Goal: Contribute content: Contribute content

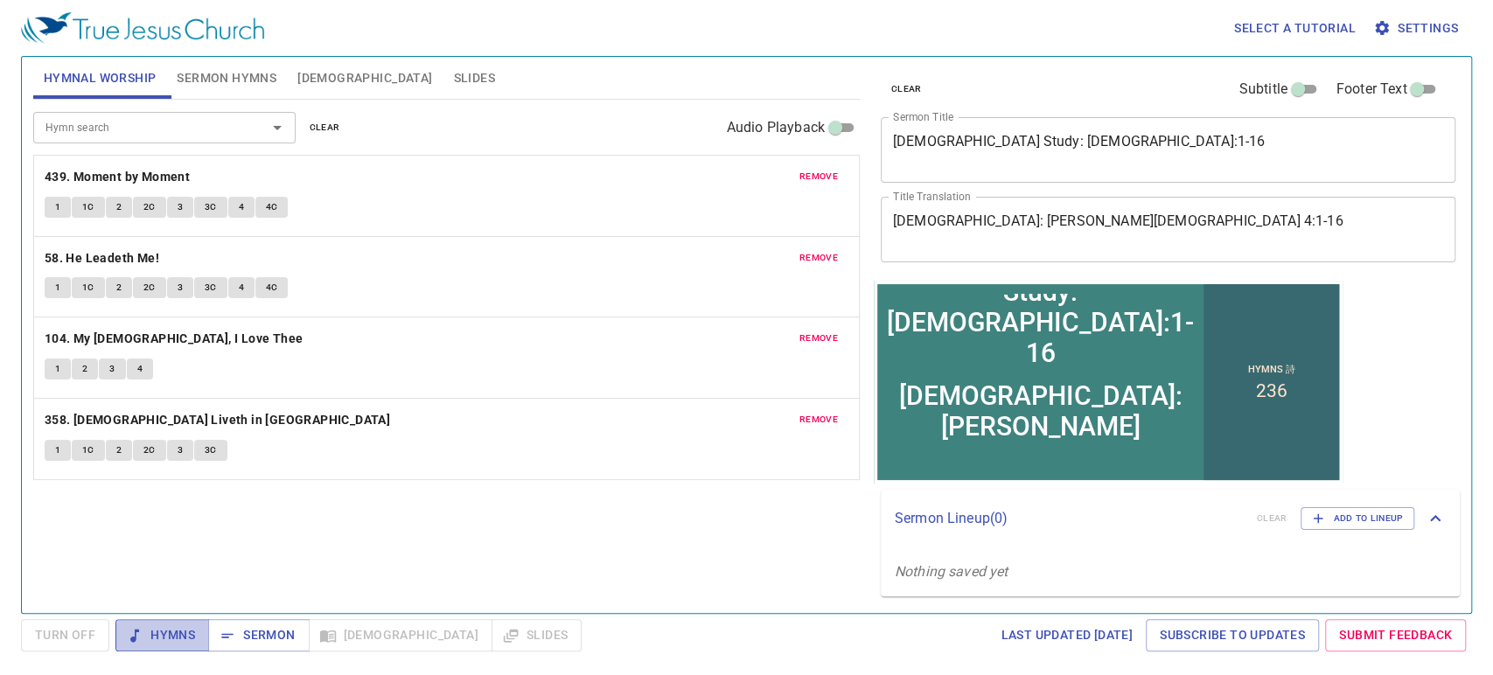
click at [194, 629] on button "Hymns" at bounding box center [162, 635] width 94 height 32
click at [804, 177] on span "remove" at bounding box center [818, 177] width 38 height 16
click at [804, 250] on span "remove" at bounding box center [818, 258] width 38 height 16
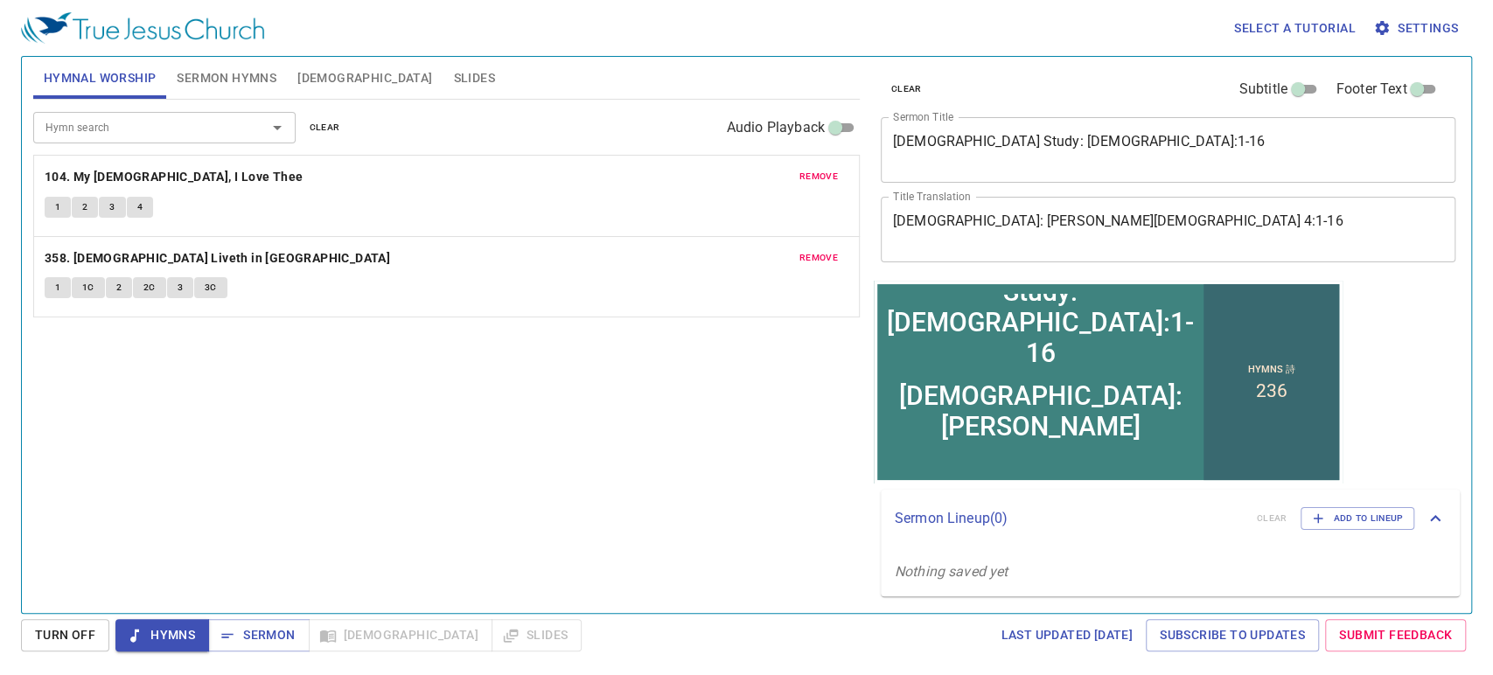
click at [804, 177] on span "remove" at bounding box center [818, 177] width 38 height 16
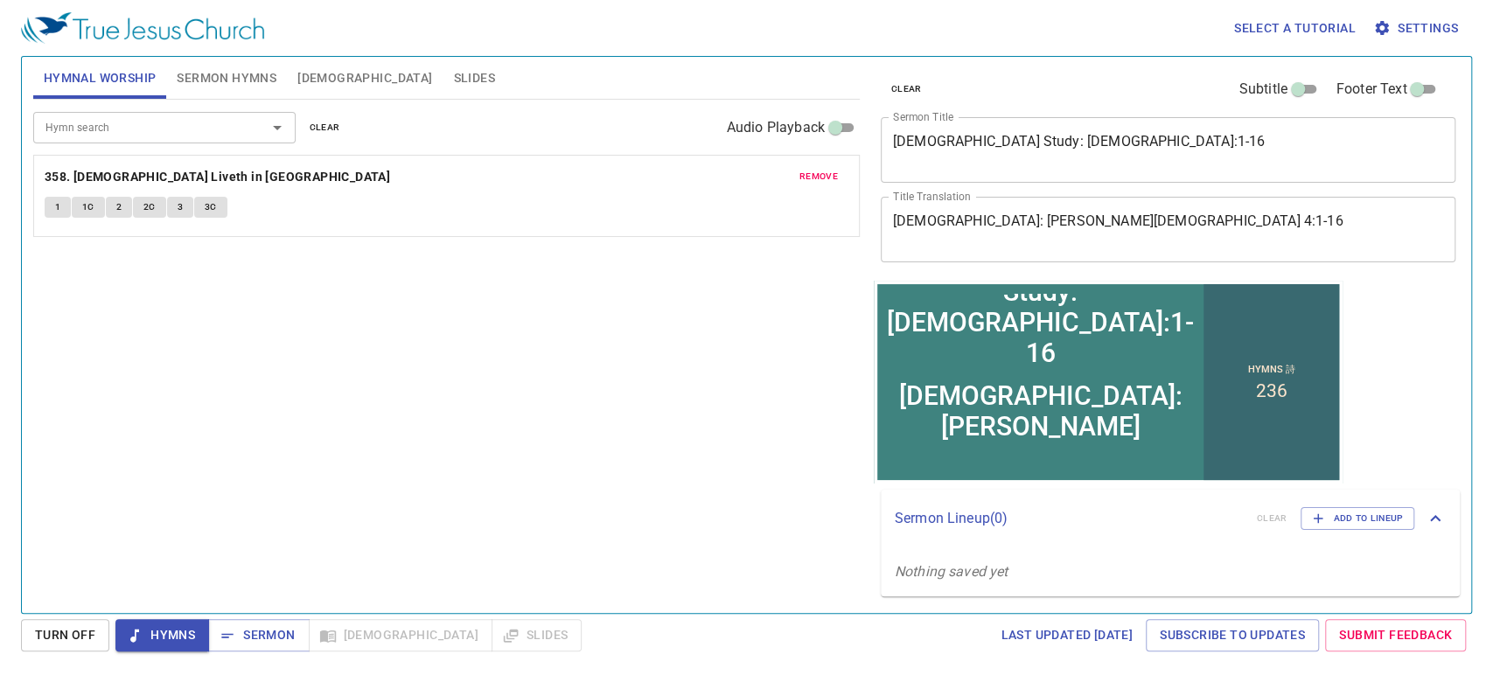
click at [804, 177] on span "remove" at bounding box center [818, 177] width 38 height 16
click at [142, 140] on div "Hymn search" at bounding box center [164, 127] width 262 height 31
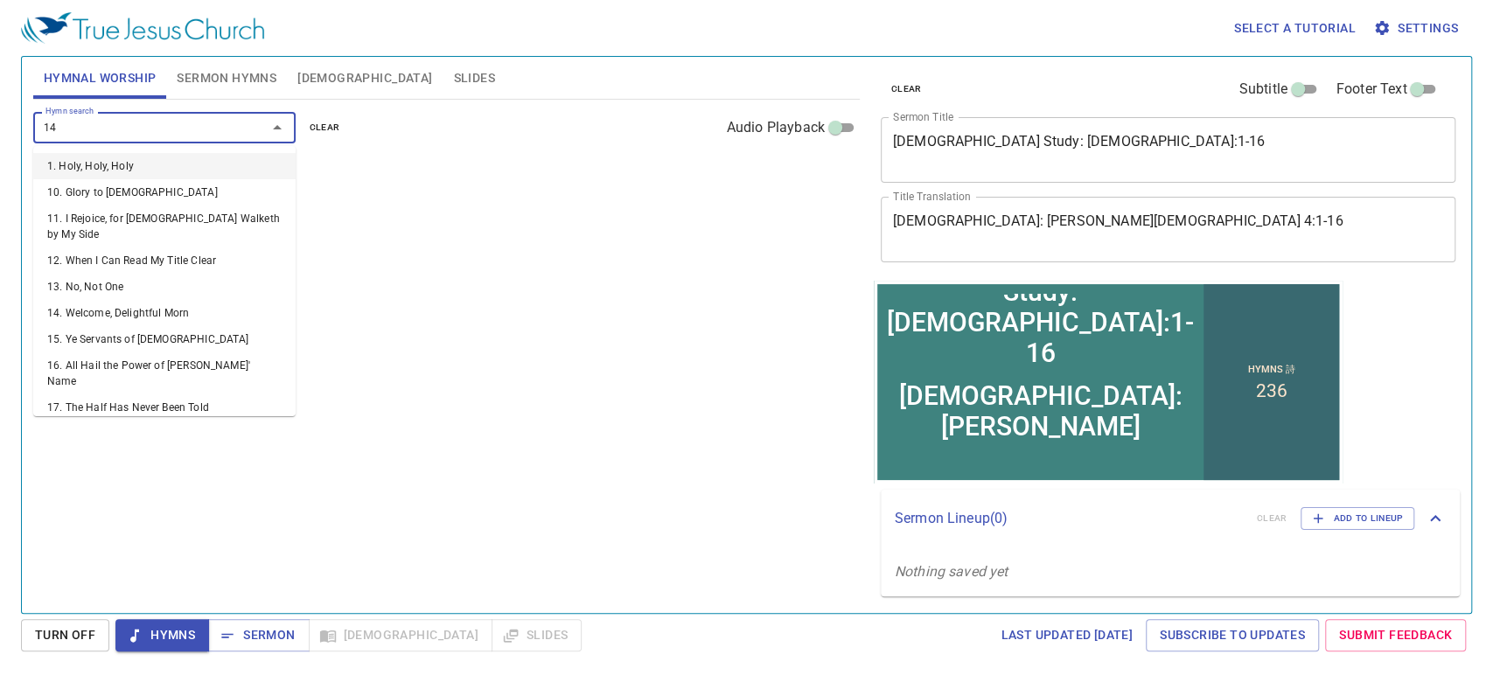
type input "145"
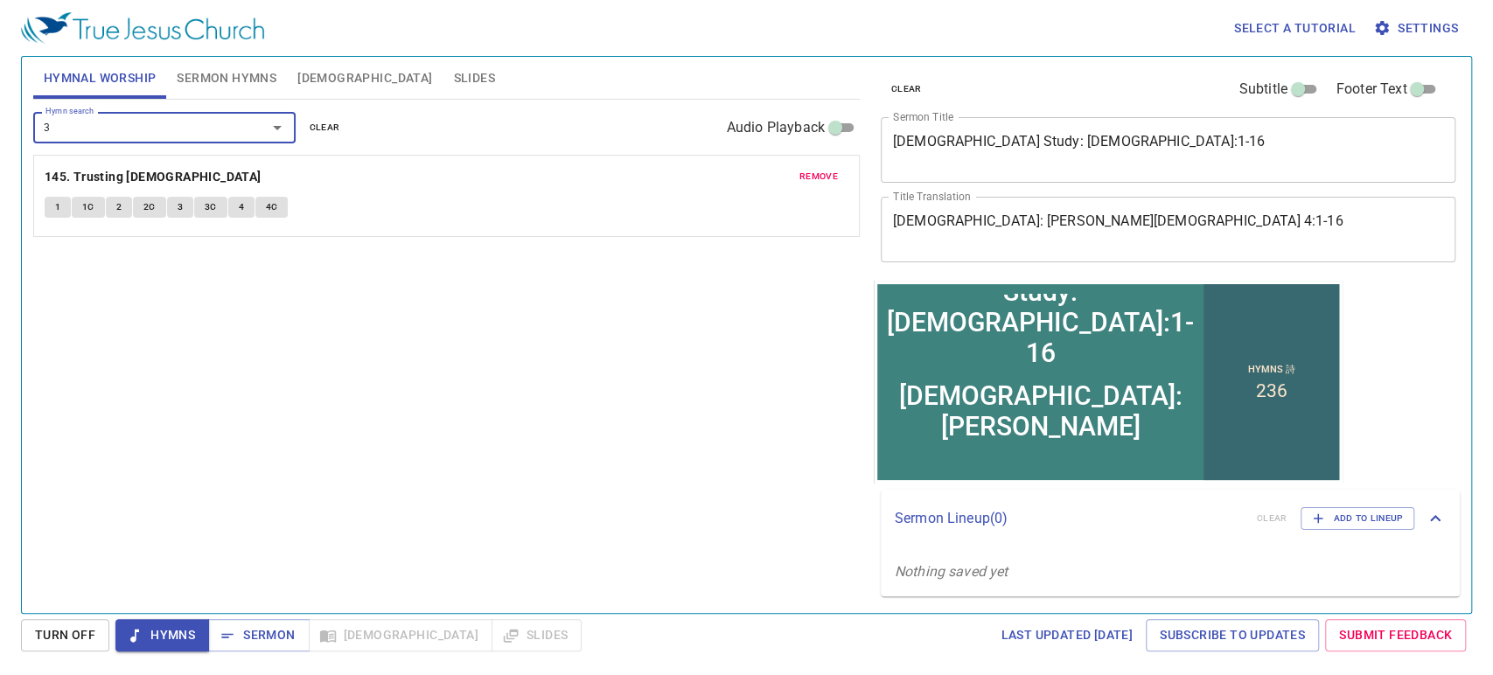
type input "34"
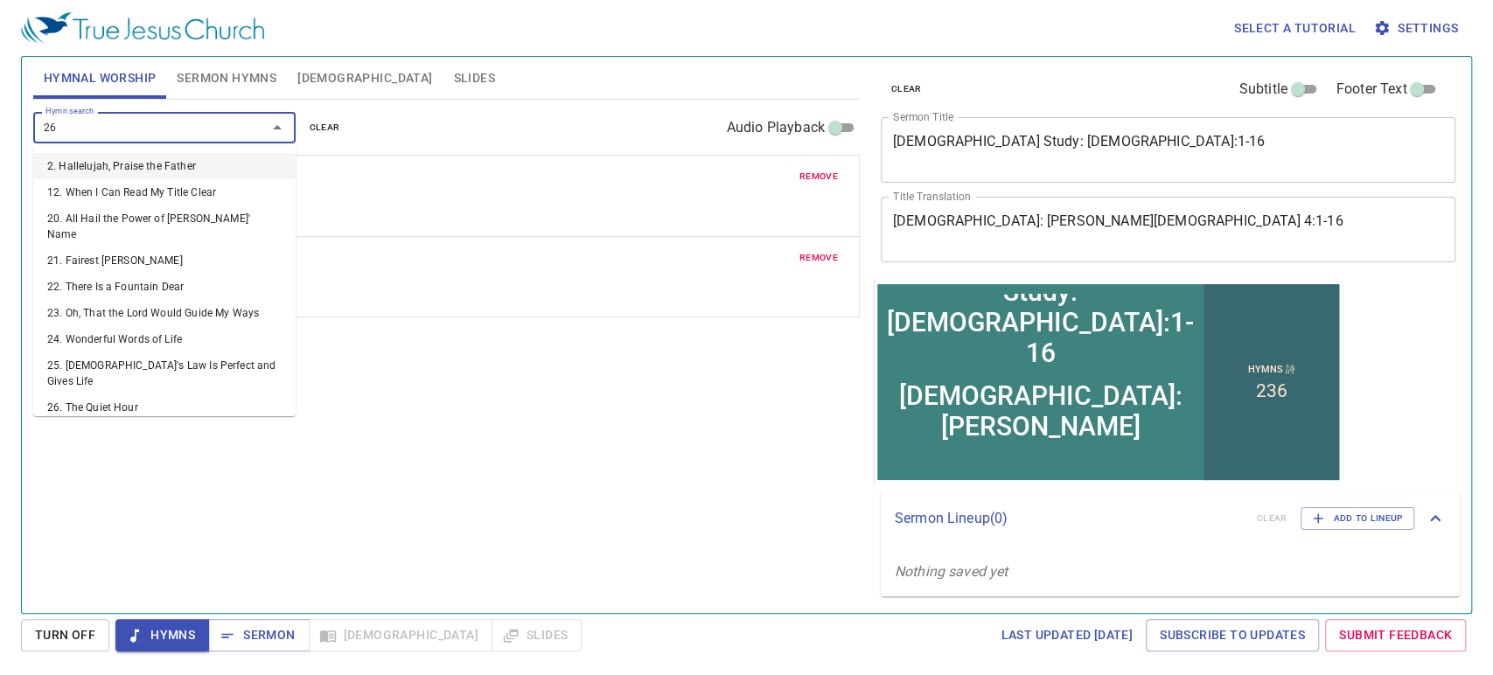
type input "265"
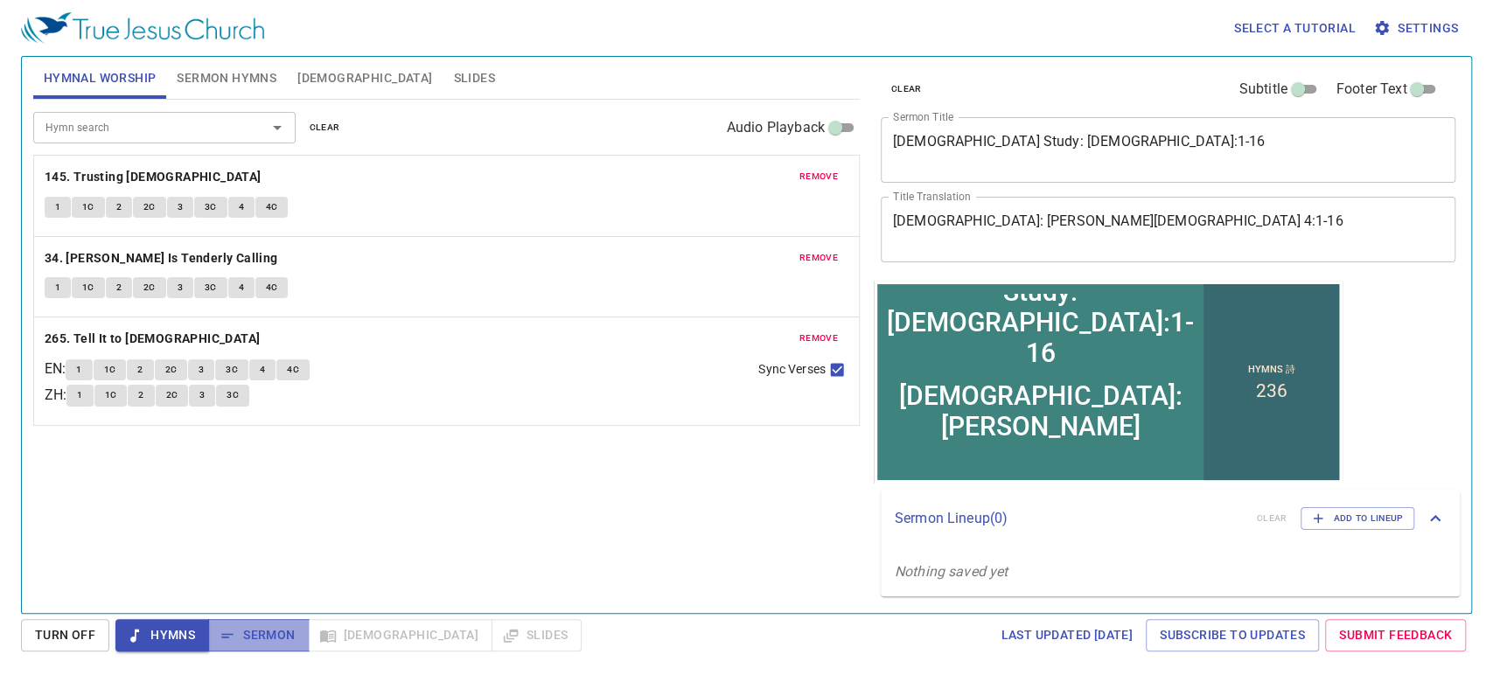
click at [248, 625] on span "Sermon" at bounding box center [258, 635] width 73 height 22
drag, startPoint x: 248, startPoint y: 625, endPoint x: 665, endPoint y: 589, distance: 417.9
click at [663, 593] on div "Hymn search Hymn search clear Audio Playback remove 145. Trusting Jesus 1 1C 2 …" at bounding box center [446, 349] width 827 height 499
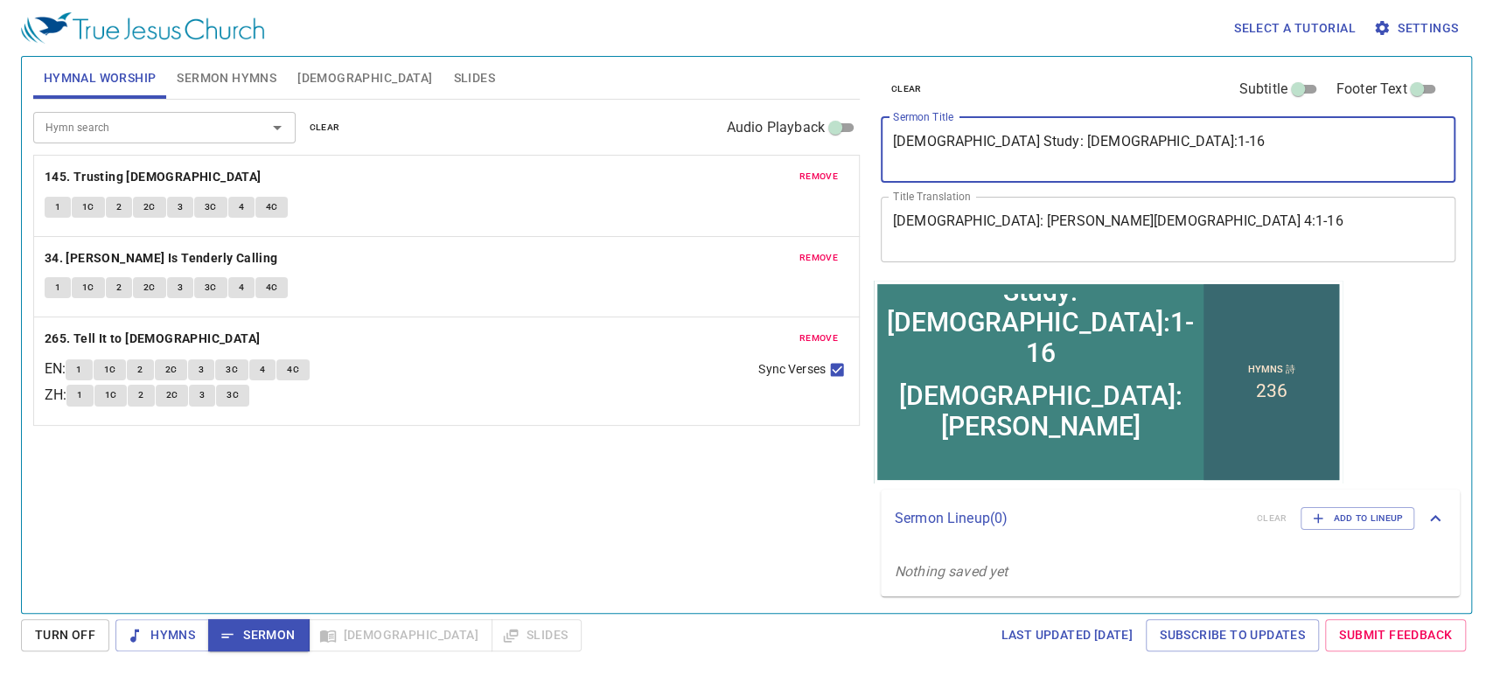
drag, startPoint x: 960, startPoint y: 144, endPoint x: 778, endPoint y: 144, distance: 182.8
click at [778, 144] on div "Hymnal Worship Sermon Hymns Bible Slides Hymn search Hymn search clear Audio Pl…" at bounding box center [746, 328] width 1441 height 556
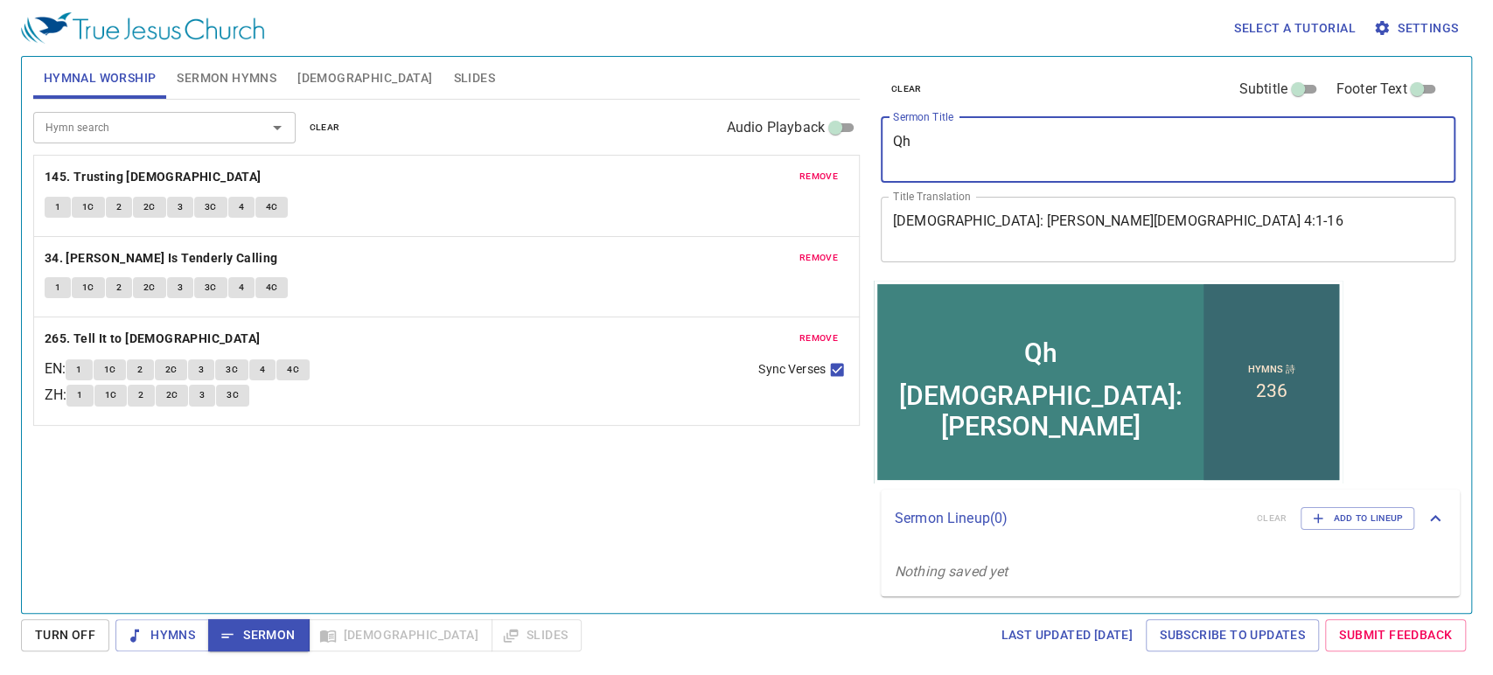
type textarea "Q"
type textarea "What is Man"
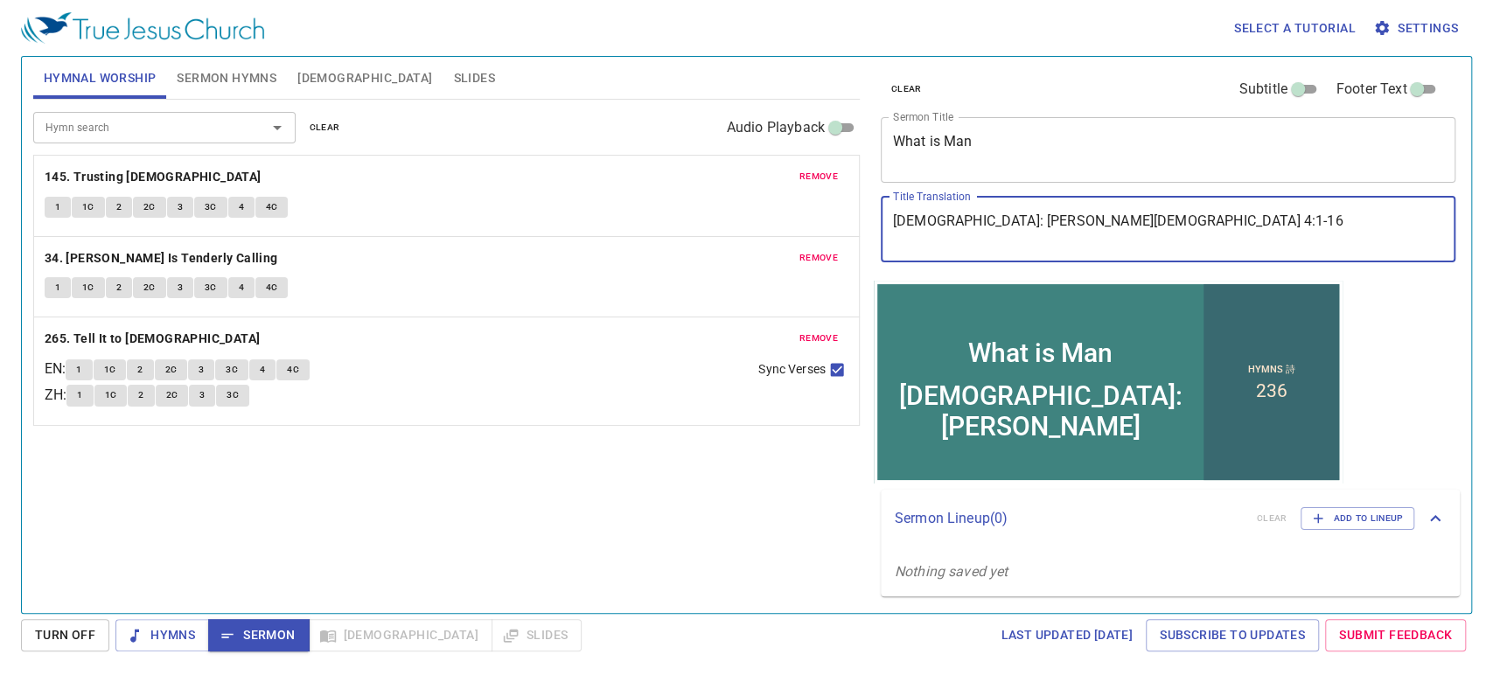
drag, startPoint x: 1047, startPoint y: 223, endPoint x: 807, endPoint y: 201, distance: 240.6
click at [819, 214] on div "Hymnal Worship Sermon Hymns Bible Slides Hymn search Hymn search clear Audio Pl…" at bounding box center [746, 328] width 1441 height 556
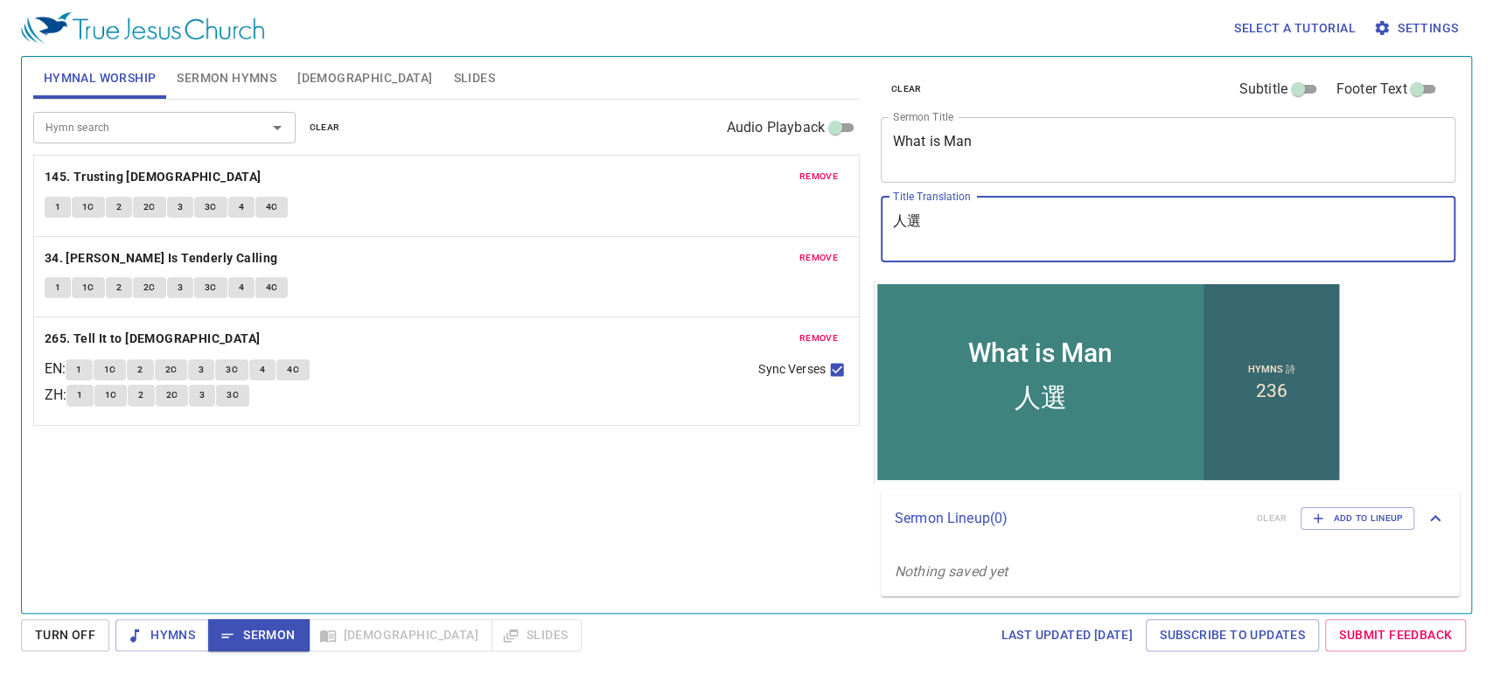
click at [916, 218] on textarea "人選" at bounding box center [1168, 229] width 551 height 33
drag, startPoint x: 916, startPoint y: 218, endPoint x: 1176, endPoint y: 232, distance: 260.1
click at [1176, 232] on textarea "人選" at bounding box center [1168, 229] width 551 height 33
type textarea "人栓"
click at [917, 220] on textarea "人栓" at bounding box center [1168, 229] width 551 height 33
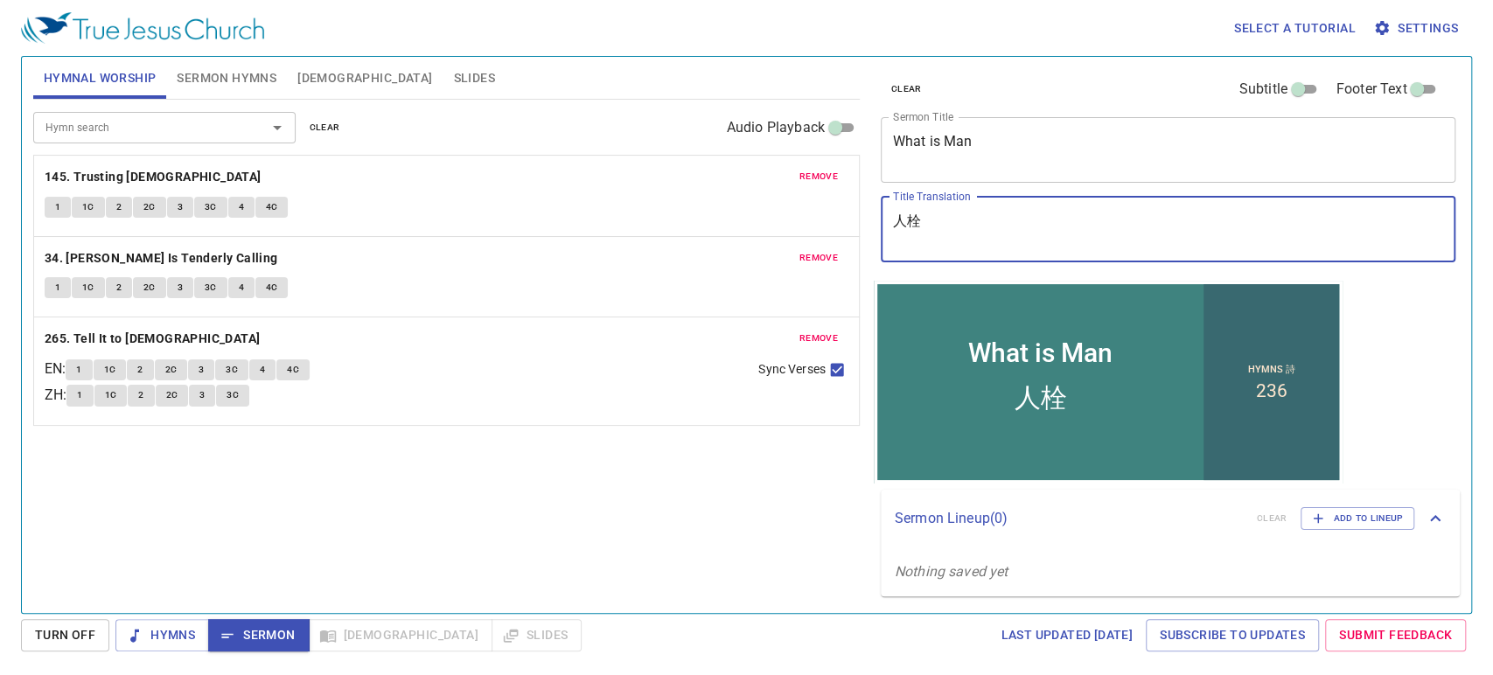
click at [917, 220] on textarea "人栓" at bounding box center [1168, 229] width 551 height 33
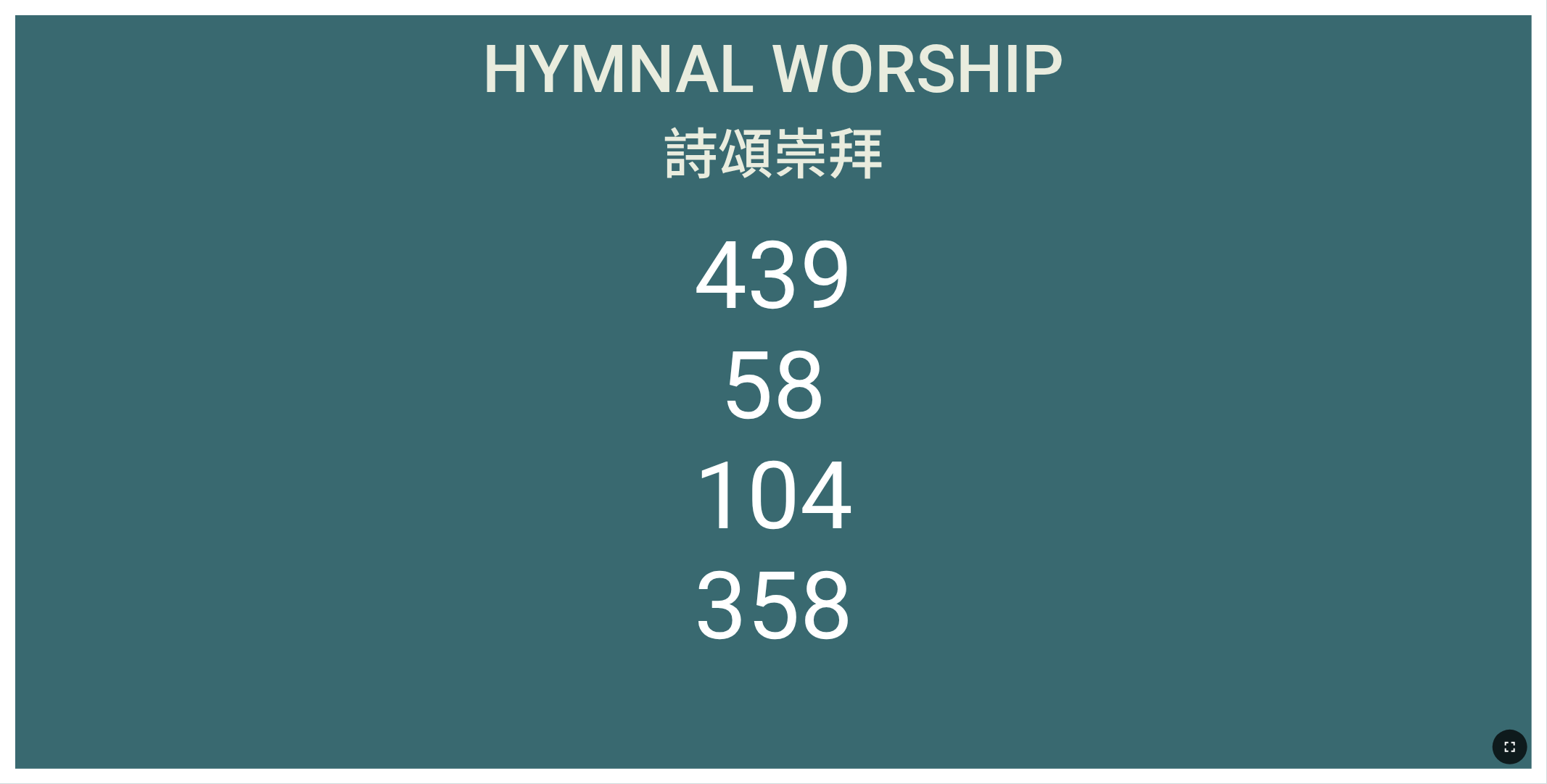
click at [1226, 598] on icon "button" at bounding box center [1510, 747] width 17 height 17
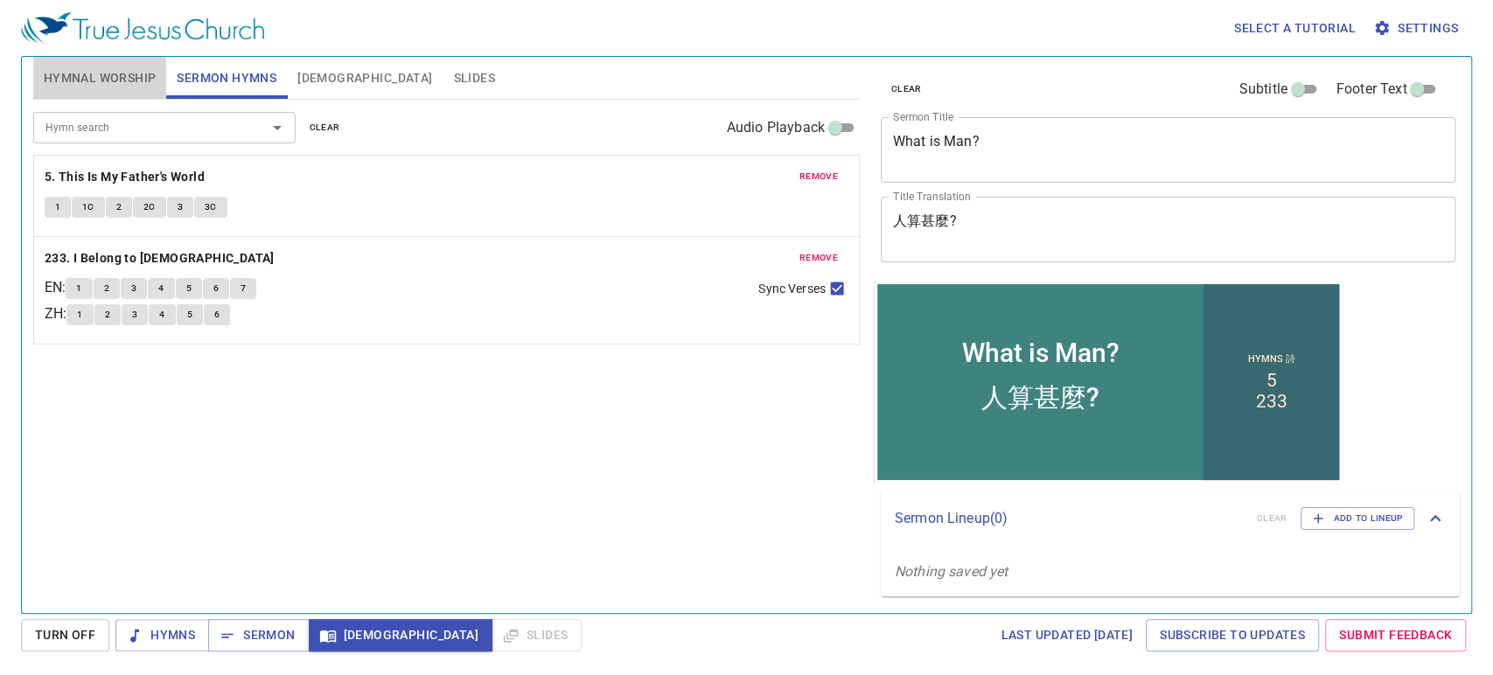
click at [73, 70] on span "Hymnal Worship" at bounding box center [100, 78] width 113 height 22
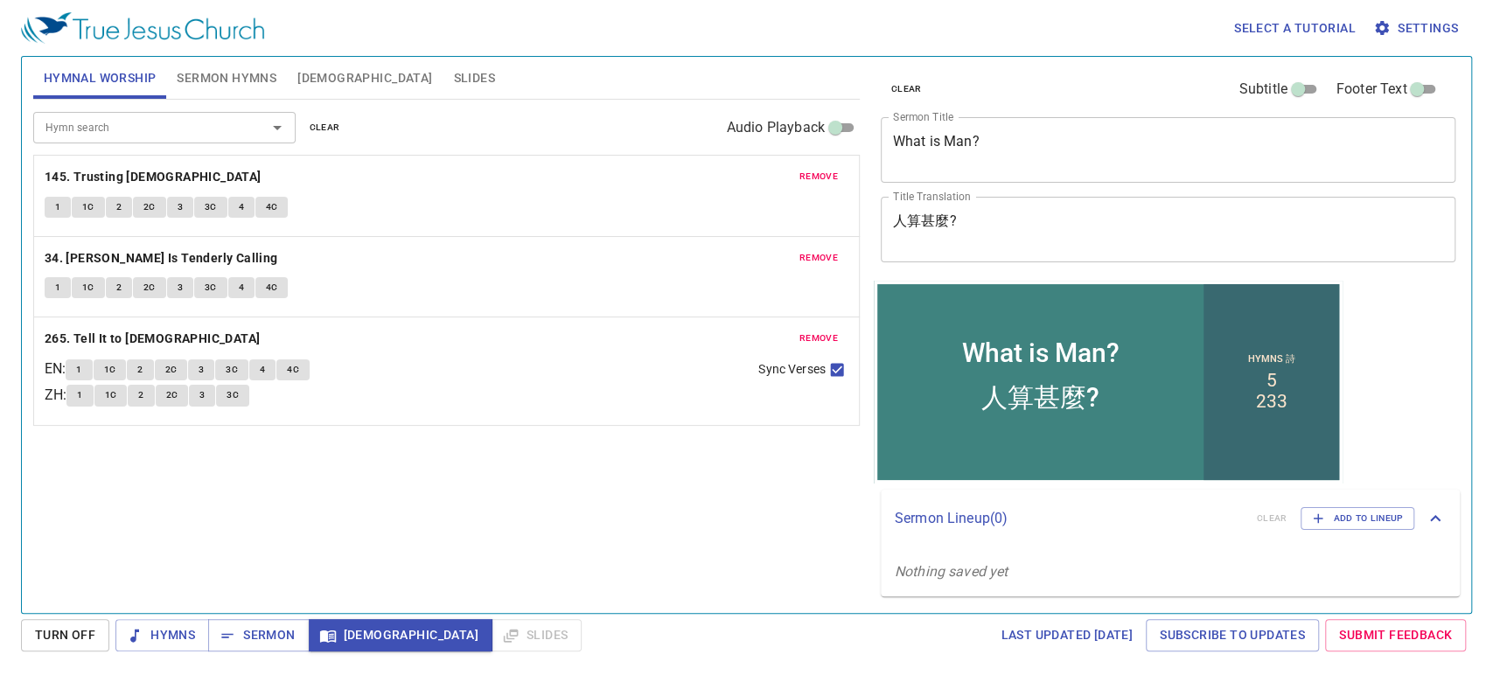
click at [234, 73] on span "Sermon Hymns" at bounding box center [227, 78] width 100 height 22
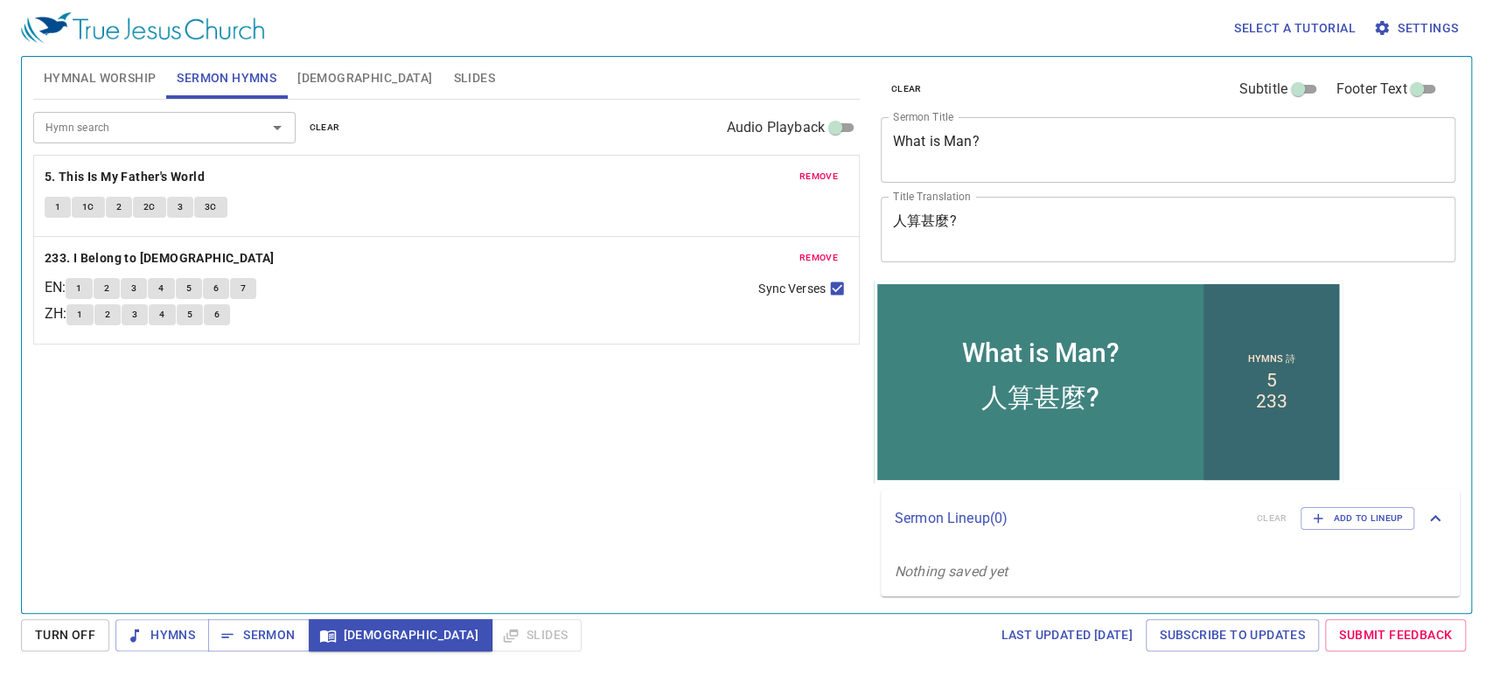
click at [101, 73] on span "Hymnal Worship" at bounding box center [100, 78] width 113 height 22
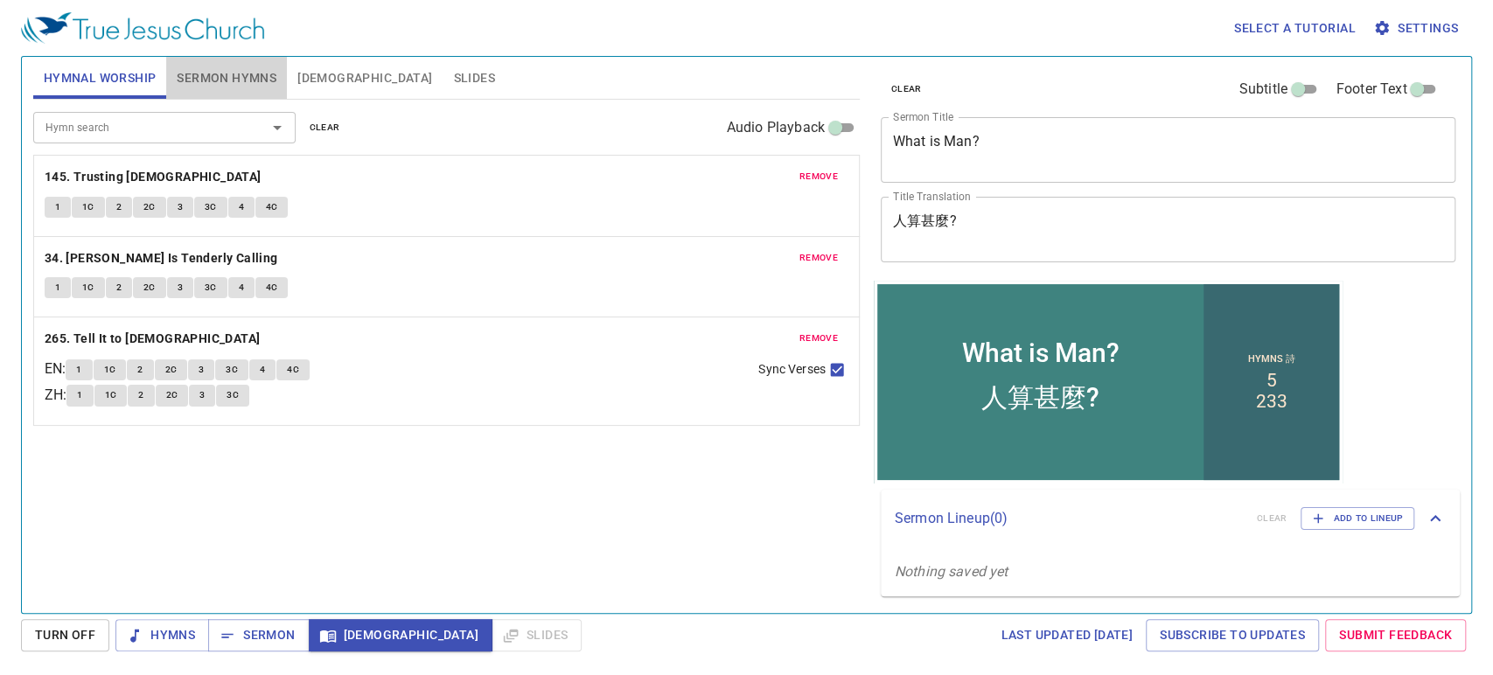
click at [205, 61] on button "Sermon Hymns" at bounding box center [226, 78] width 121 height 42
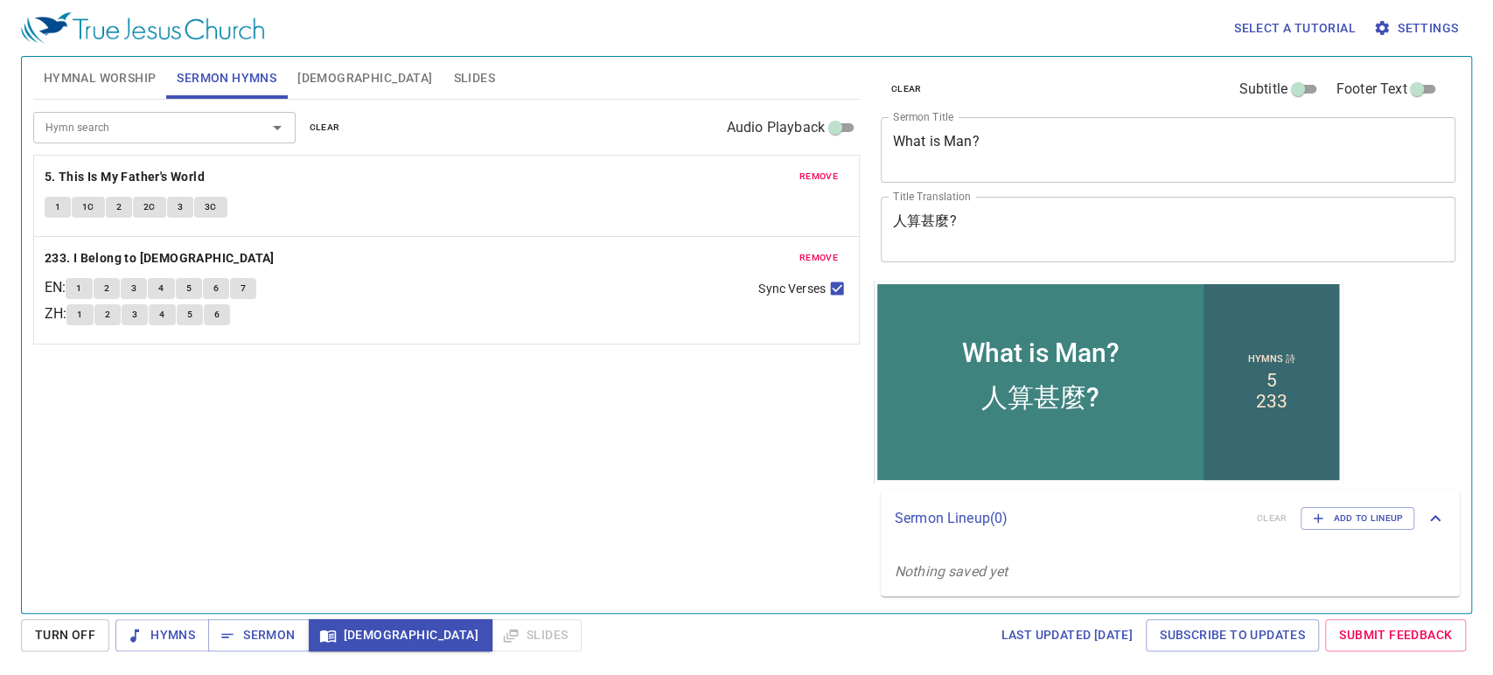
click at [127, 89] on button "Hymnal Worship" at bounding box center [100, 78] width 134 height 42
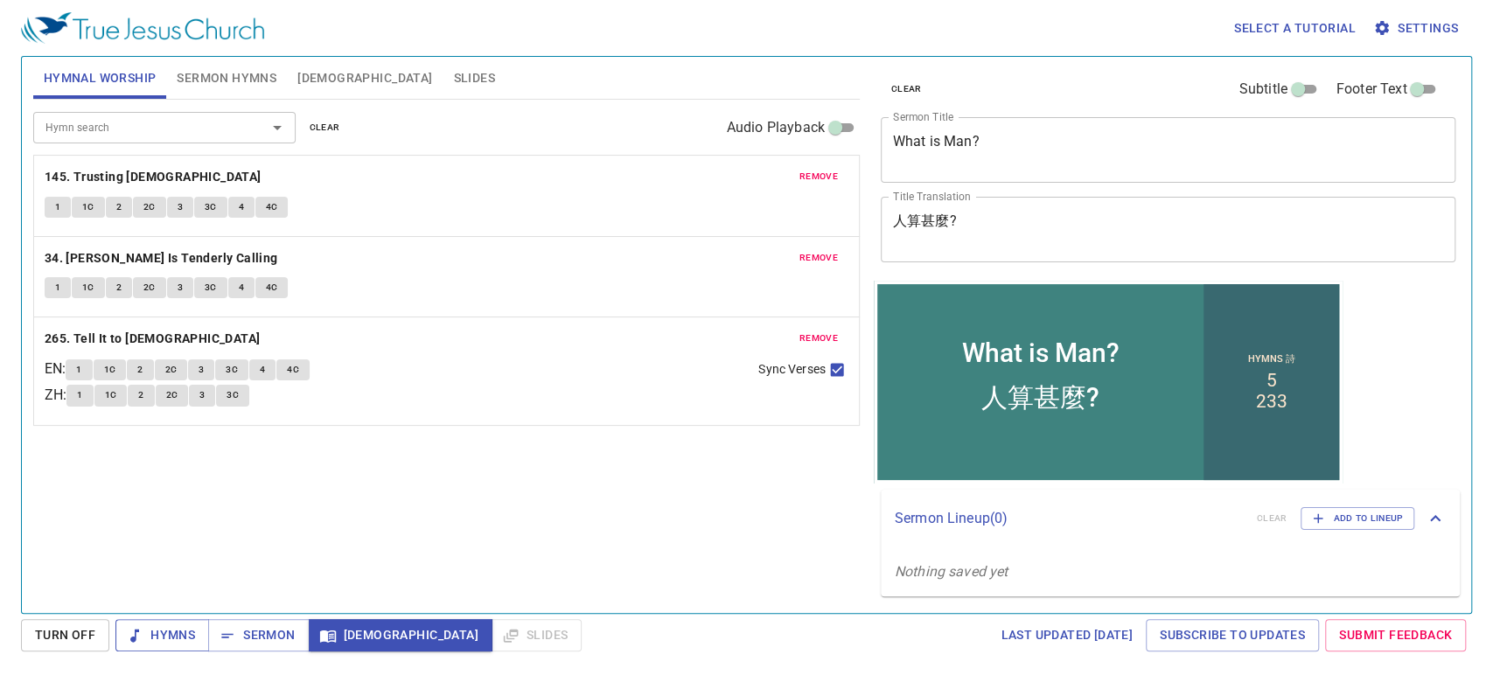
click at [167, 629] on span "Hymns" at bounding box center [162, 635] width 66 height 22
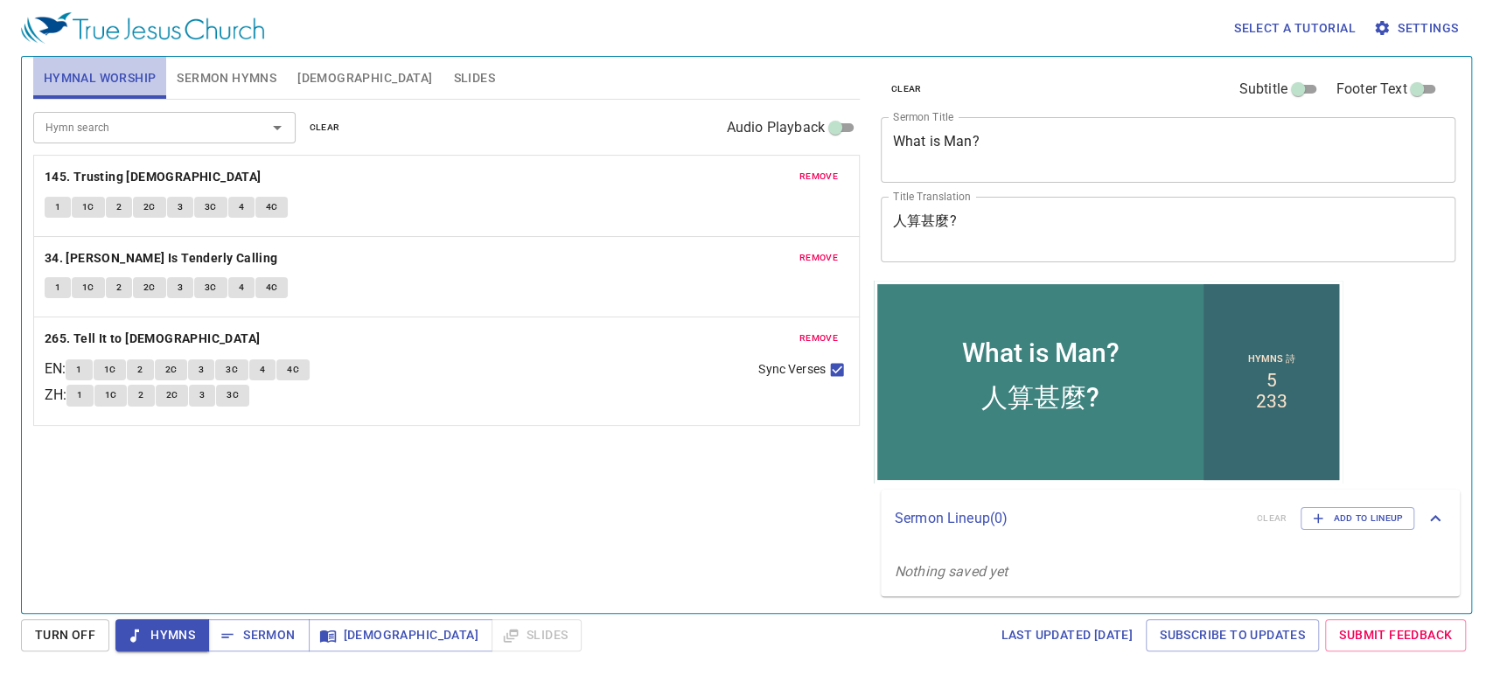
click at [114, 74] on span "Hymnal Worship" at bounding box center [100, 78] width 113 height 22
click at [602, 582] on div "Hymn search Hymn search clear Audio Playback remove 145. Trusting Jesus 1 1C 2 …" at bounding box center [446, 349] width 827 height 499
drag, startPoint x: 256, startPoint y: 632, endPoint x: 223, endPoint y: 633, distance: 33.2
click at [223, 633] on icon "button" at bounding box center [227, 635] width 17 height 17
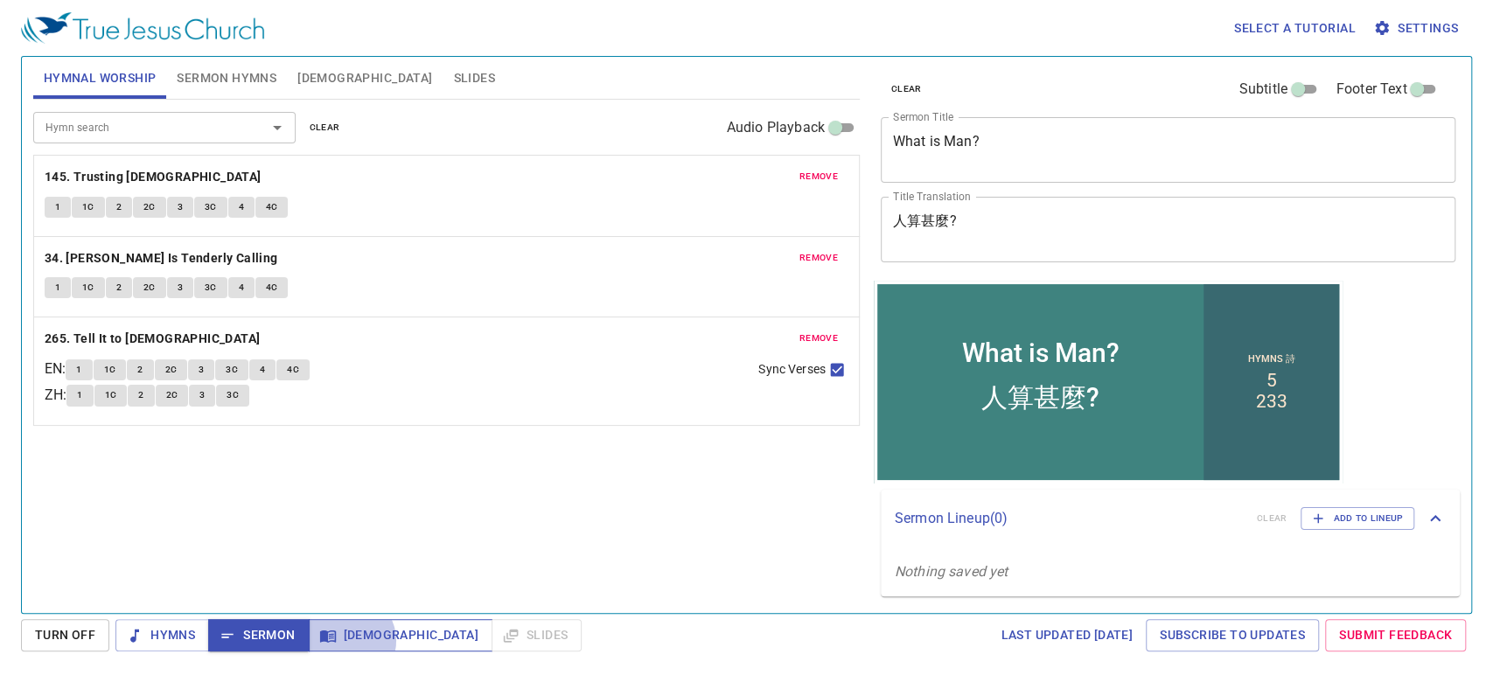
click at [345, 641] on span "[DEMOGRAPHIC_DATA]" at bounding box center [401, 635] width 156 height 22
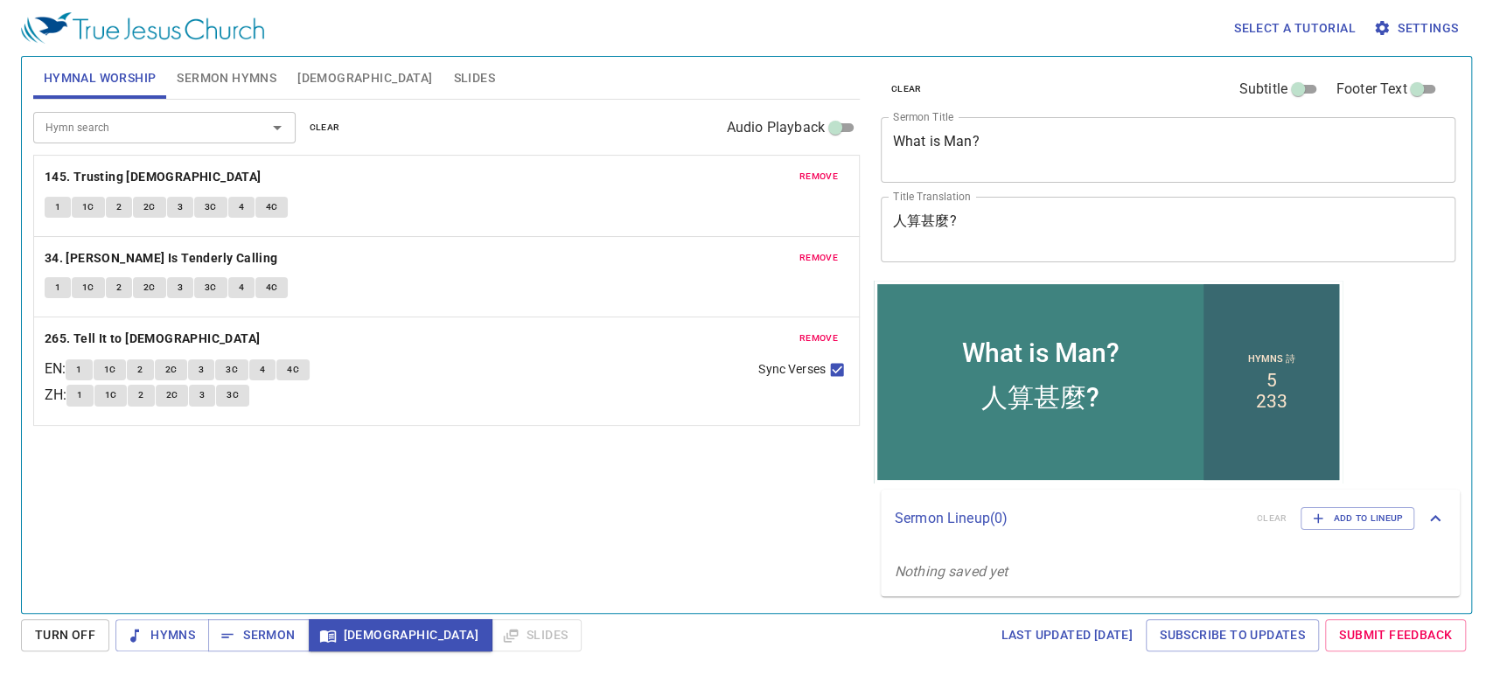
click at [191, 79] on span "Sermon Hymns" at bounding box center [227, 78] width 100 height 22
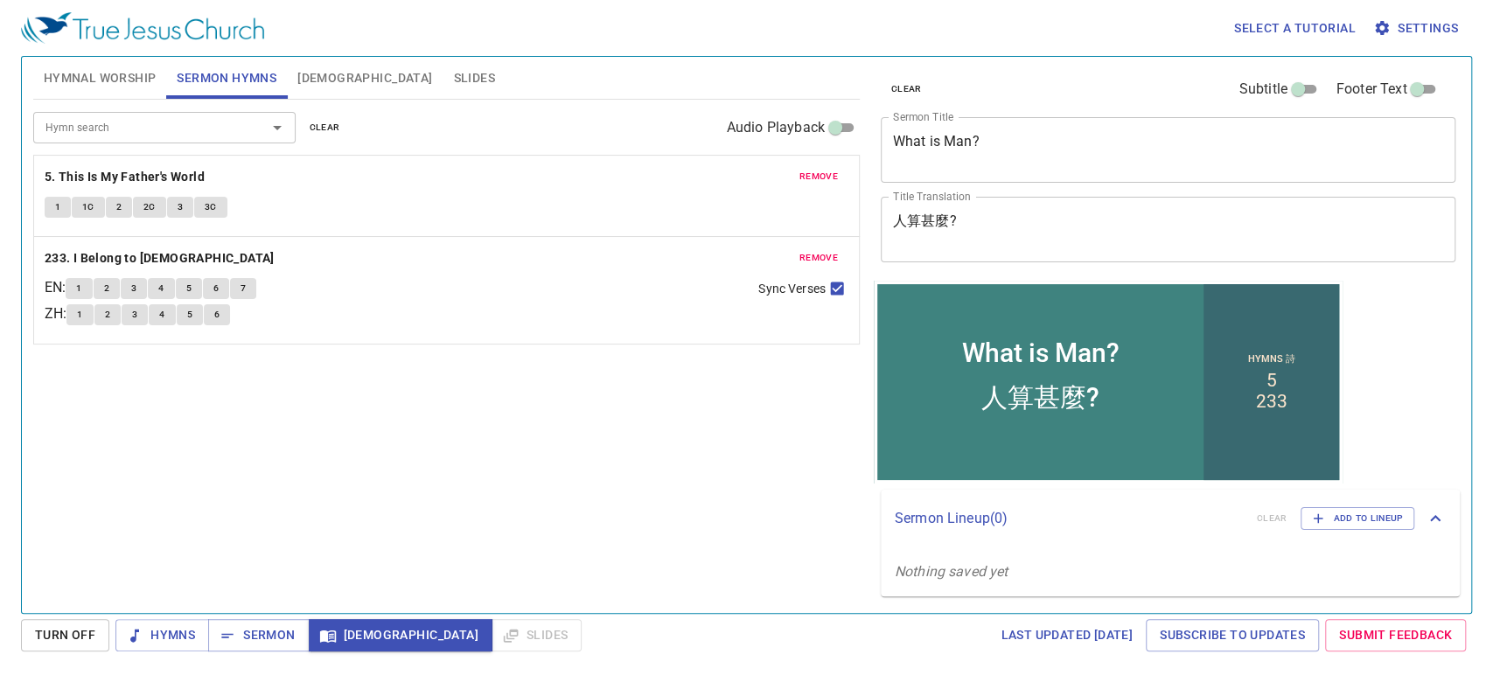
click at [79, 73] on span "Hymnal Worship" at bounding box center [100, 78] width 113 height 22
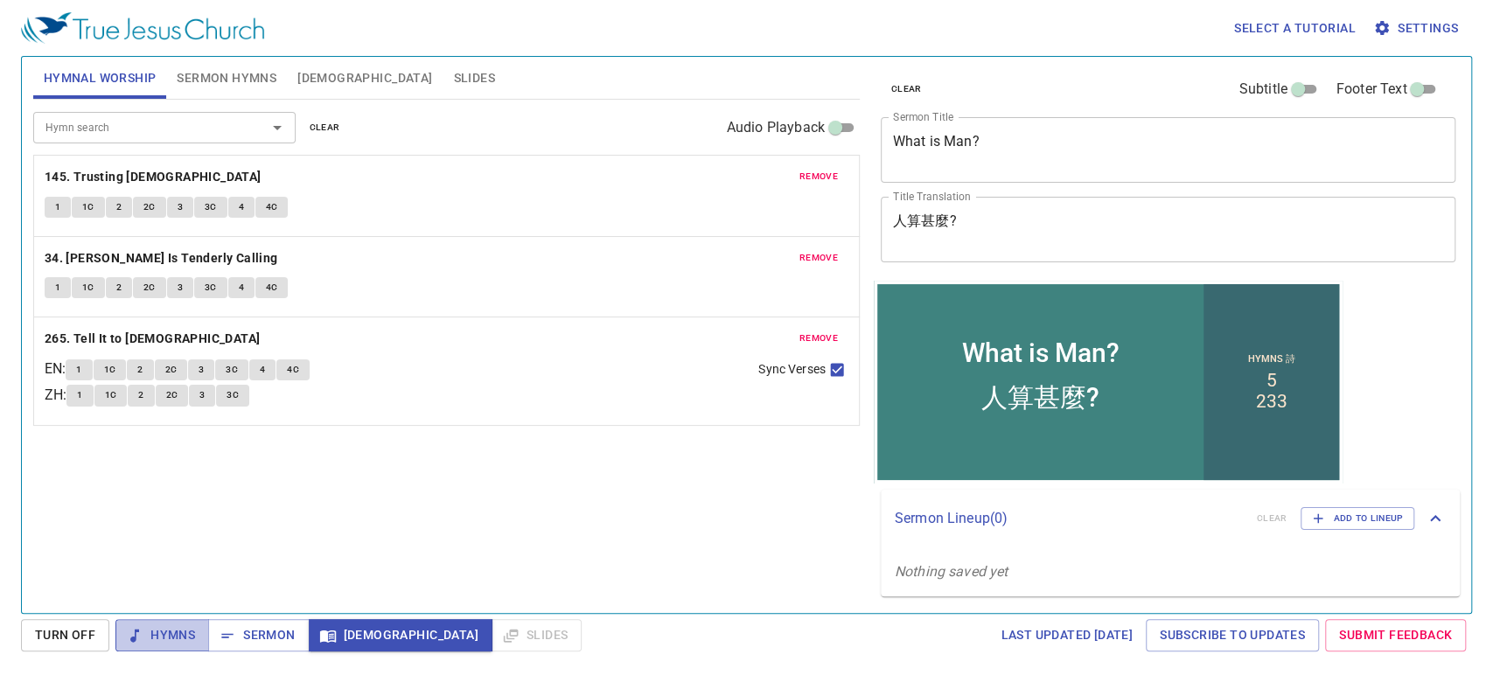
click at [136, 627] on icon "button" at bounding box center [134, 635] width 17 height 17
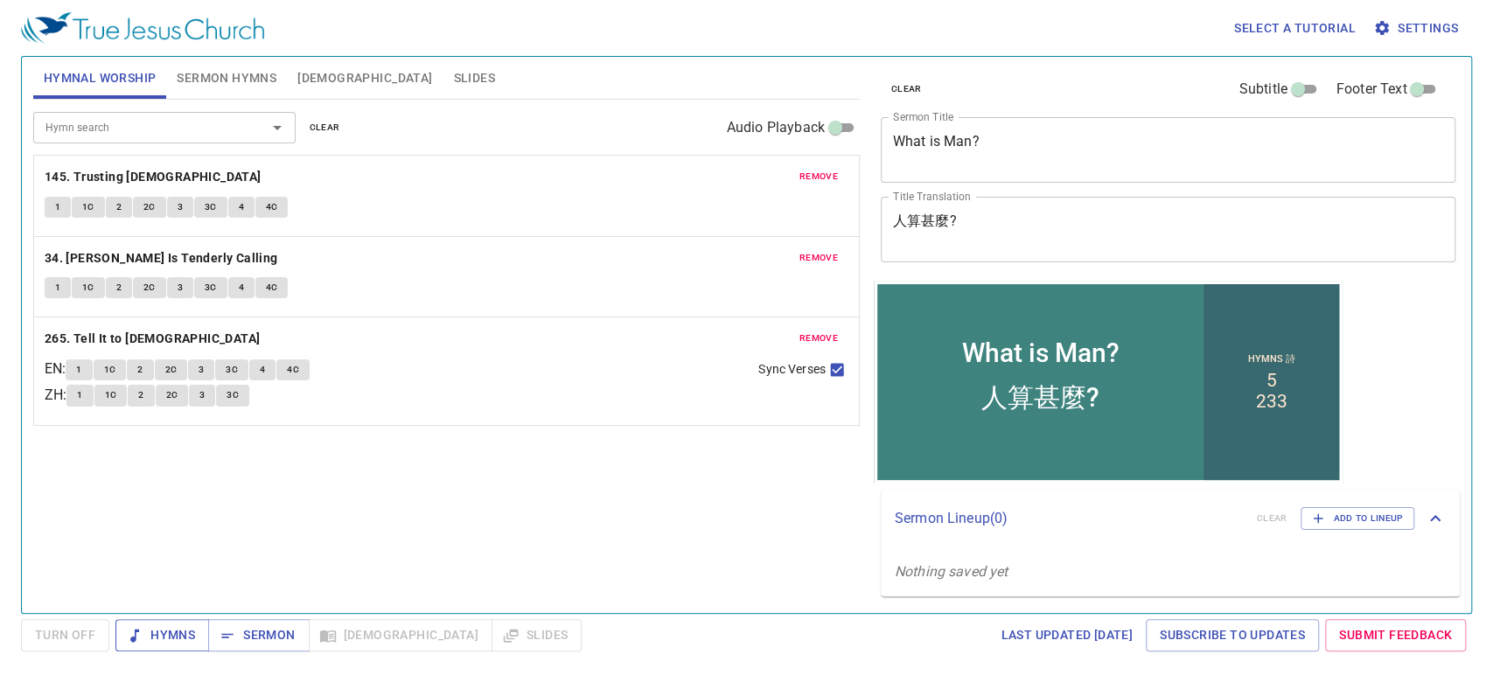
click at [178, 635] on span "Hymns" at bounding box center [162, 635] width 66 height 22
click at [82, 174] on b "145. Trusting [DEMOGRAPHIC_DATA]" at bounding box center [153, 177] width 217 height 22
click at [49, 200] on button "1" at bounding box center [58, 207] width 26 height 21
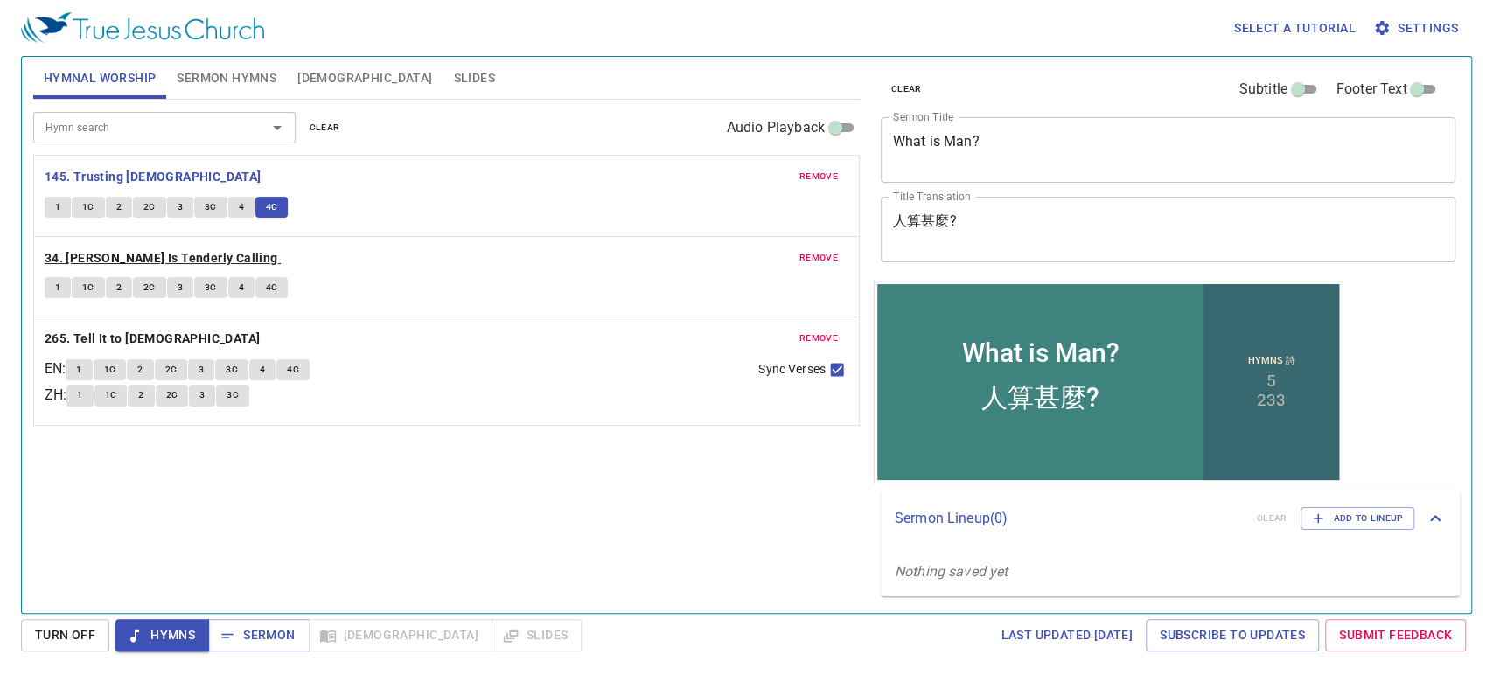
click at [150, 257] on b "34. [PERSON_NAME] Is Tenderly Calling" at bounding box center [162, 259] width 234 height 22
click at [55, 287] on span "1" at bounding box center [57, 288] width 5 height 16
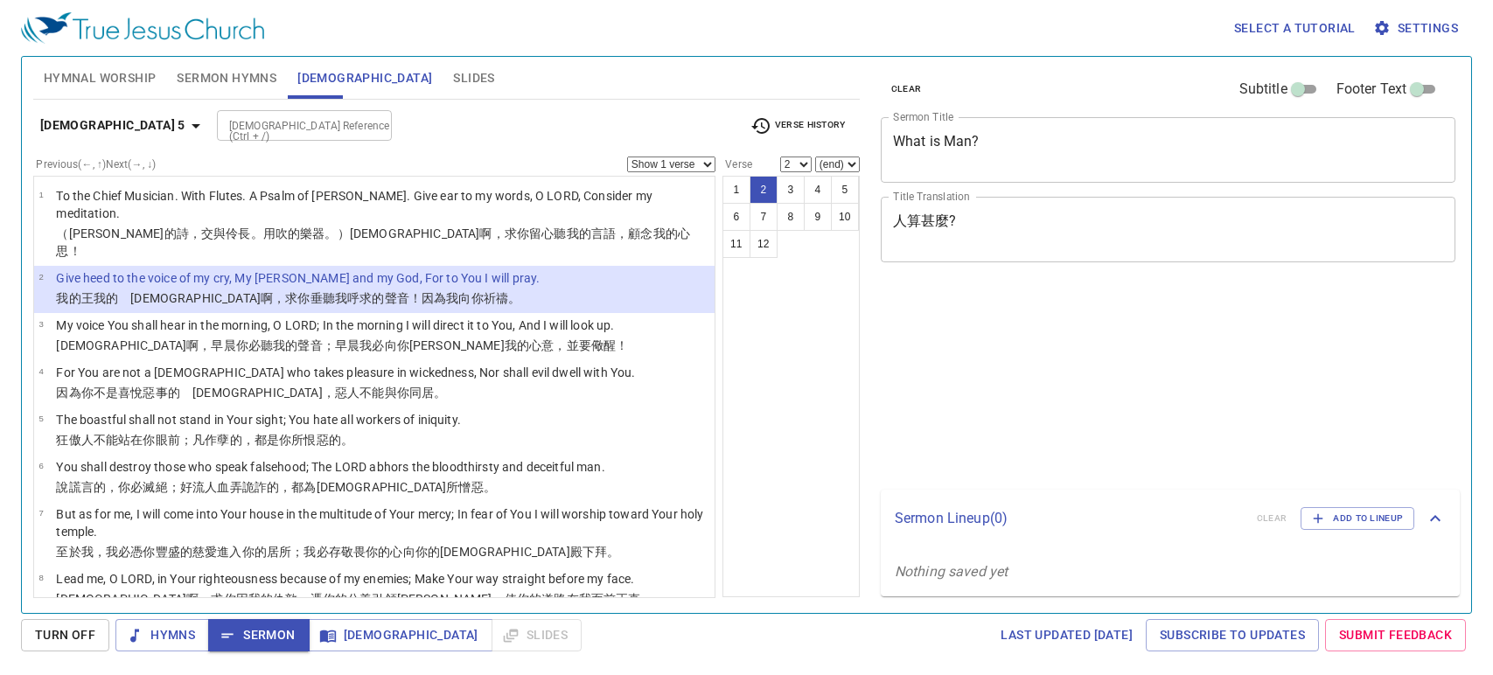
select select "2"
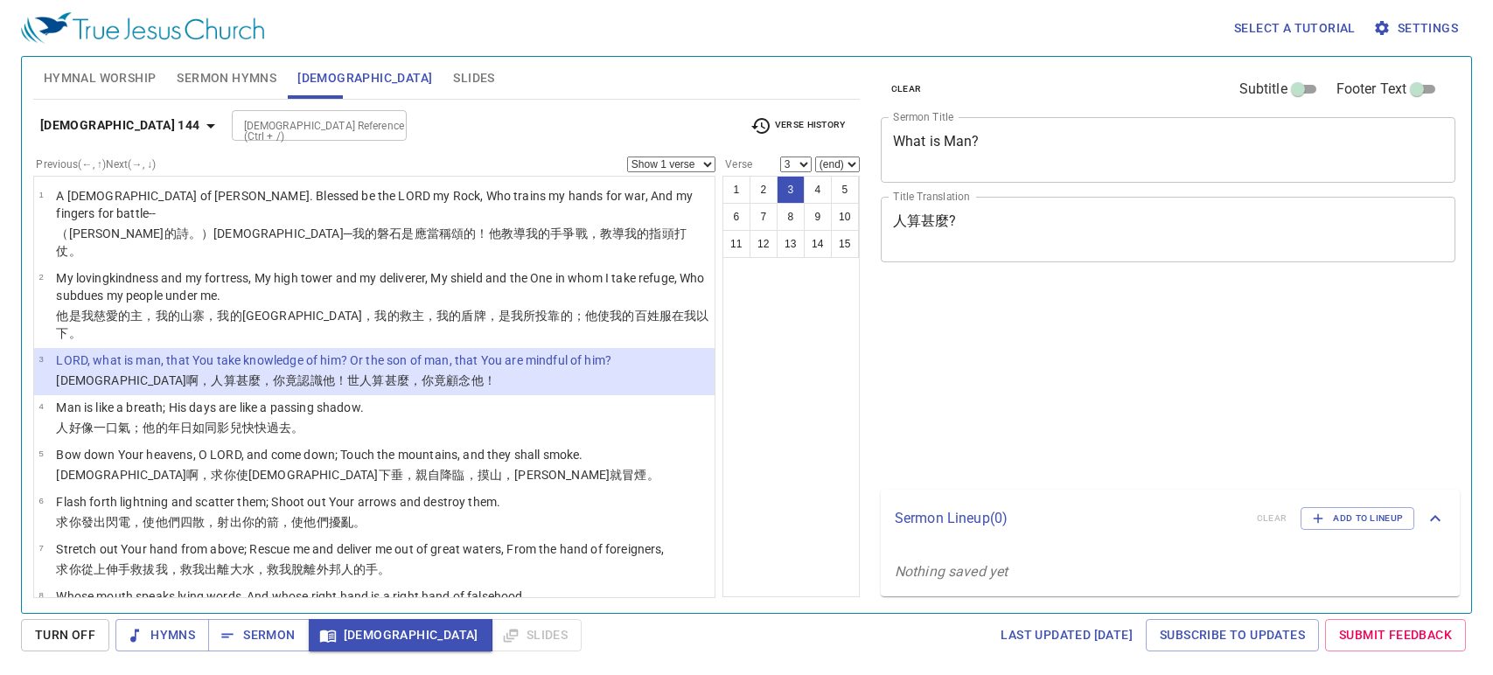
select select "3"
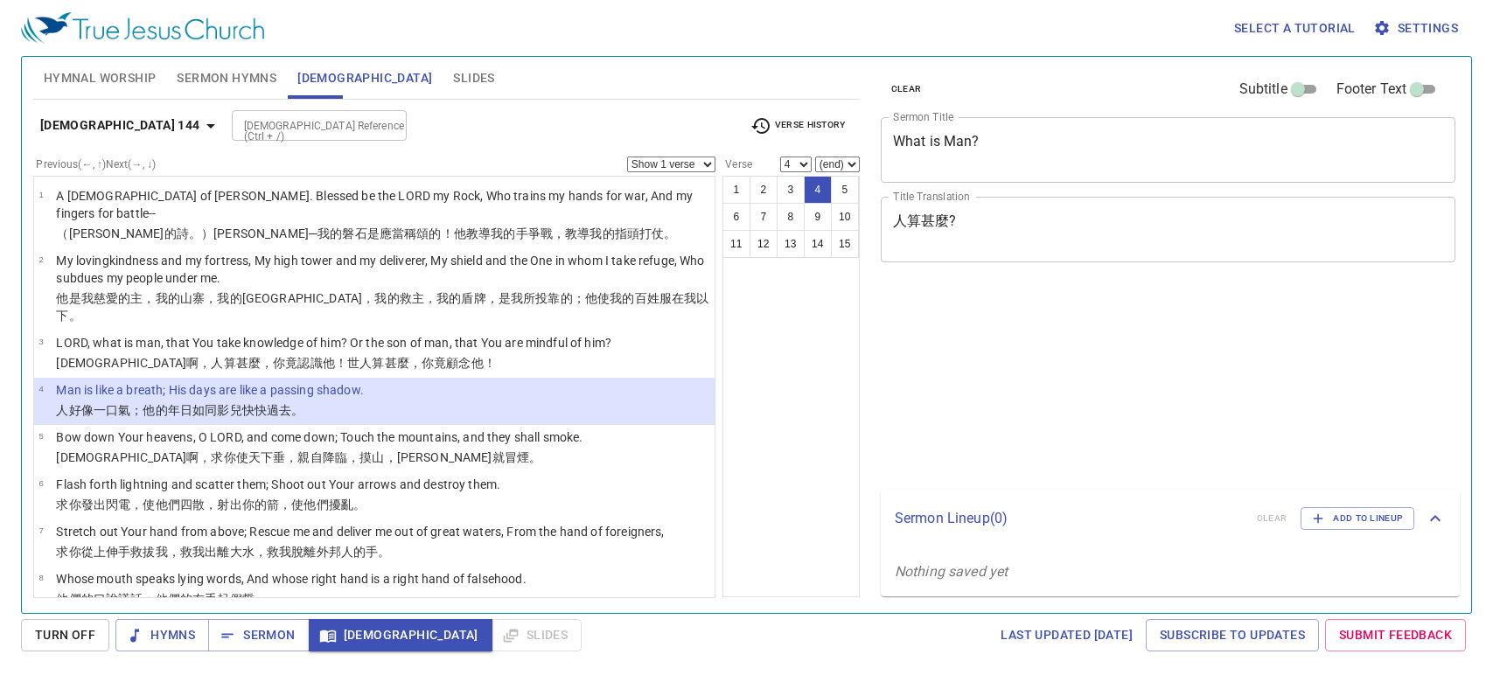
select select "4"
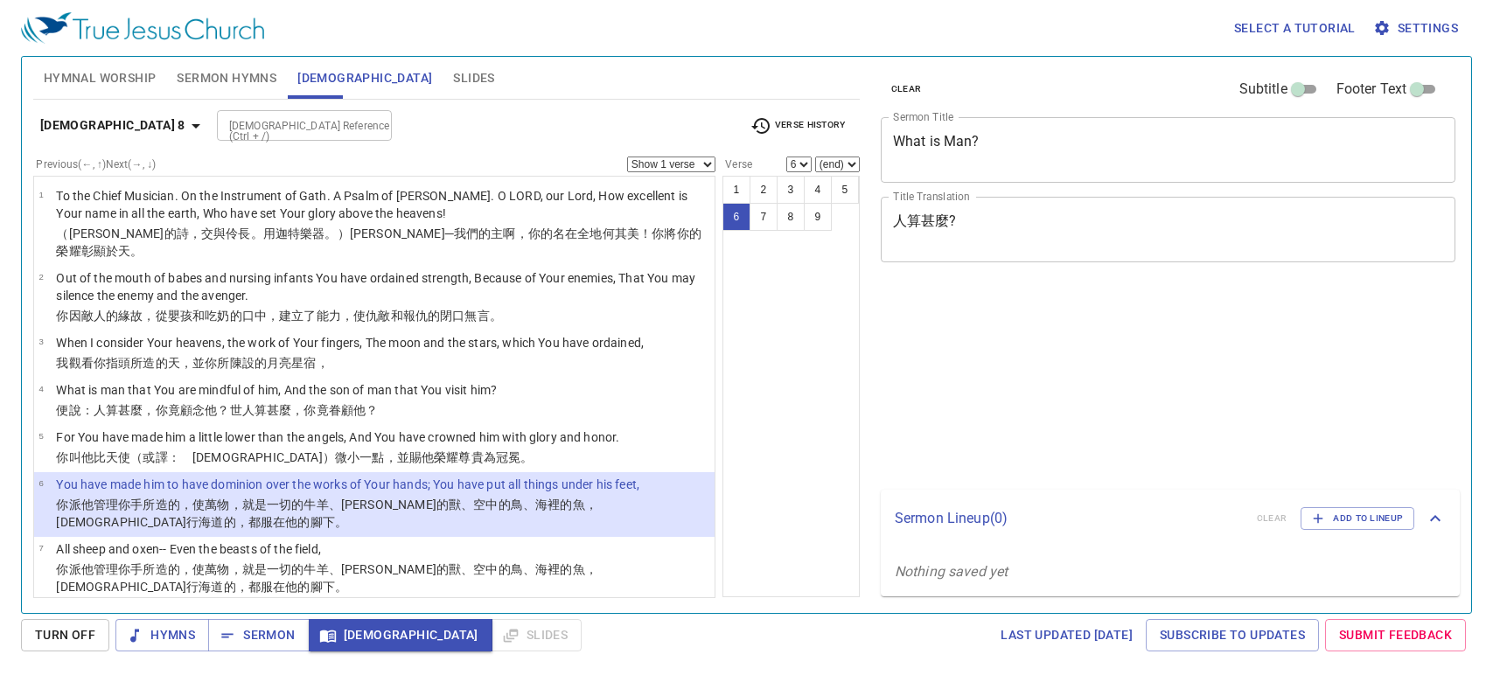
select select "6"
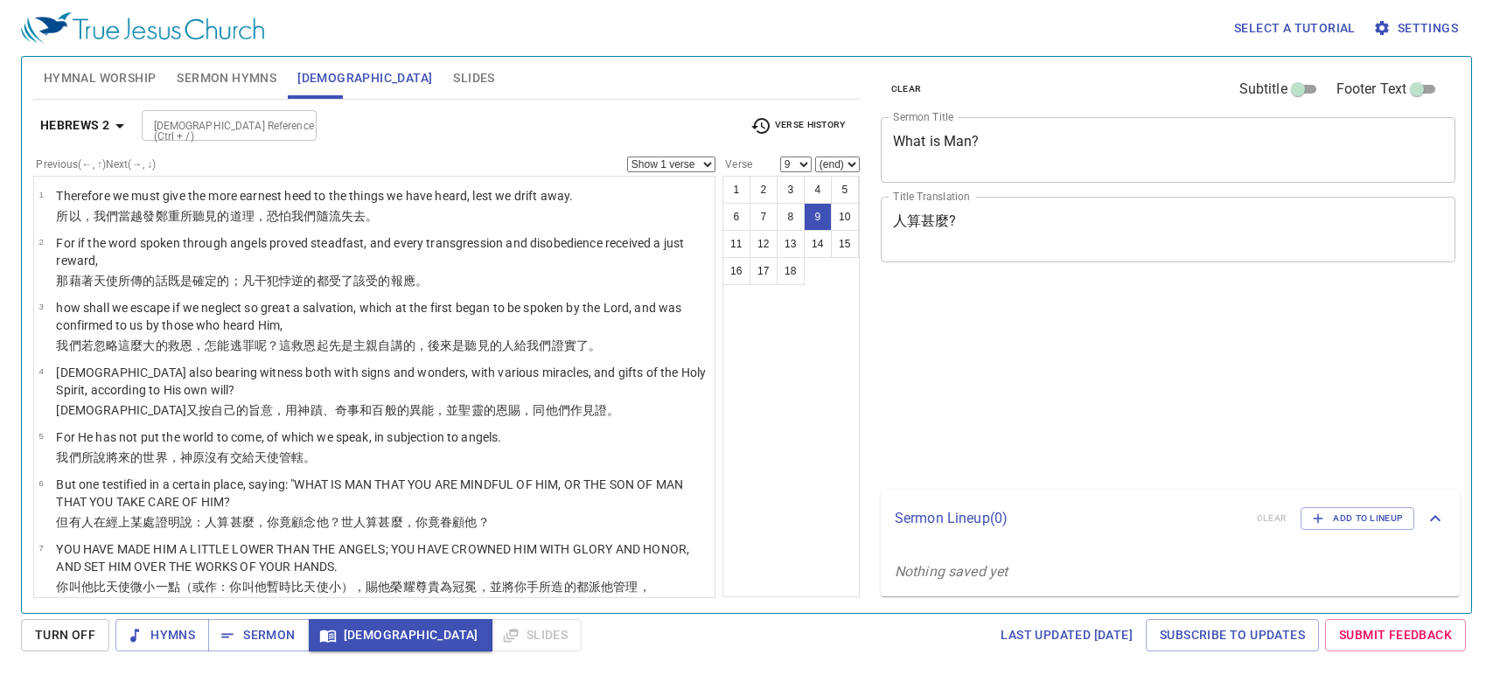
select select "9"
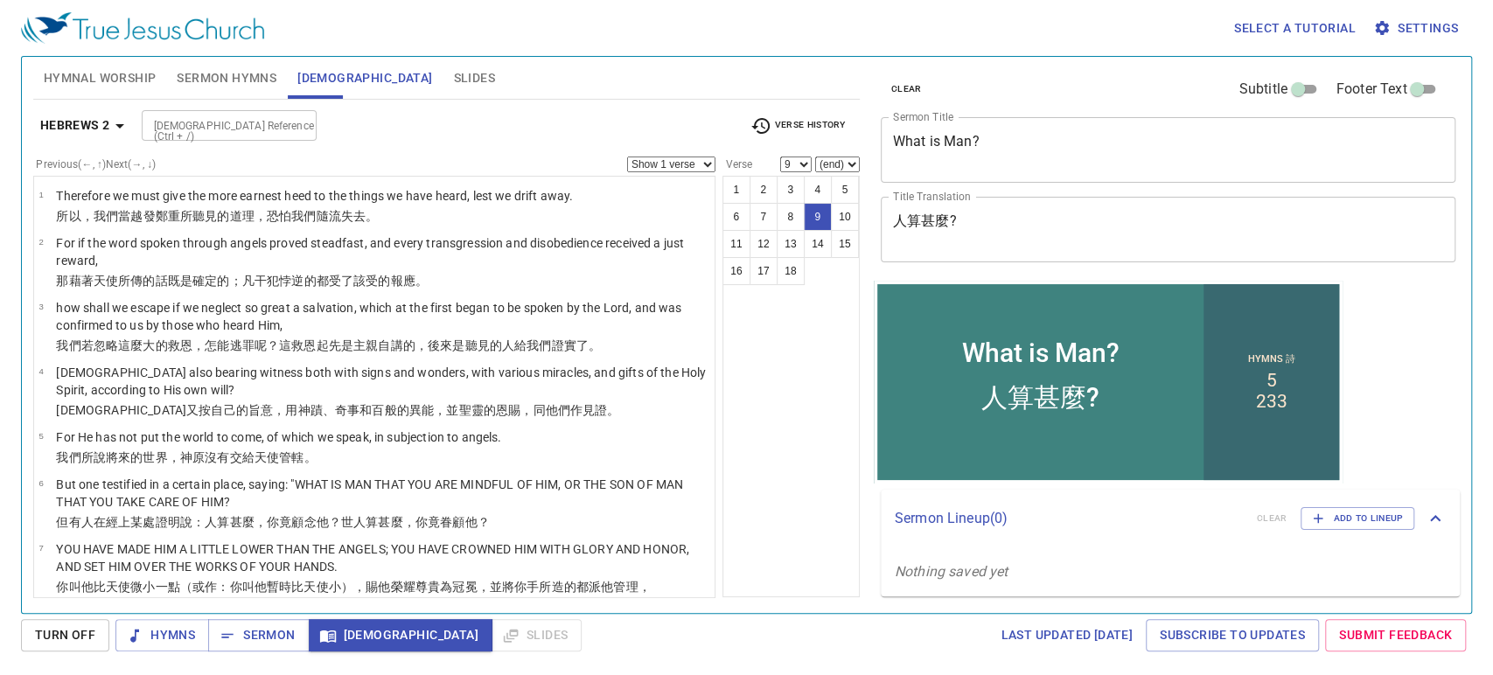
scroll to position [687, 0]
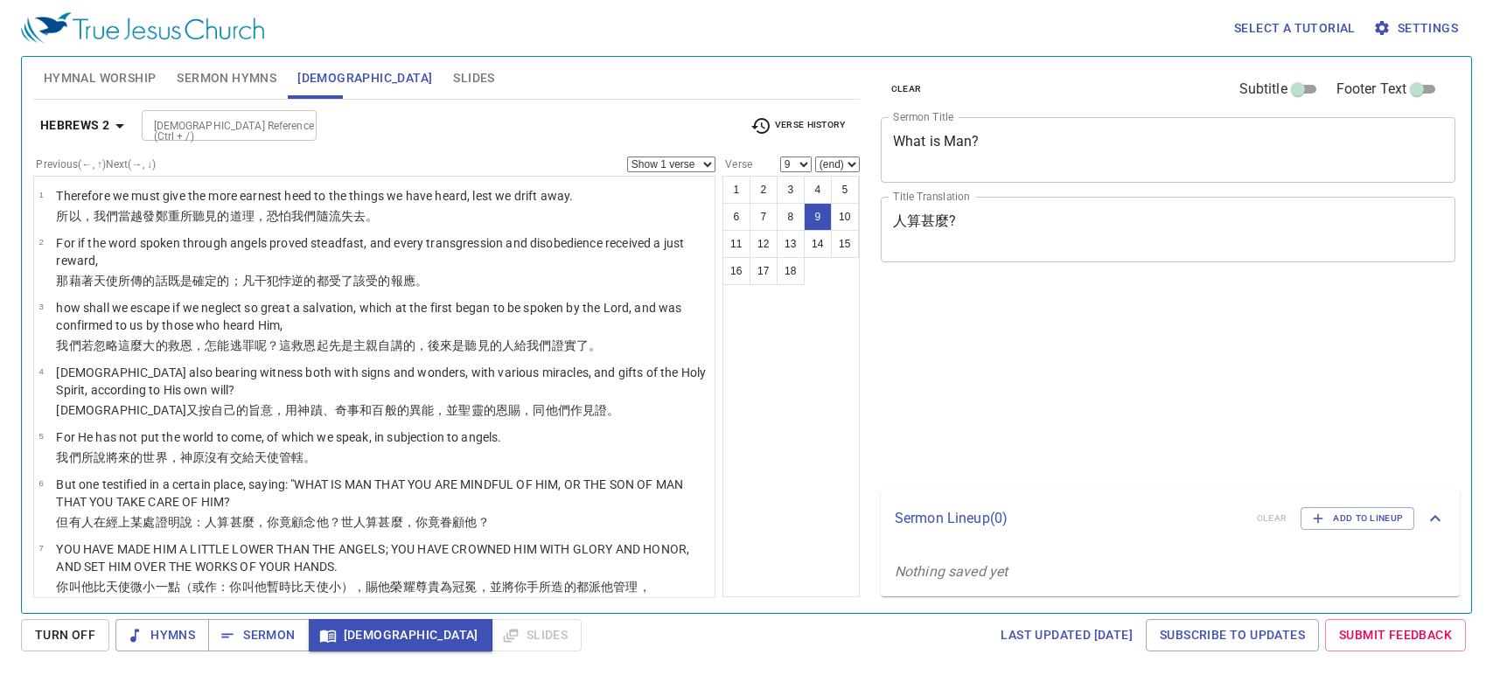
select select "9"
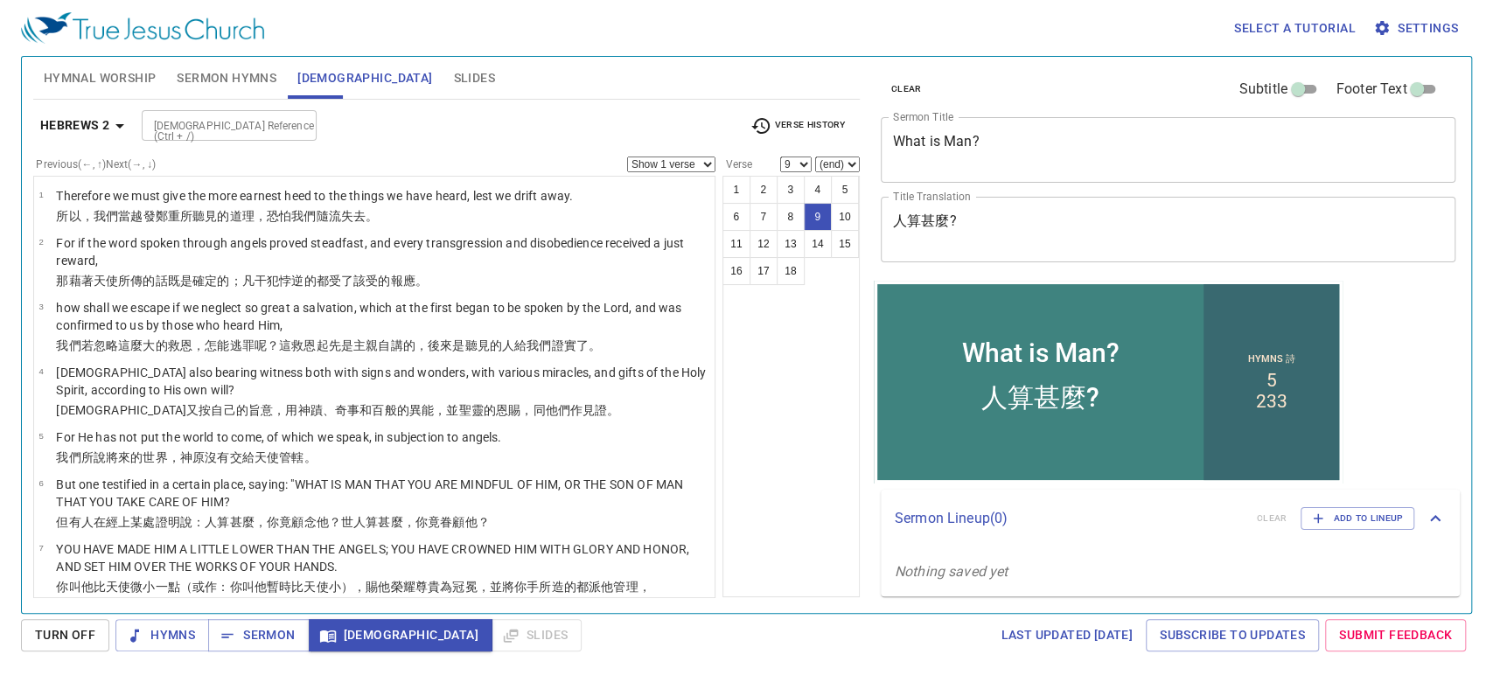
scroll to position [396, 0]
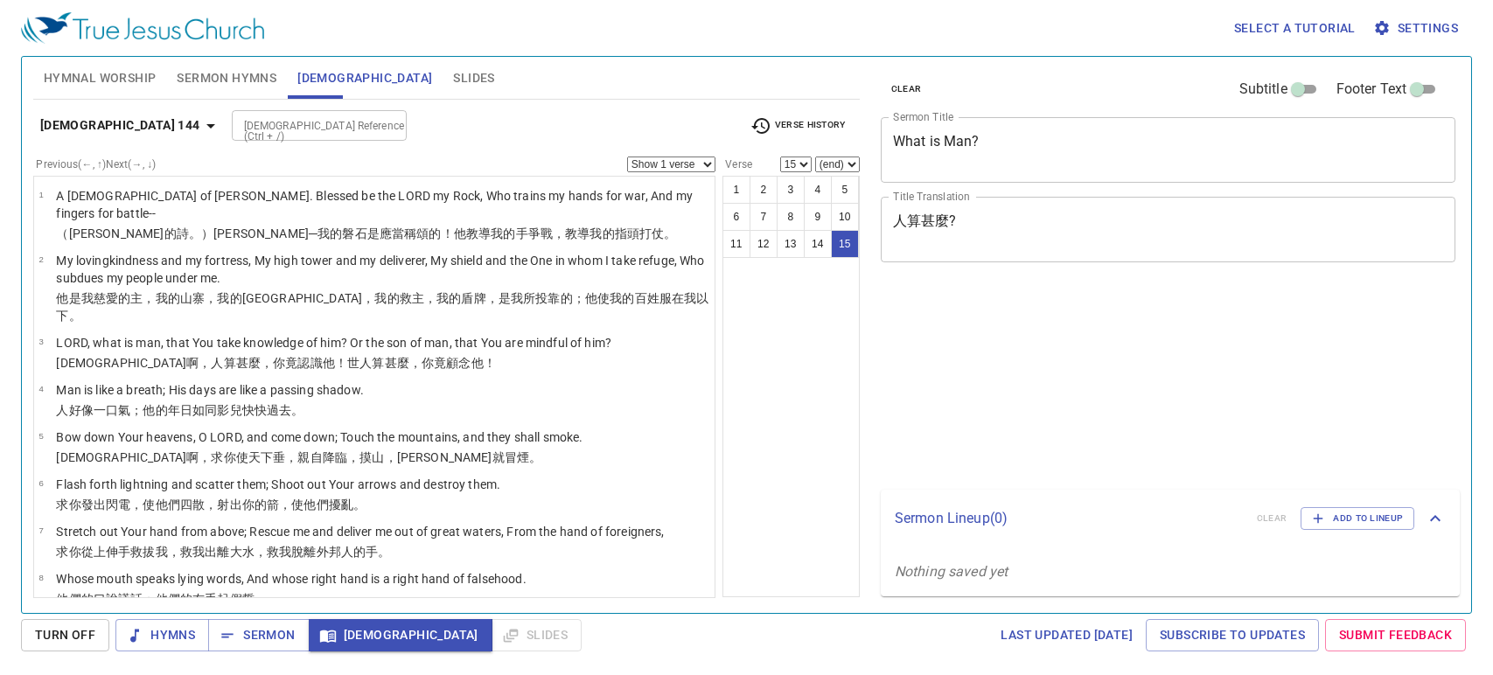
select select "15"
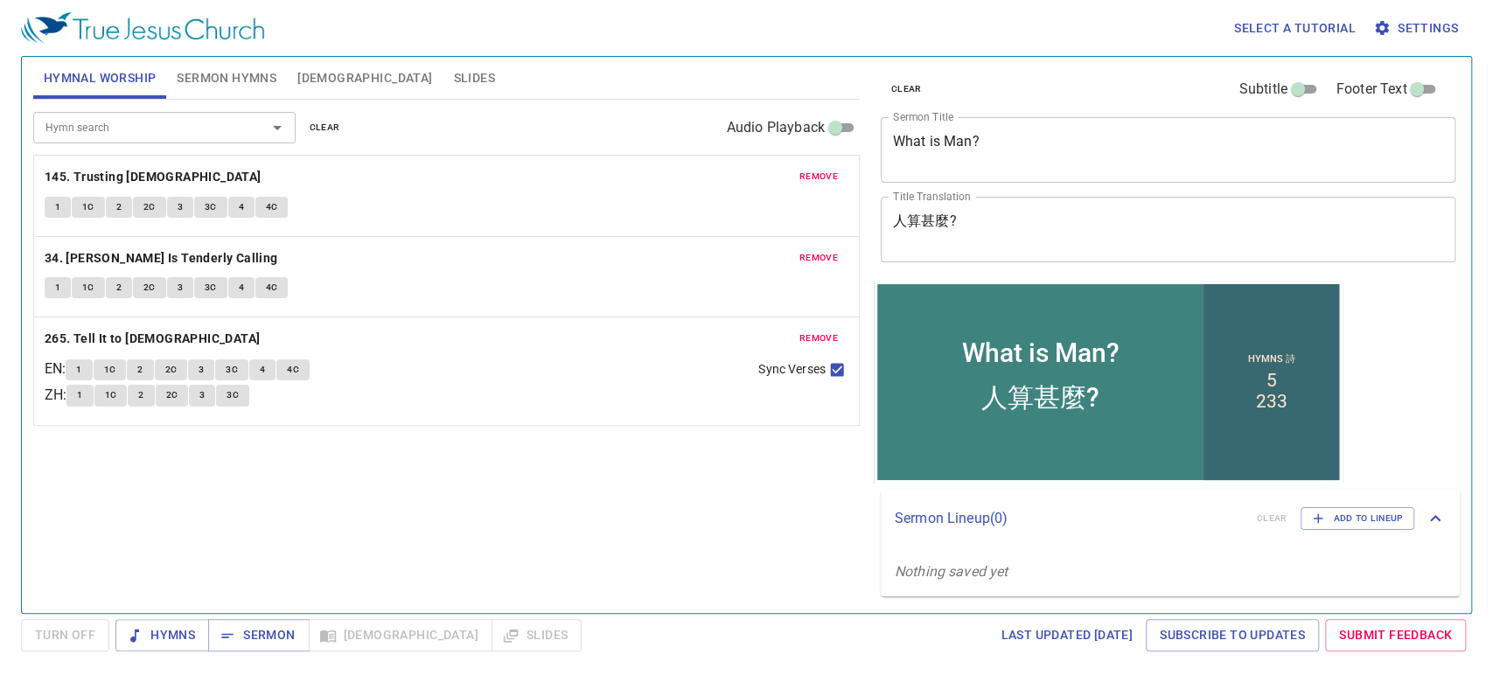
click at [310, 74] on span "Bible" at bounding box center [364, 78] width 135 height 22
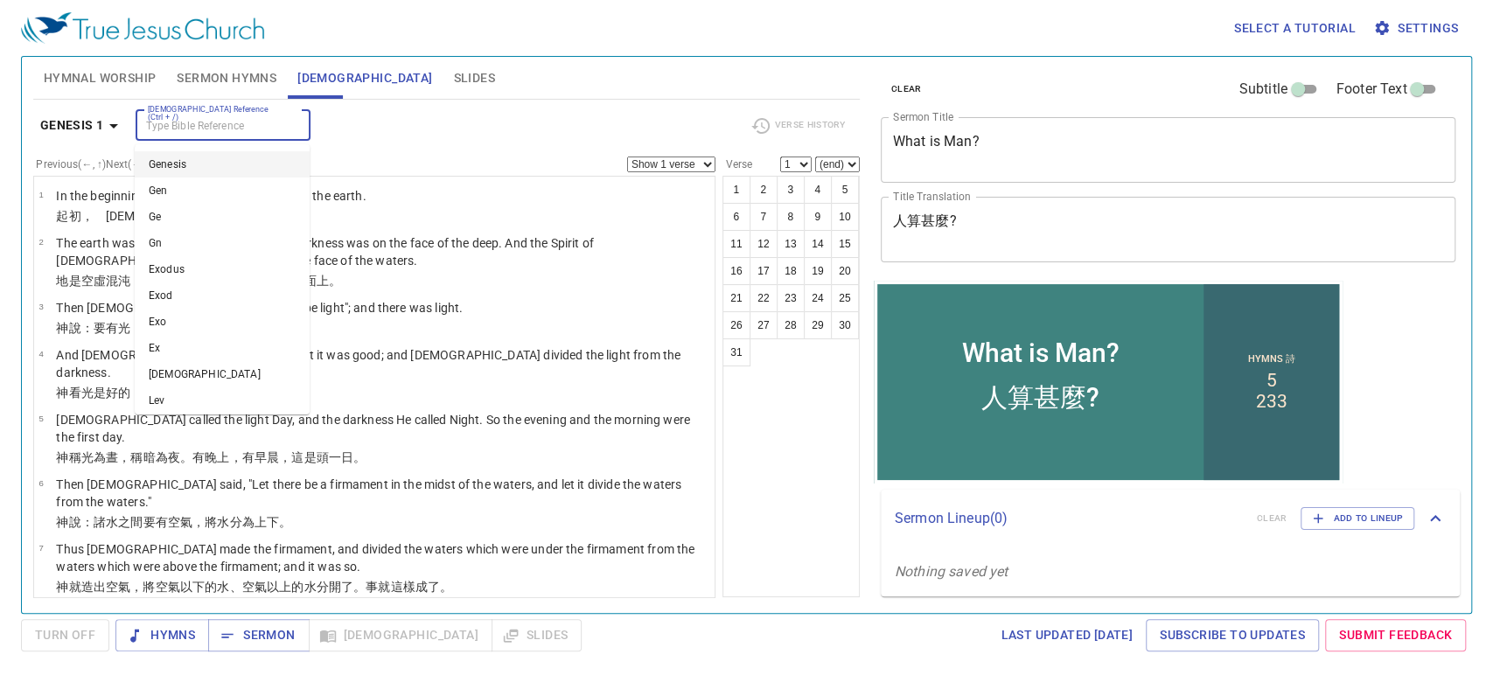
click at [175, 115] on input "Bible Reference (Ctrl + /)" at bounding box center [209, 125] width 136 height 20
type input "Mk 5:1"
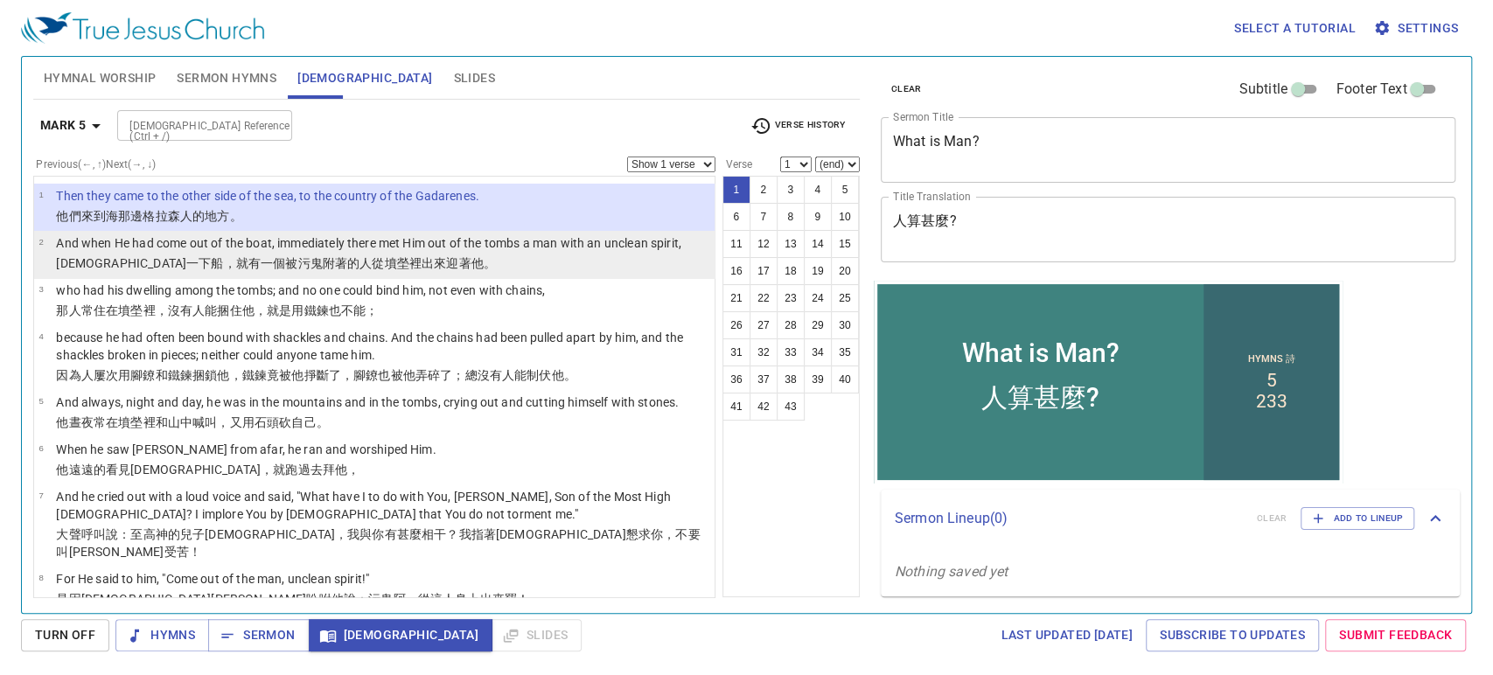
click at [483, 248] on p "And when He had come out of the boat, immediately there met Him out of the tomb…" at bounding box center [368, 242] width 625 height 17
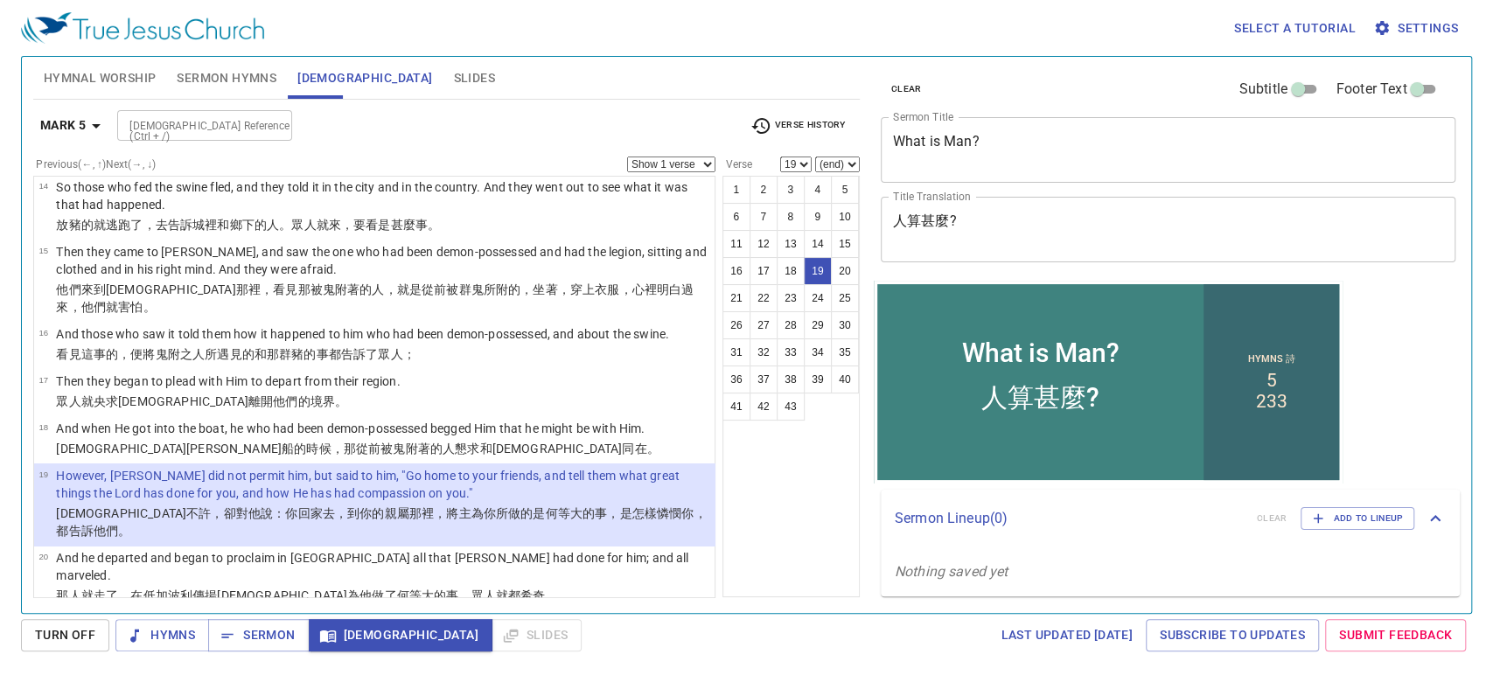
scroll to position [766, 0]
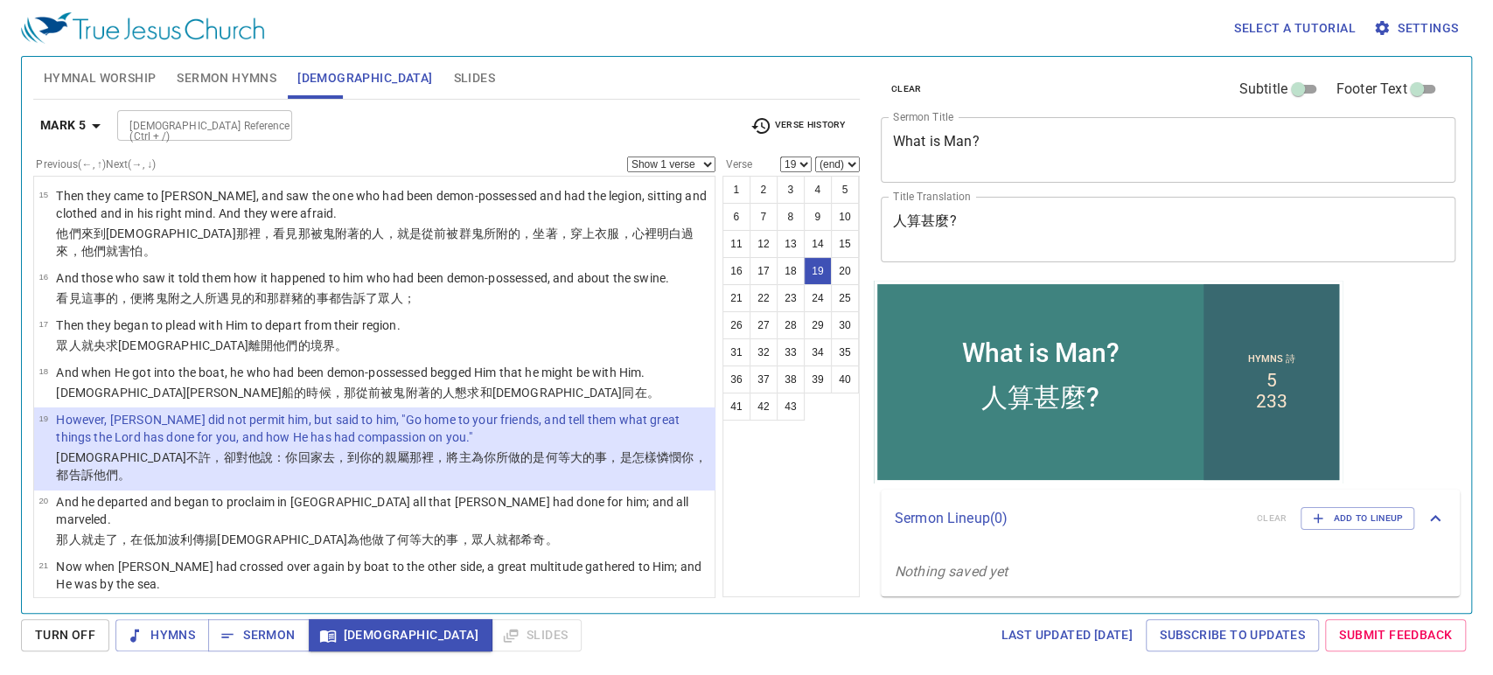
select select "20"
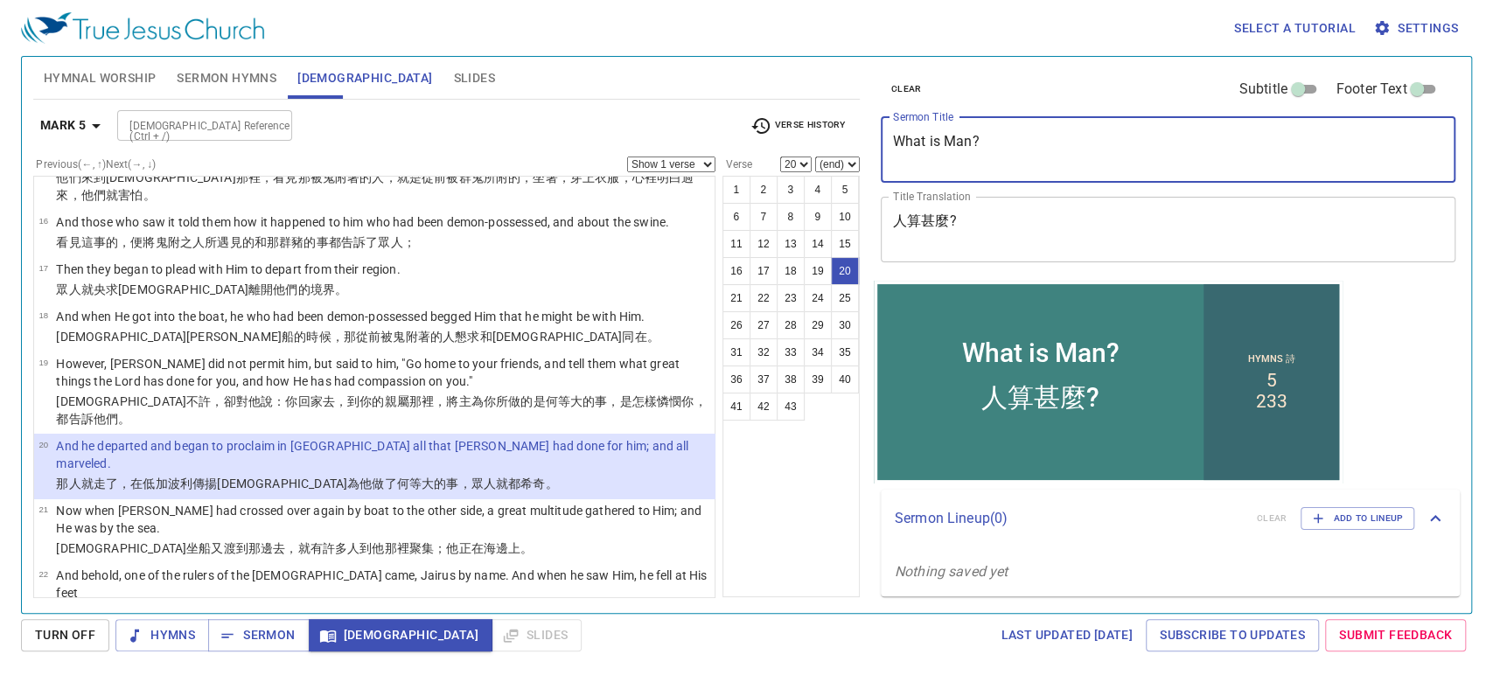
drag, startPoint x: 1068, startPoint y: 150, endPoint x: 786, endPoint y: 145, distance: 281.7
click at [786, 145] on div "Hymnal Worship Sermon Hymns Bible Slides Hymn search Hymn search clear Audio Pl…" at bounding box center [746, 328] width 1441 height 556
paste textarea "Bible Study: Hebrew 5:1-14"
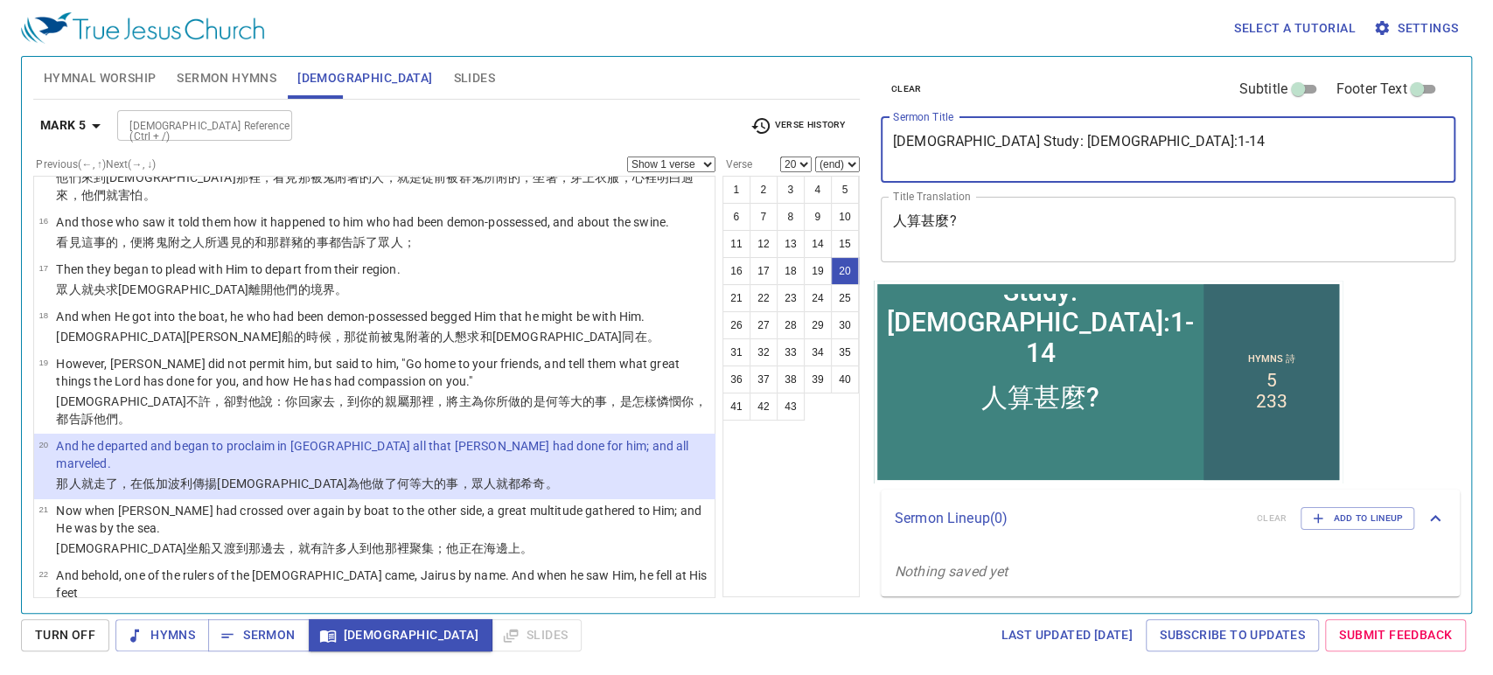
click at [970, 139] on textarea "Bible Study: Hebrew 5:1-14" at bounding box center [1168, 149] width 551 height 33
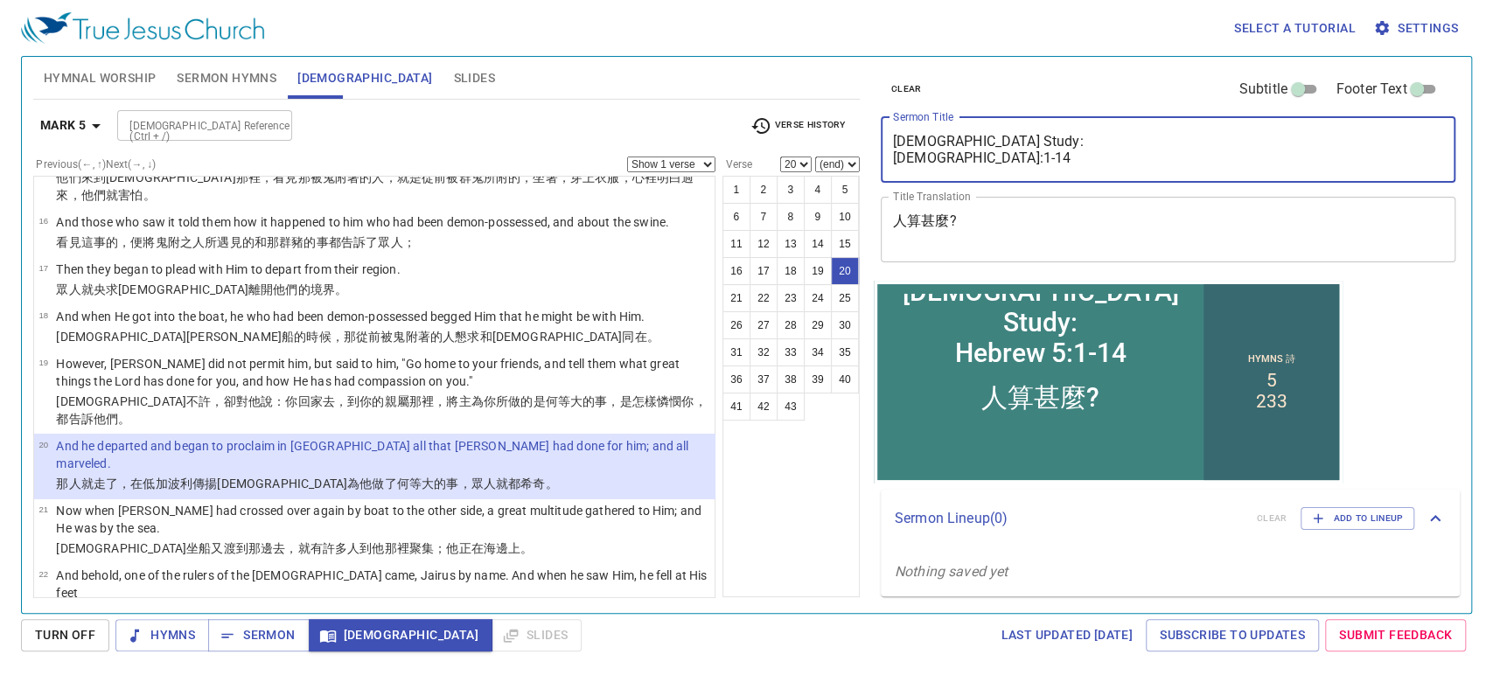
type textarea "[DEMOGRAPHIC_DATA] Study: [DEMOGRAPHIC_DATA]:1-14"
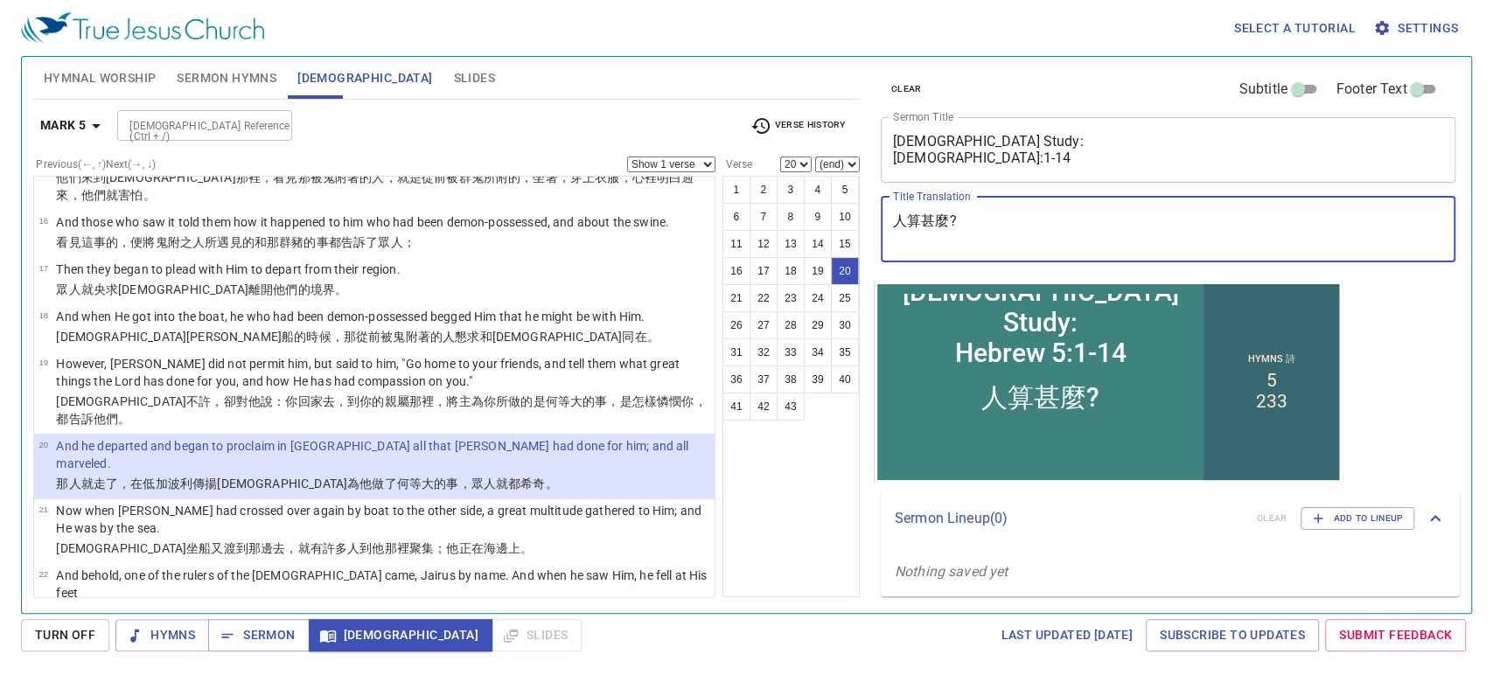
drag, startPoint x: 970, startPoint y: 234, endPoint x: 861, endPoint y: 215, distance: 110.9
click at [861, 215] on div "Hymnal Worship Sermon Hymns Bible Slides Hymn search Hymn search clear Audio Pl…" at bounding box center [746, 328] width 1441 height 556
paste textarea "希 伯 來 書"
click at [910, 219] on textarea "希 伯 來 書" at bounding box center [1168, 229] width 551 height 33
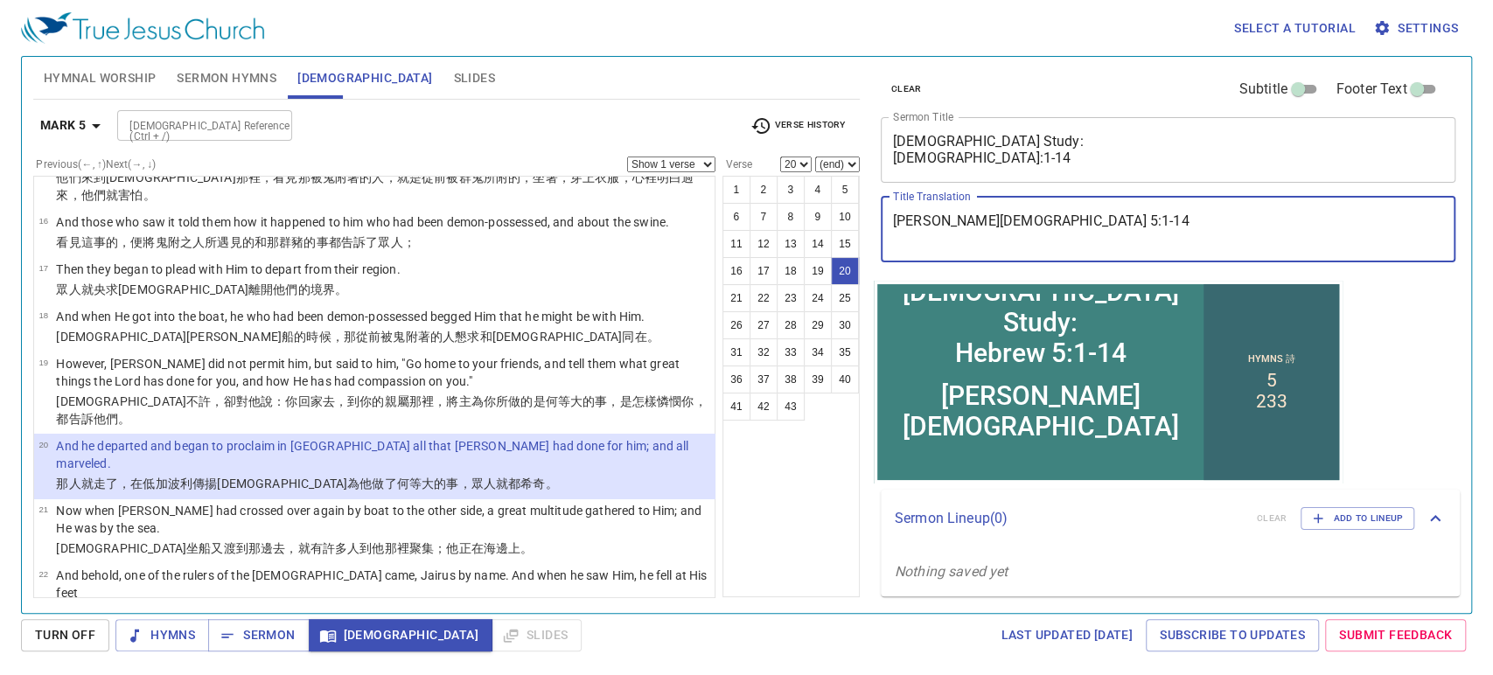
type textarea "[PERSON_NAME][DEMOGRAPHIC_DATA] 5:1-14"
click at [132, 87] on span "Hymnal Worship" at bounding box center [100, 78] width 113 height 22
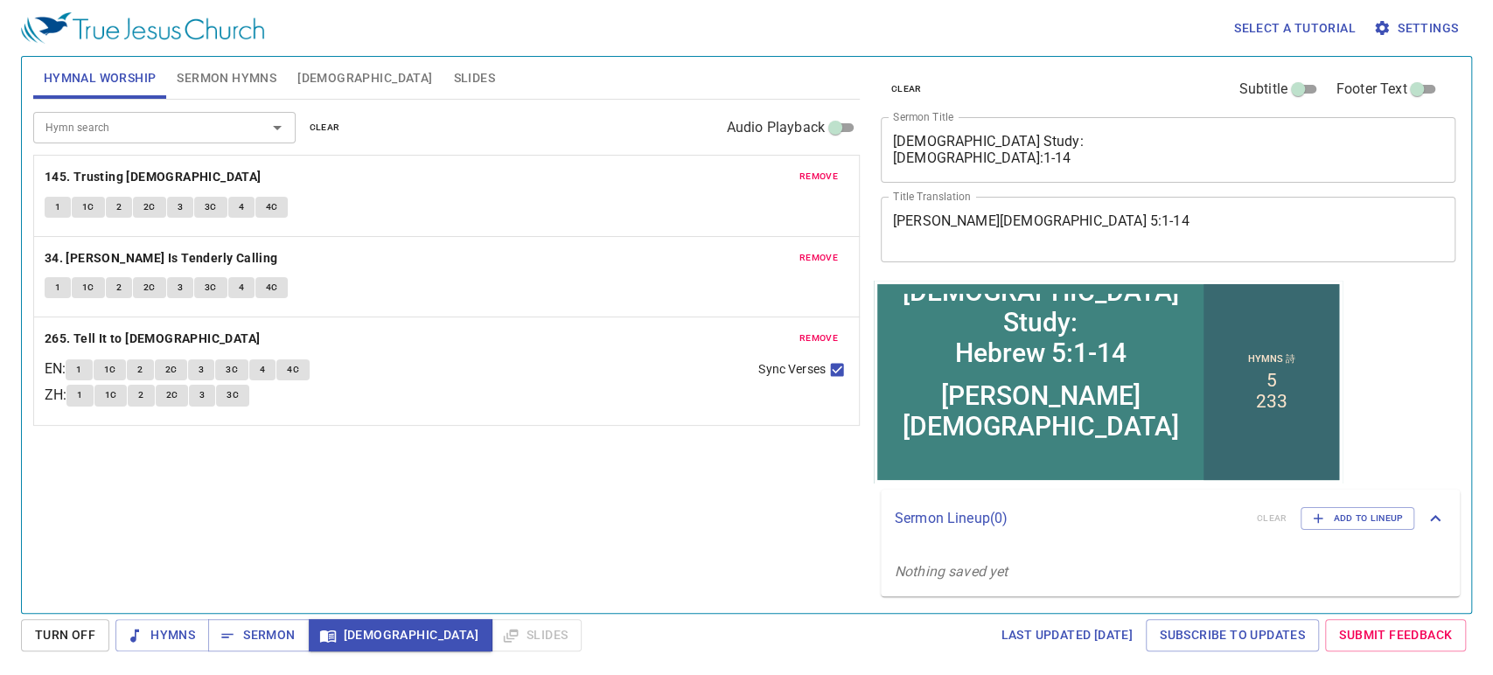
click at [817, 185] on button "remove" at bounding box center [818, 176] width 59 height 21
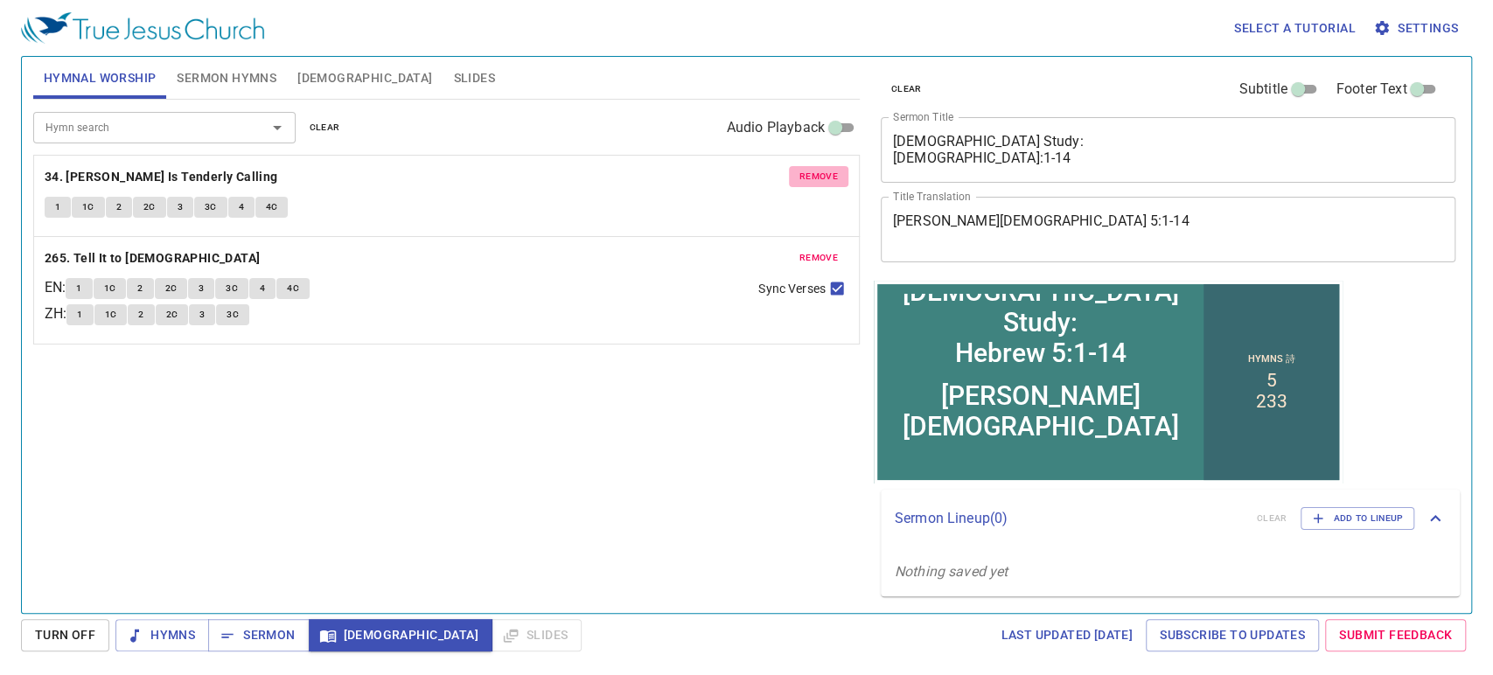
click at [817, 185] on button "remove" at bounding box center [818, 176] width 59 height 21
click at [817, 248] on button "remove" at bounding box center [818, 258] width 59 height 21
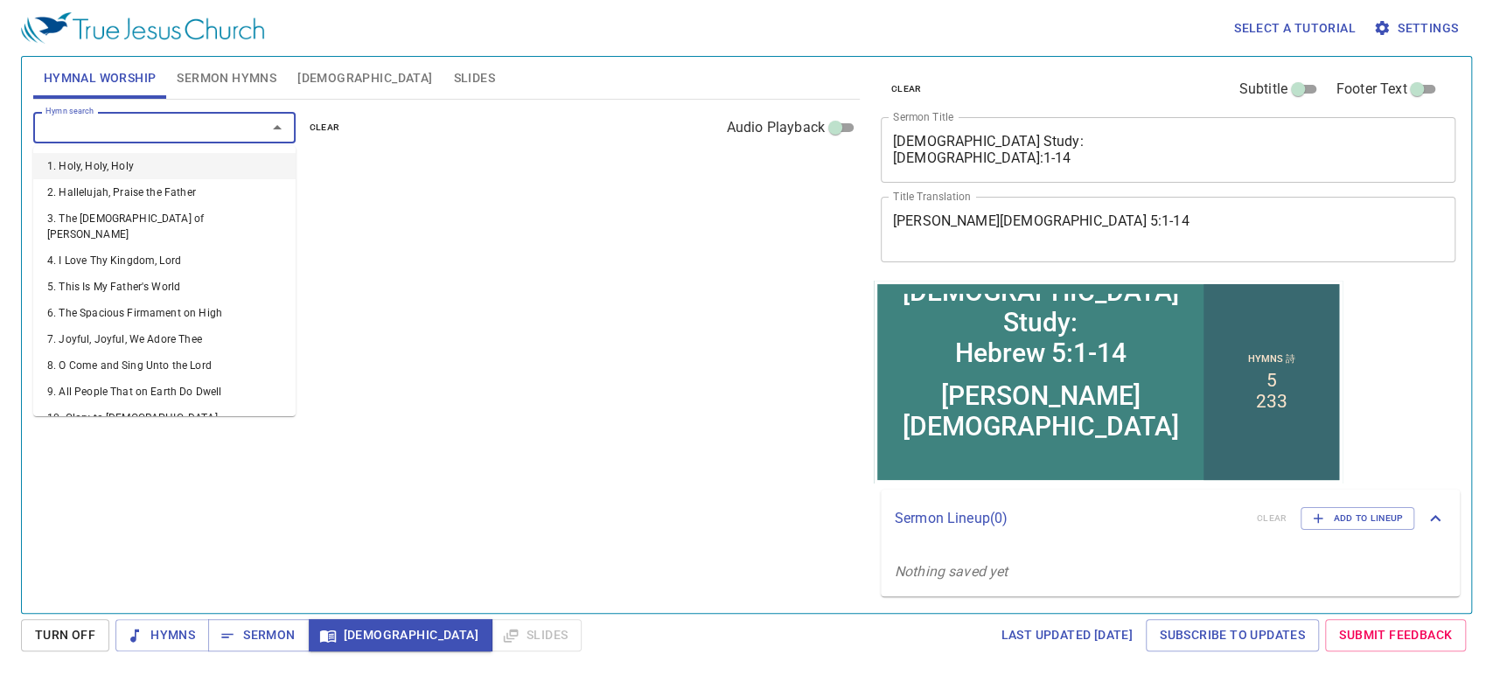
click at [194, 133] on input "Hymn search" at bounding box center [138, 127] width 200 height 20
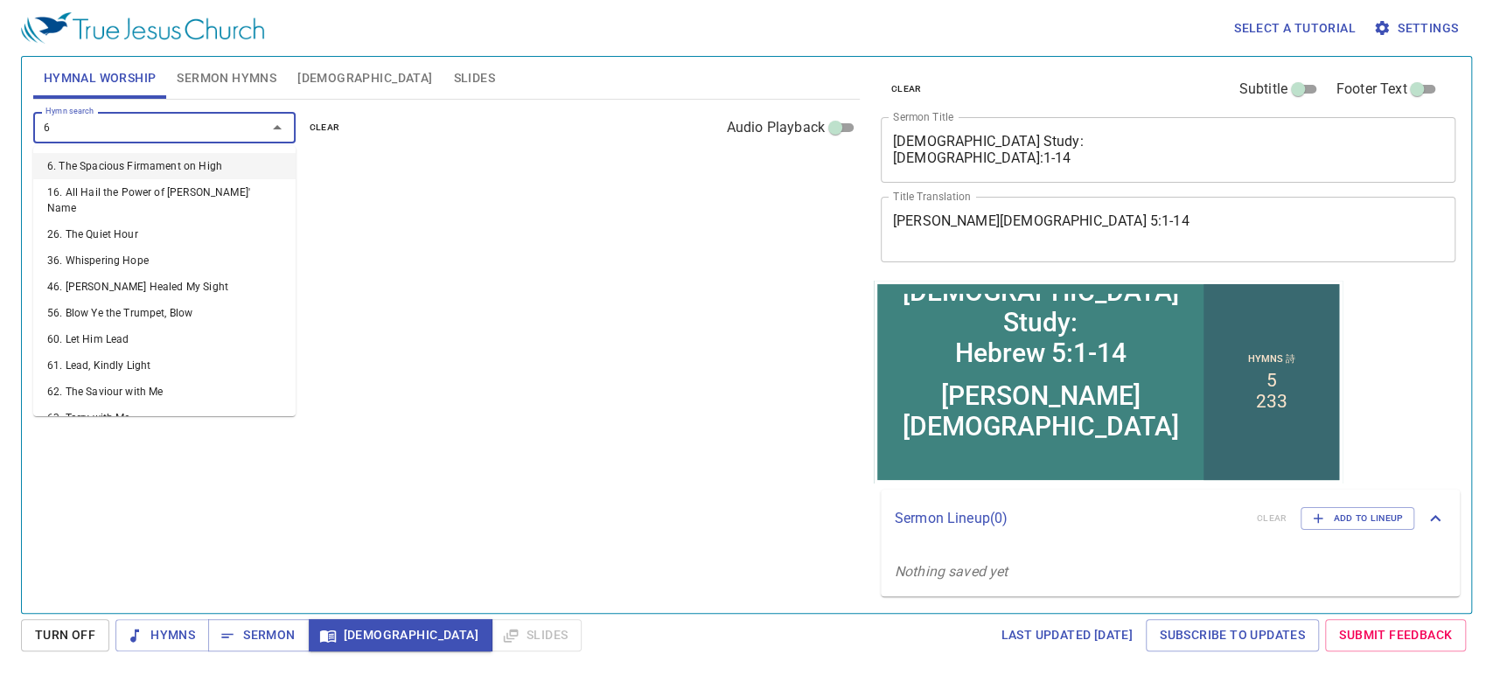
type input "67"
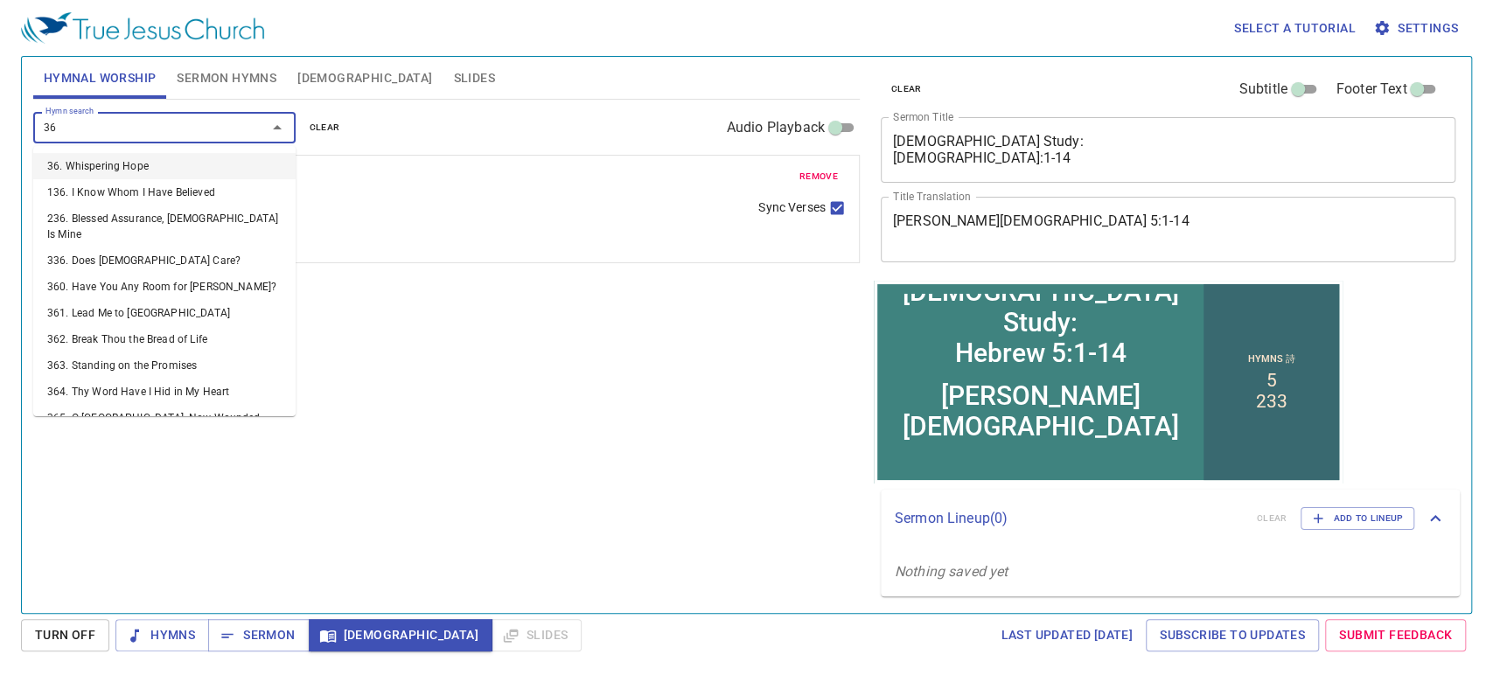
type input "364"
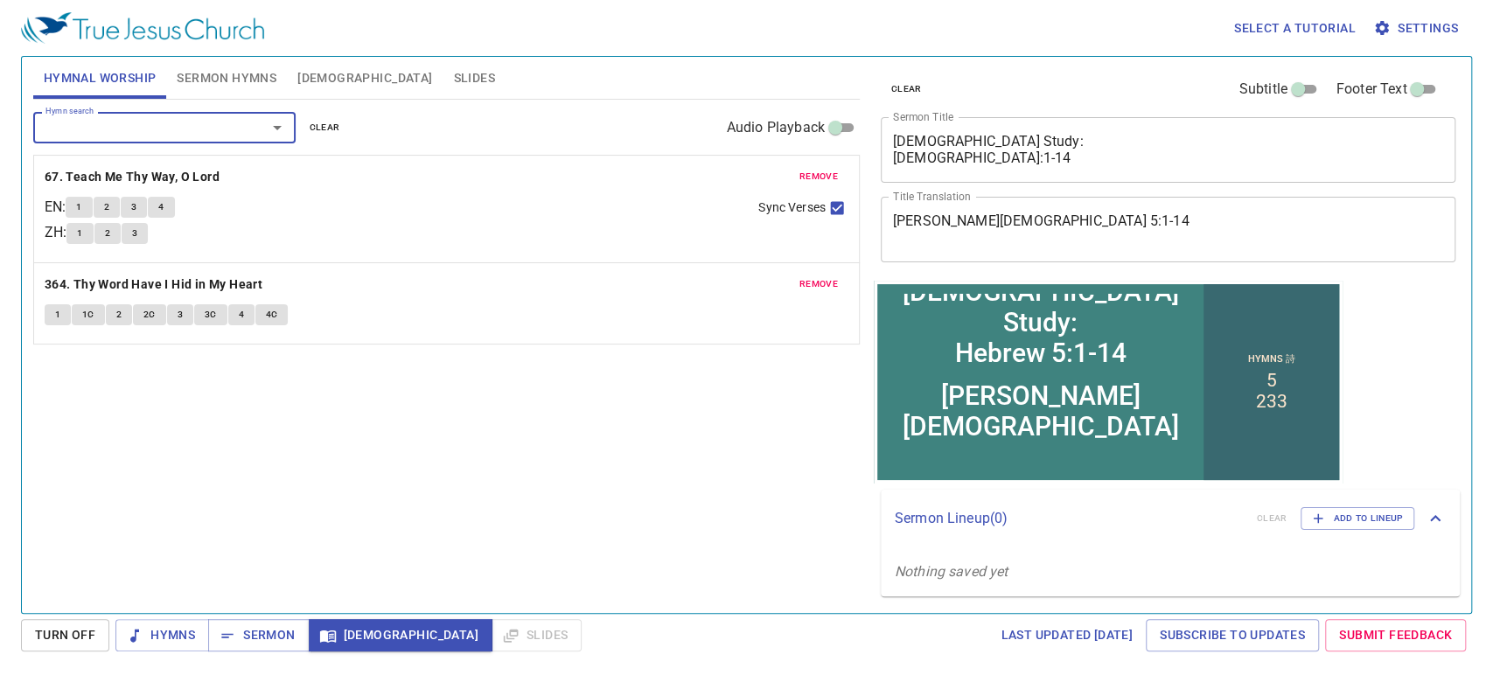
click at [239, 77] on span "Sermon Hymns" at bounding box center [227, 78] width 100 height 22
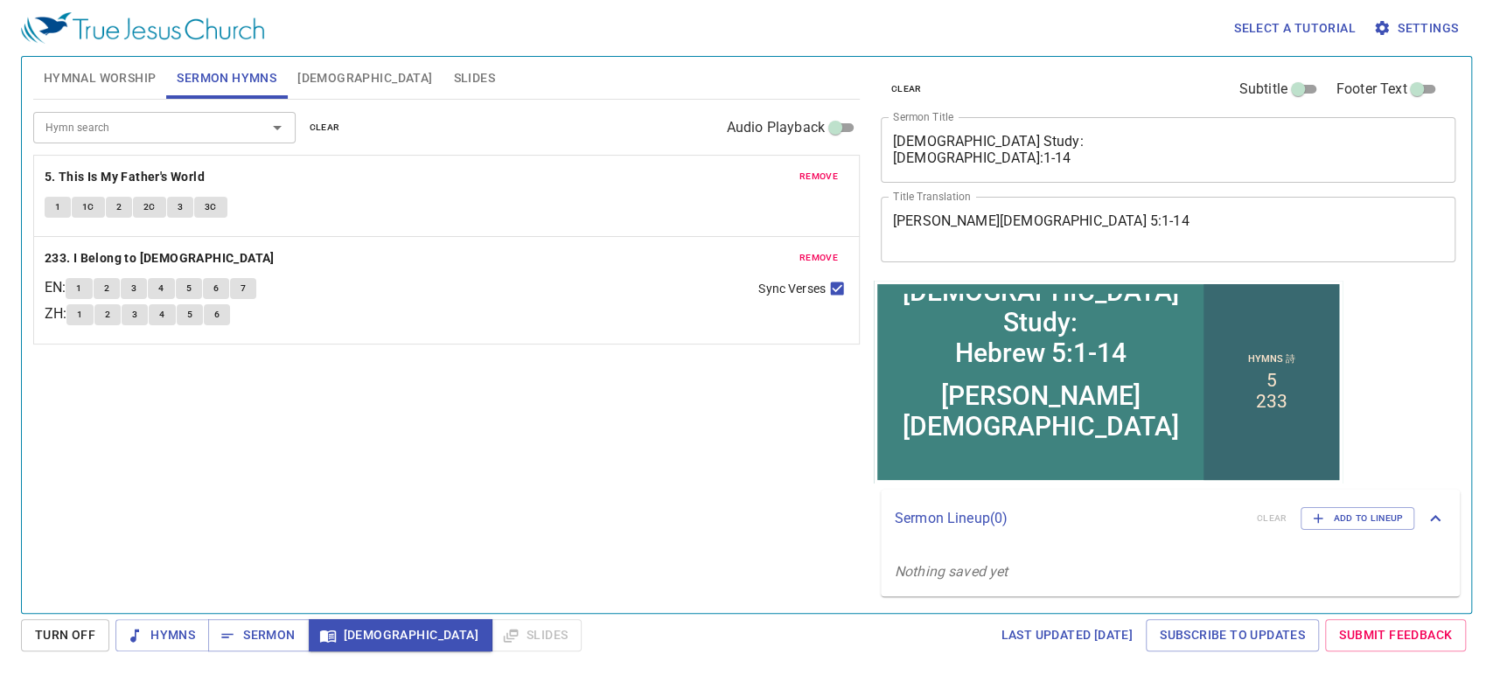
click at [806, 187] on div "remove 5. This Is My Father's World 1 1C 2 2C 3 3C" at bounding box center [446, 196] width 825 height 80
click at [807, 180] on span "remove" at bounding box center [818, 177] width 38 height 16
click at [807, 250] on span "remove" at bounding box center [818, 258] width 38 height 16
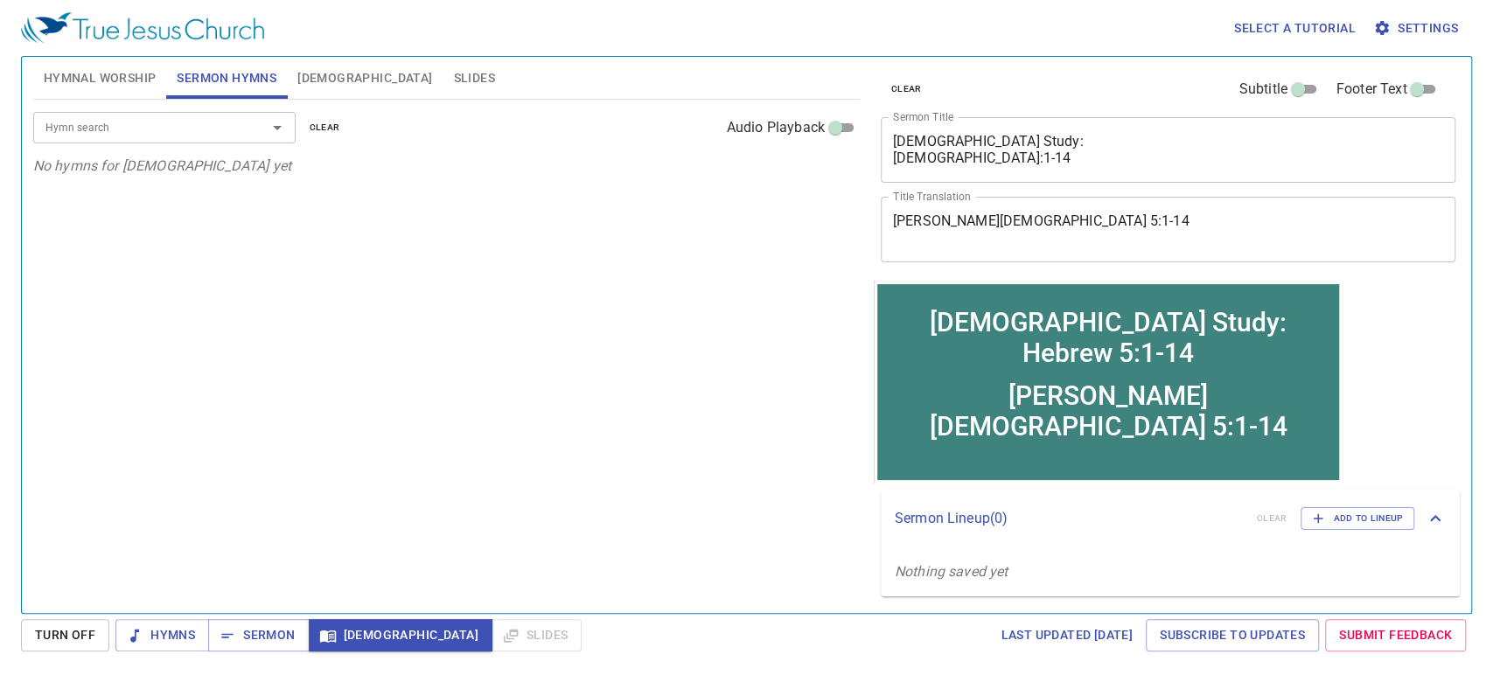
click at [140, 138] on div "Hymn search" at bounding box center [164, 127] width 262 height 31
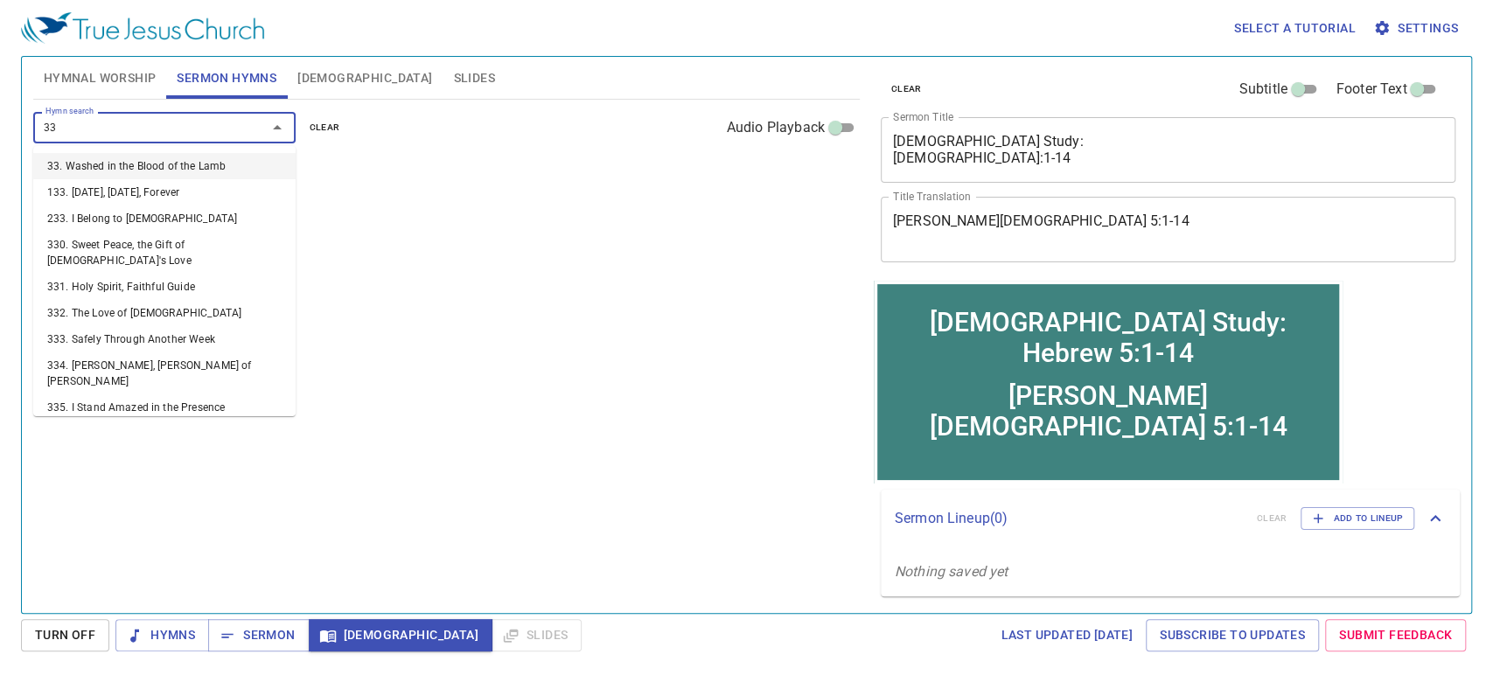
type input "338"
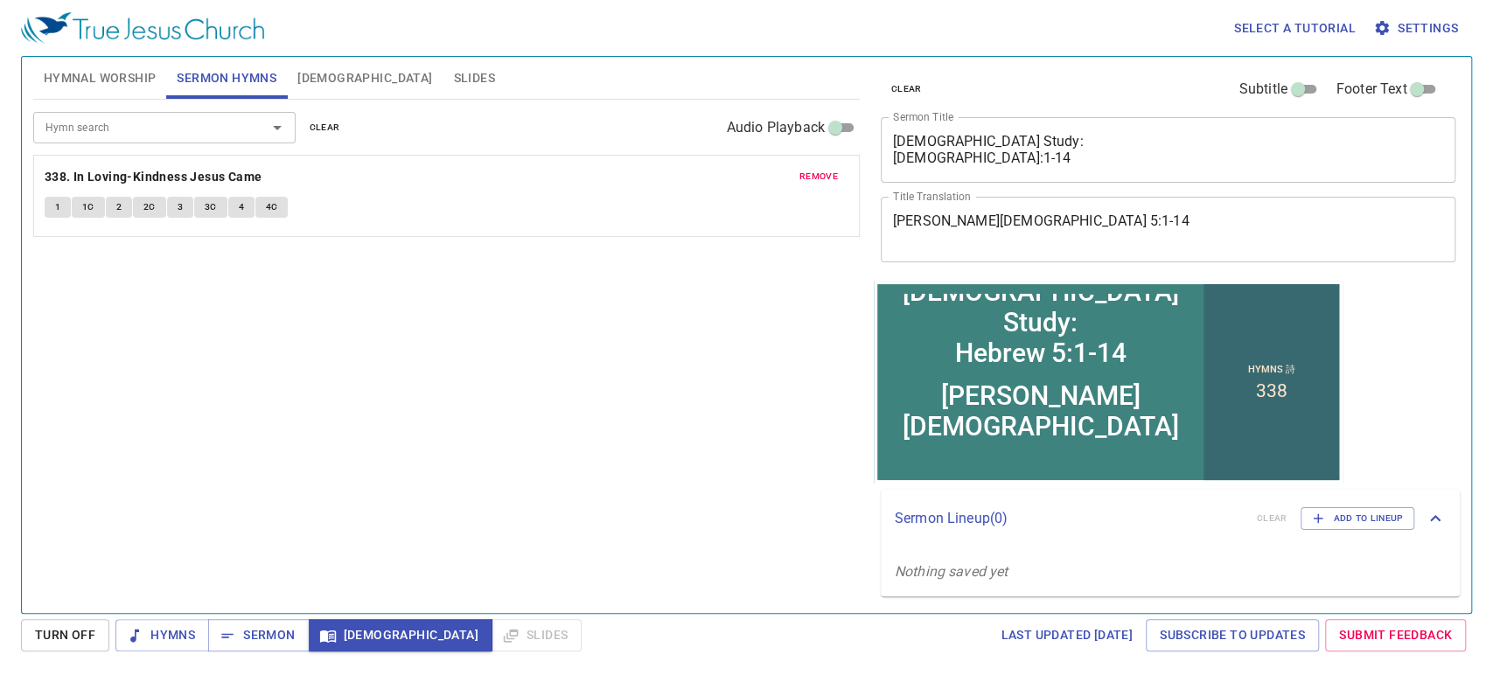
drag, startPoint x: 157, startPoint y: 82, endPoint x: 137, endPoint y: 89, distance: 20.5
drag, startPoint x: 137, startPoint y: 89, endPoint x: 128, endPoint y: 75, distance: 17.0
click at [128, 75] on span "Hymnal Worship" at bounding box center [100, 78] width 113 height 22
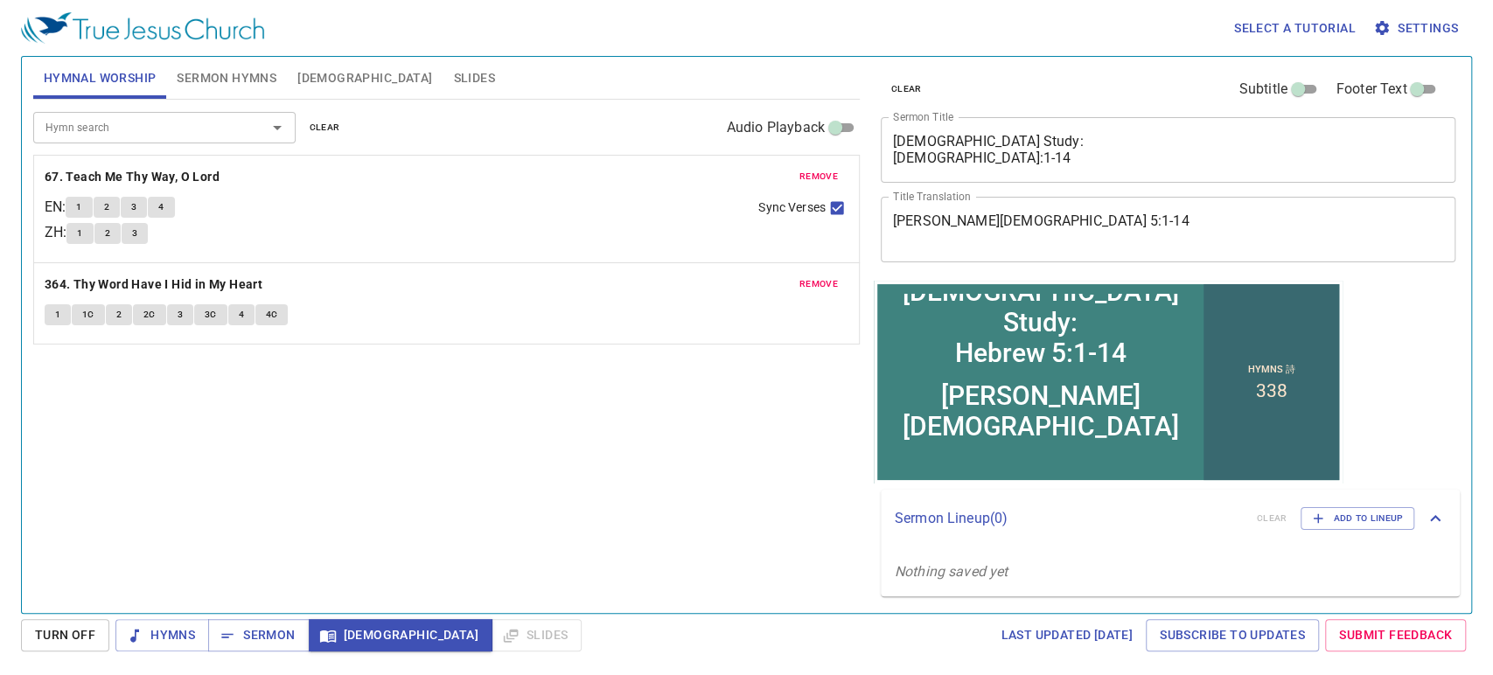
click at [211, 138] on div "Hymn search" at bounding box center [164, 127] width 262 height 31
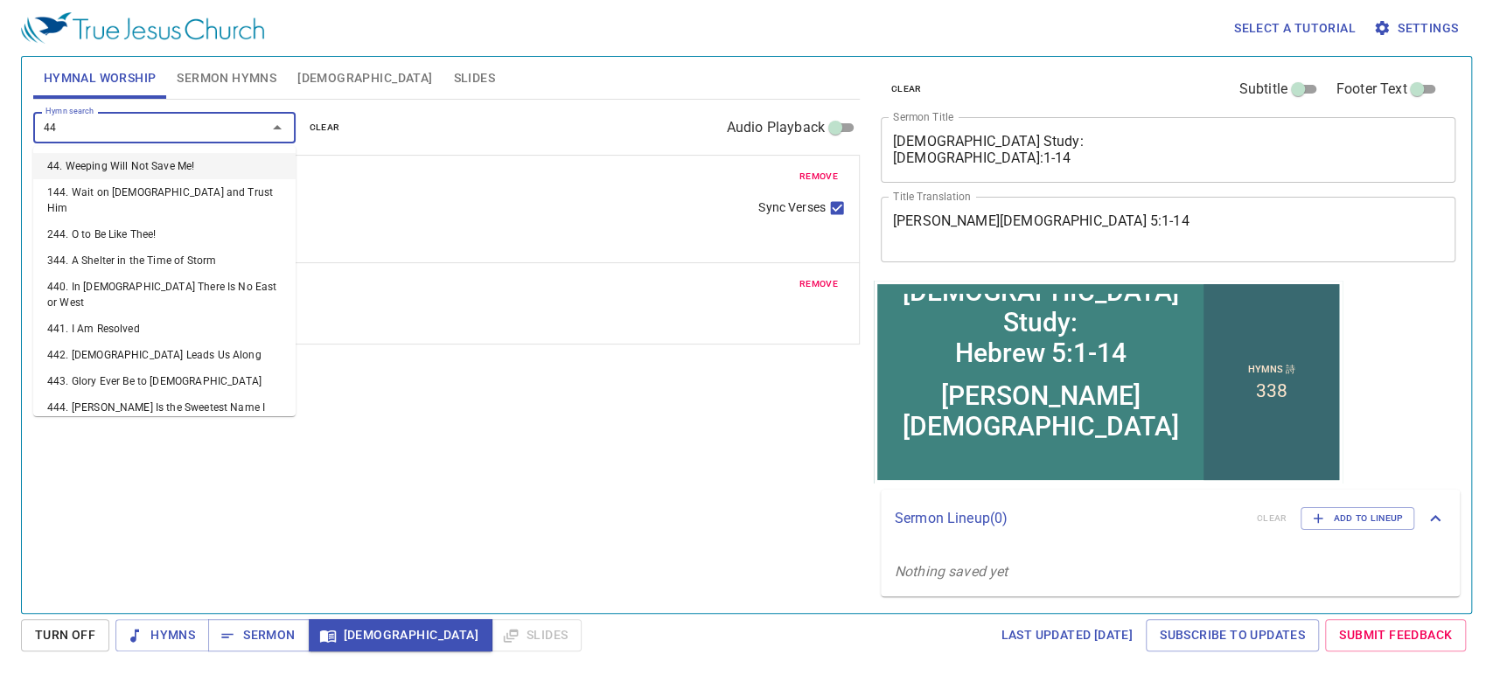
type input "449"
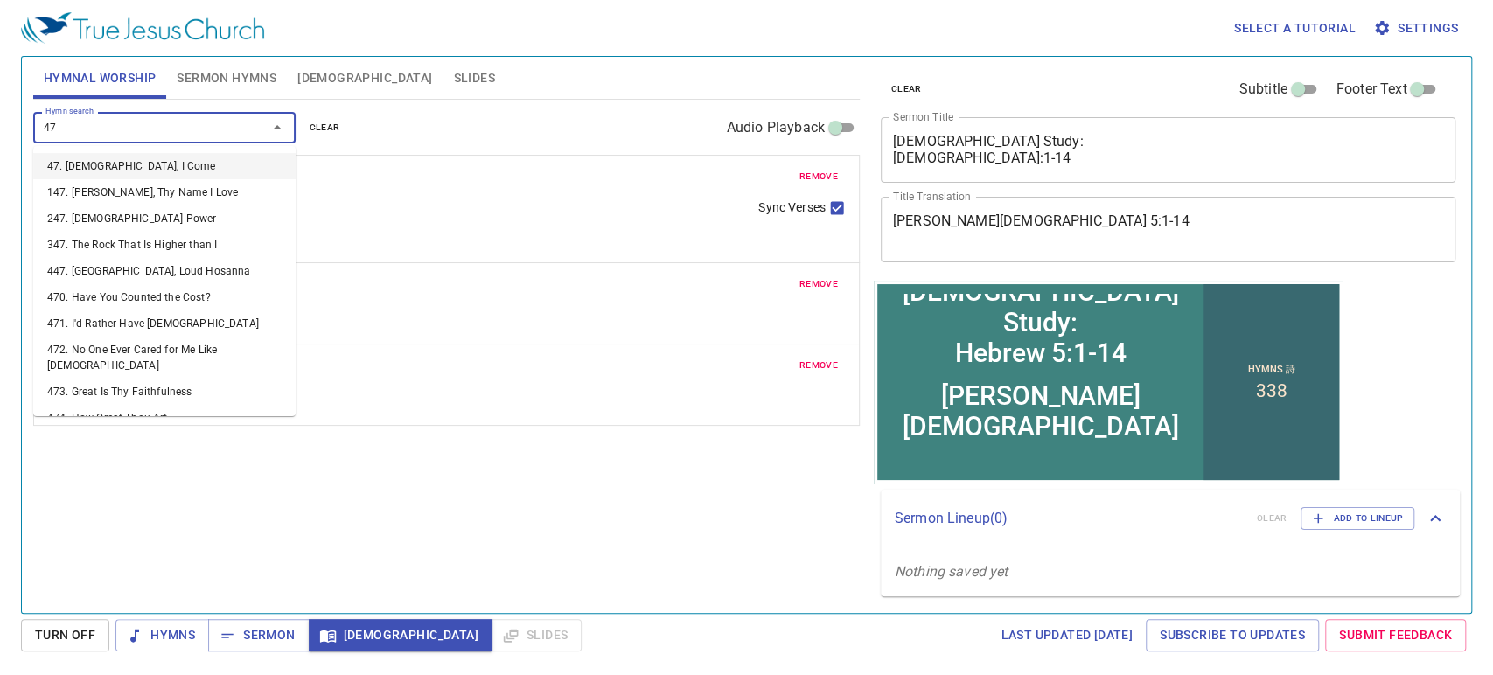
type input "472"
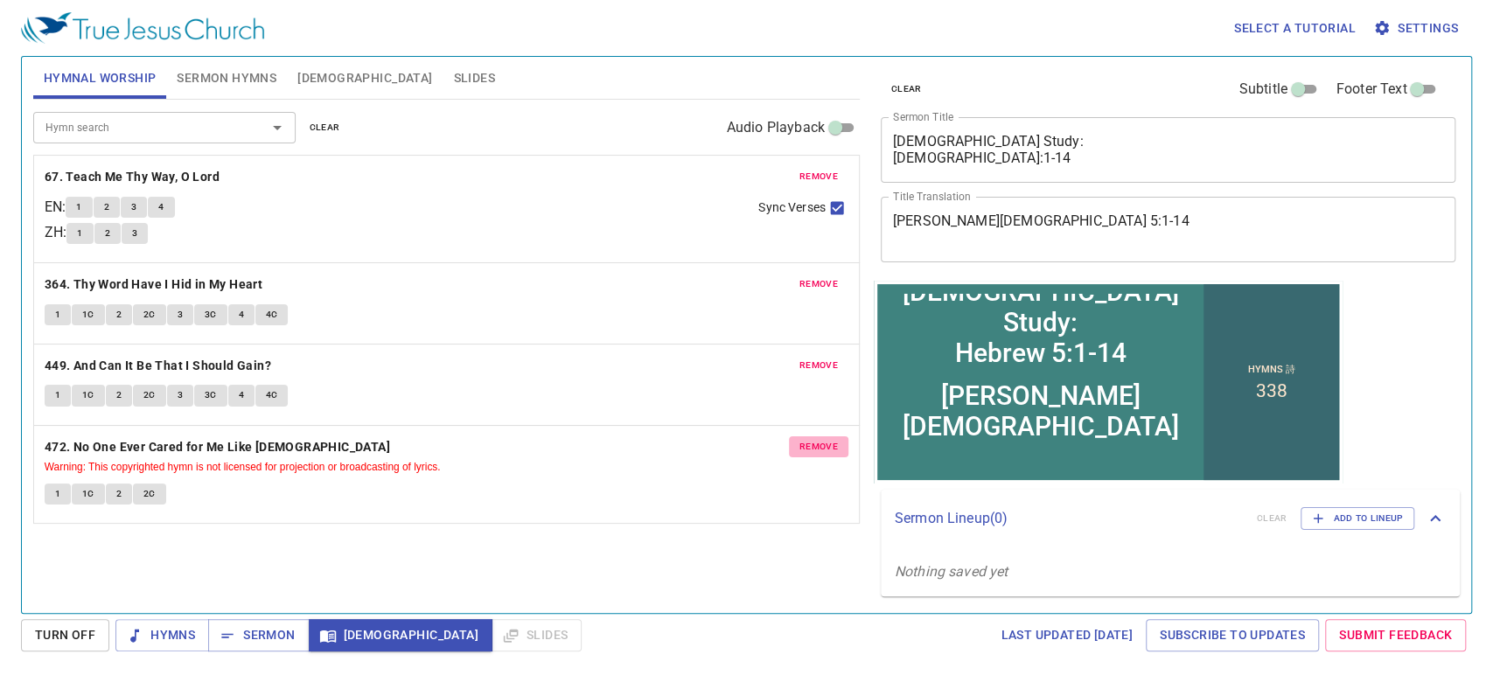
click at [813, 444] on span "remove" at bounding box center [818, 447] width 38 height 16
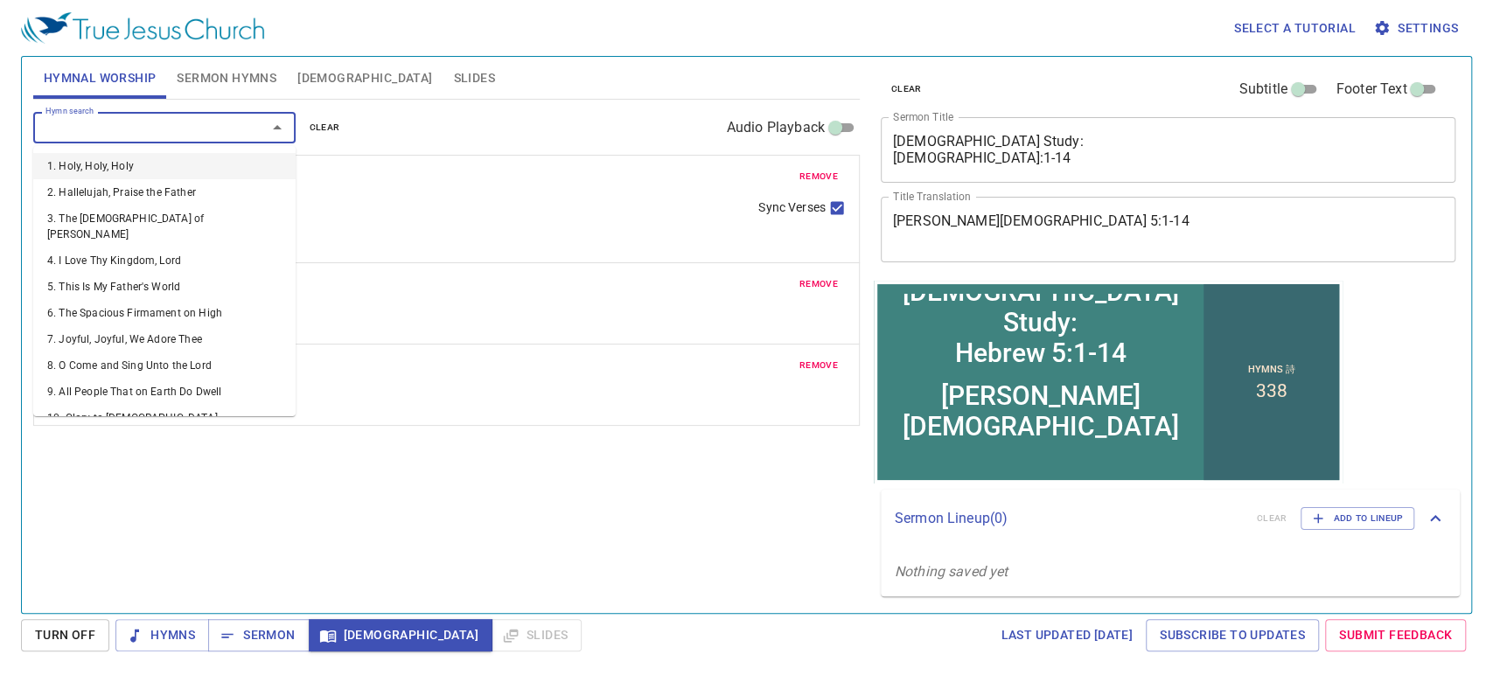
click at [133, 117] on input "Hymn search" at bounding box center [138, 127] width 200 height 20
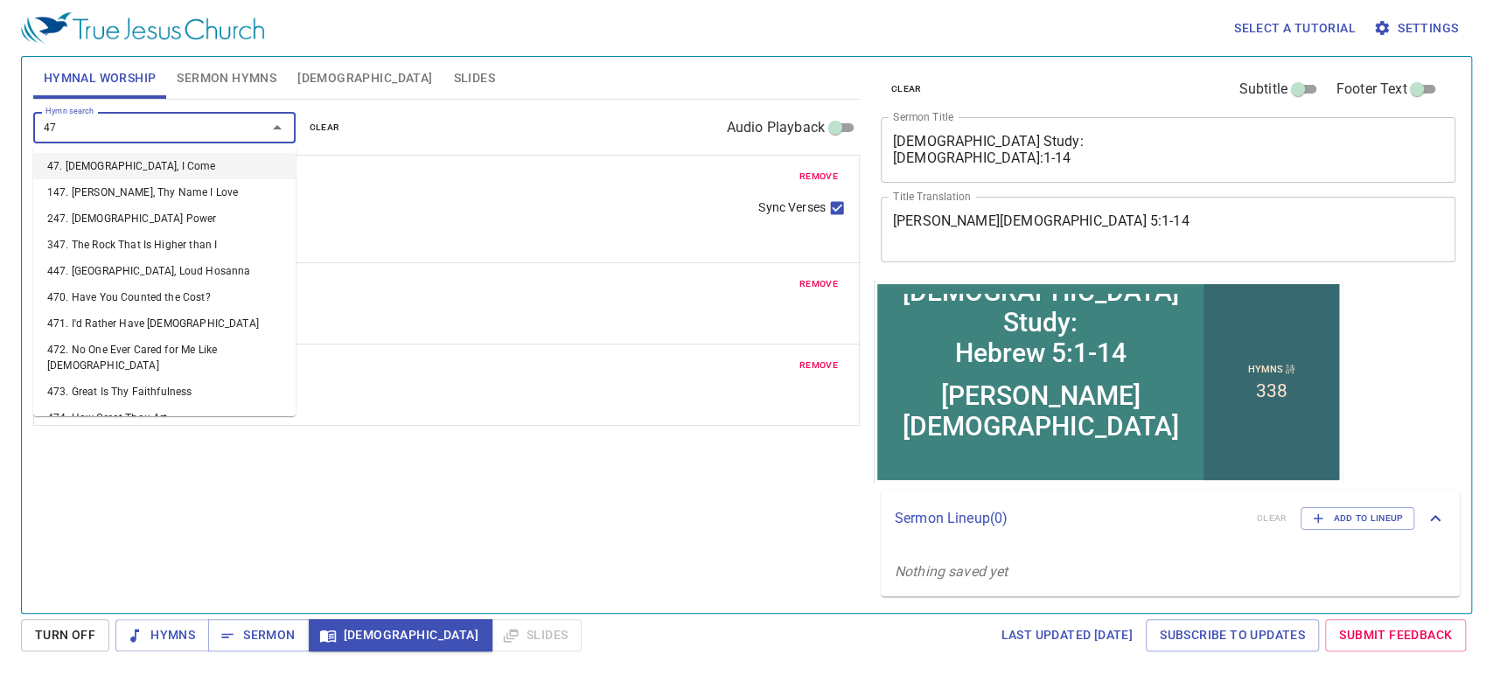
type input "479"
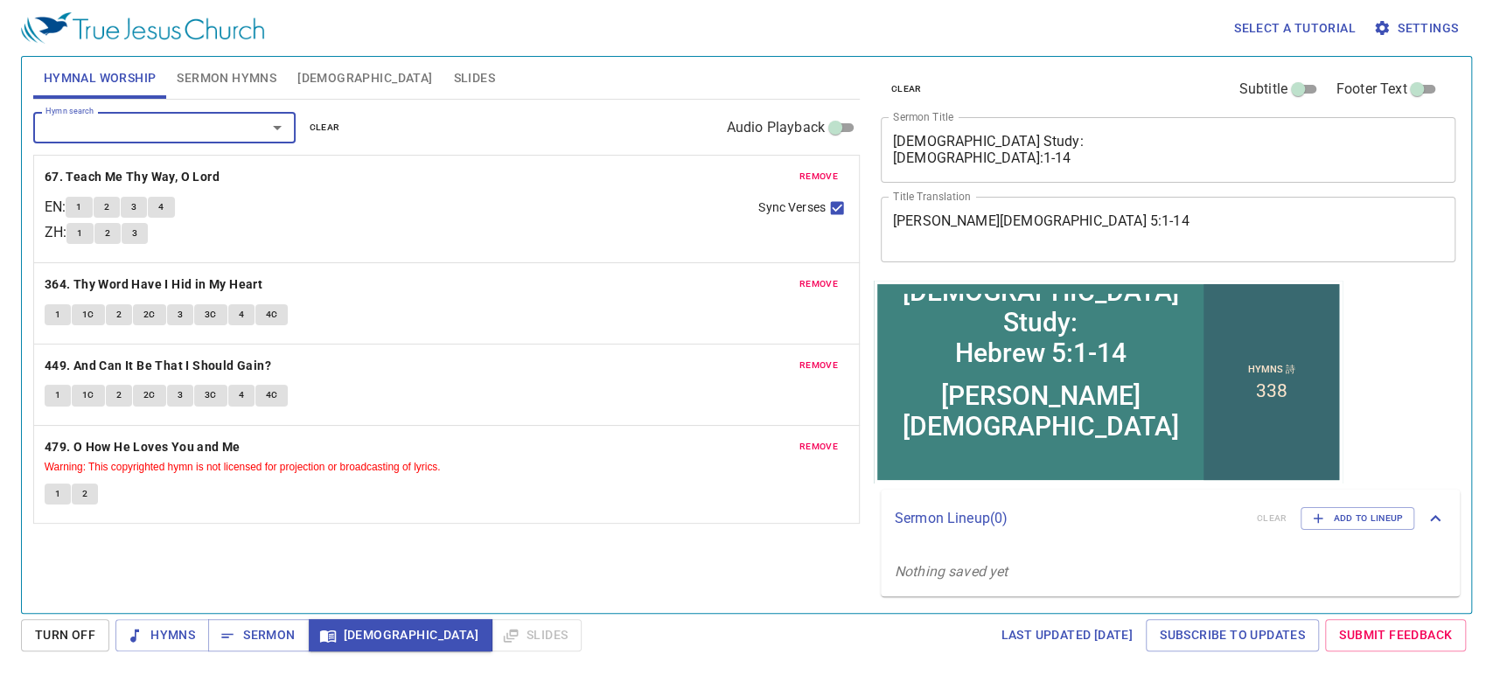
click at [234, 77] on span "Sermon Hymns" at bounding box center [227, 78] width 100 height 22
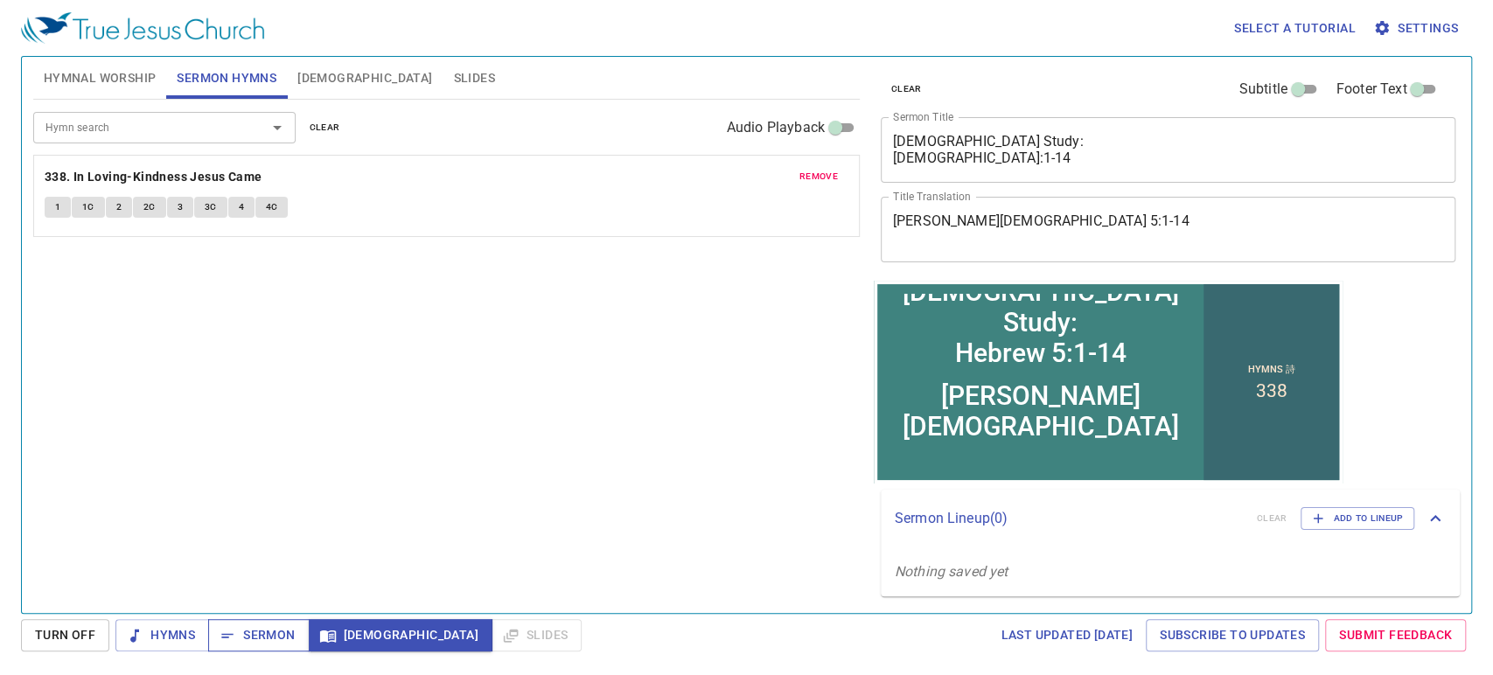
click at [244, 633] on span "Sermon" at bounding box center [258, 635] width 73 height 22
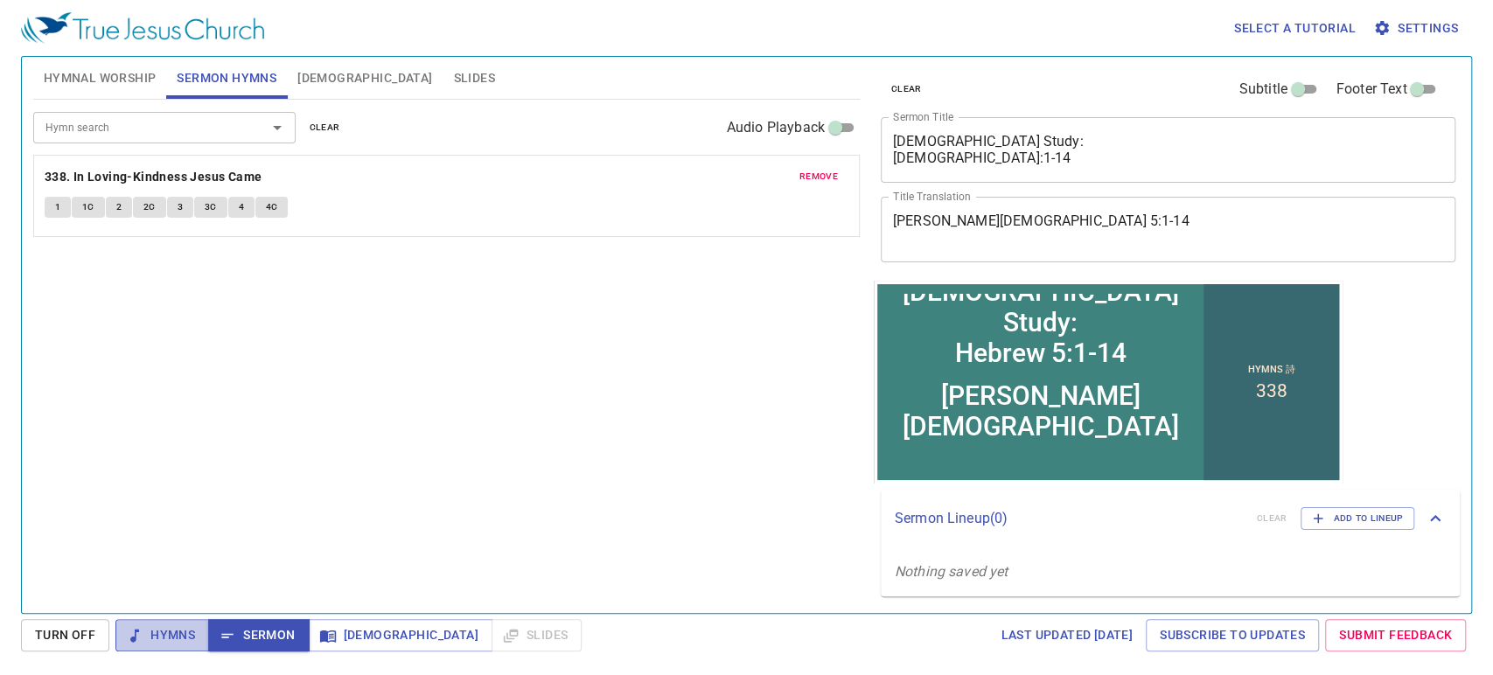
click at [172, 629] on span "Hymns" at bounding box center [162, 635] width 66 height 22
click at [120, 79] on span "Hymnal Worship" at bounding box center [100, 78] width 113 height 22
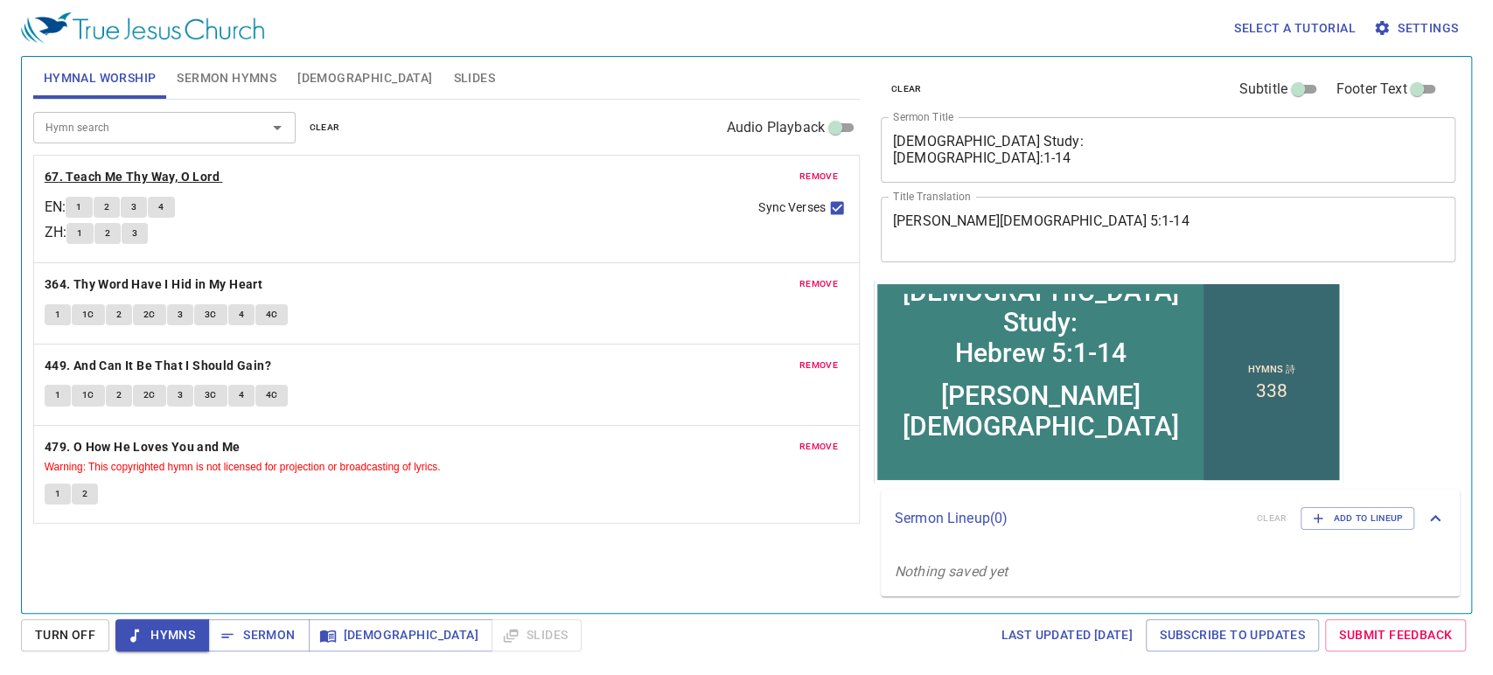
click at [175, 185] on b "67. Teach Me Thy Way, O Lord" at bounding box center [132, 177] width 175 height 22
click at [81, 203] on span "1" at bounding box center [78, 207] width 5 height 16
click at [120, 208] on button "2" at bounding box center [107, 207] width 26 height 21
click at [164, 206] on span "4" at bounding box center [160, 207] width 5 height 16
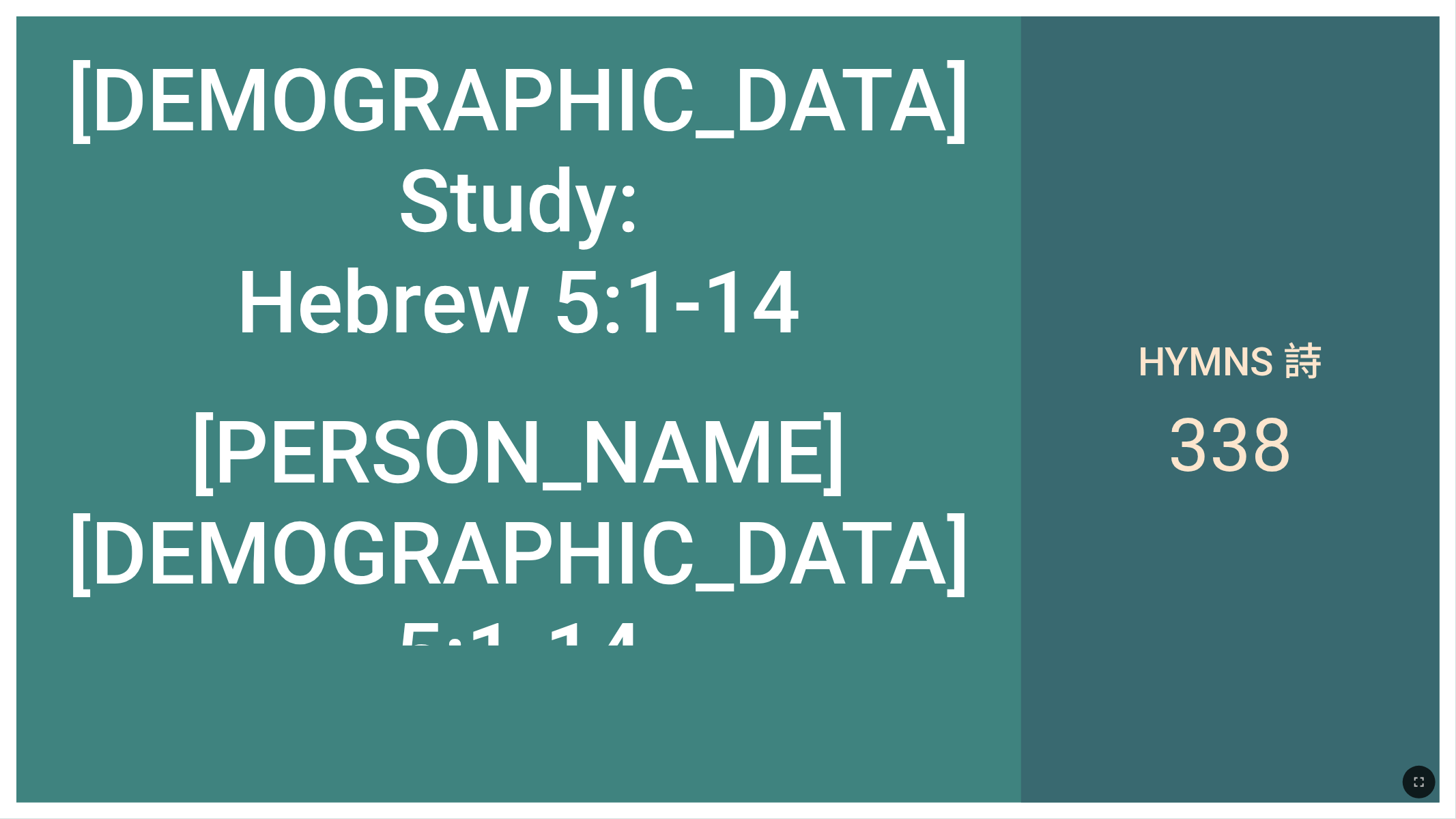
click at [872, 404] on div "[PERSON_NAME][DEMOGRAPHIC_DATA] 5:1-14" at bounding box center [518, 507] width 1004 height 275
click at [1000, 371] on div "[PERSON_NAME][DEMOGRAPHIC_DATA] 5:1-14" at bounding box center [518, 507] width 1004 height 275
click at [945, 394] on div "[PERSON_NAME][DEMOGRAPHIC_DATA] 5:1-14" at bounding box center [518, 507] width 1004 height 275
